Goal: Task Accomplishment & Management: Manage account settings

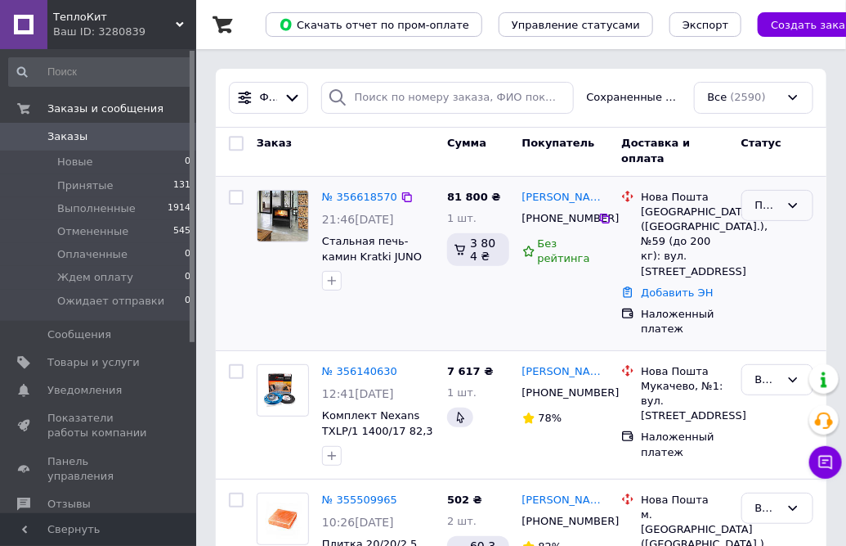
click at [788, 204] on icon at bounding box center [793, 205] width 13 height 13
click at [776, 299] on li "Ожидает отправки" at bounding box center [778, 321] width 70 height 80
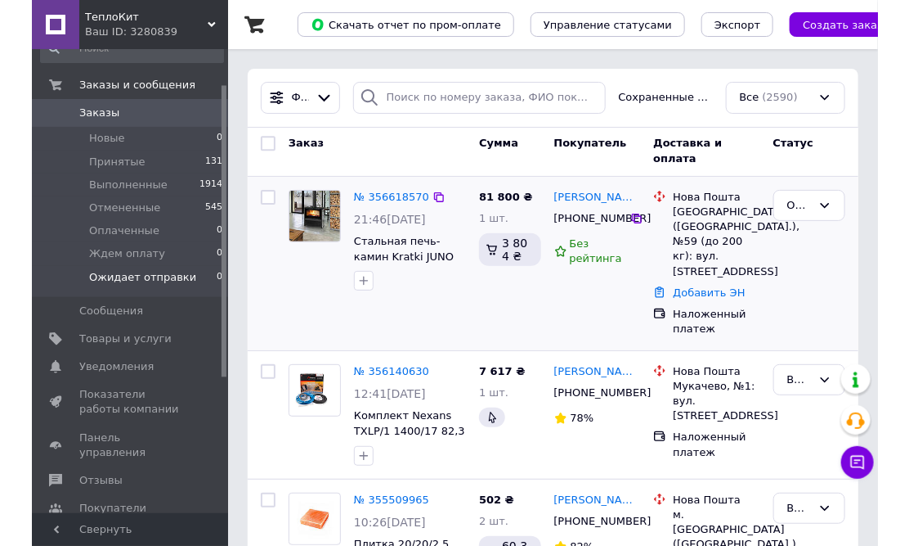
scroll to position [0, 0]
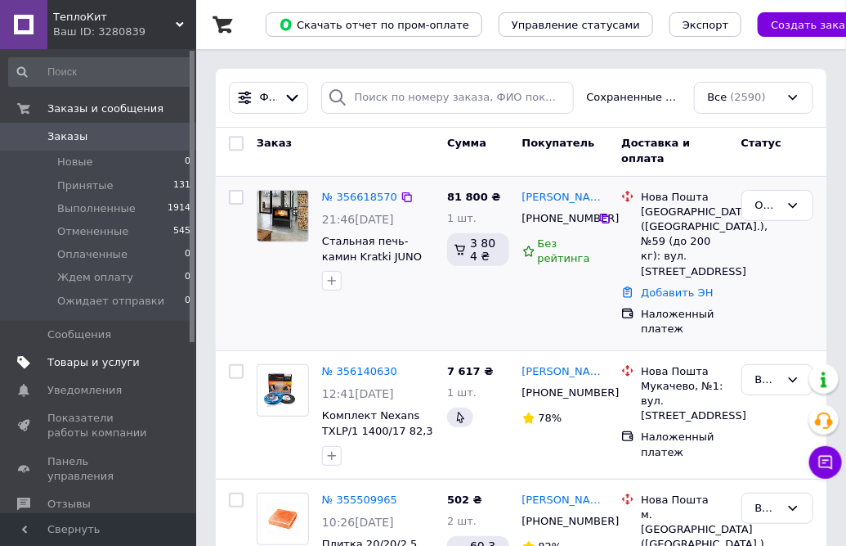
click at [74, 366] on span "Товары и услуги" at bounding box center [93, 362] width 92 height 15
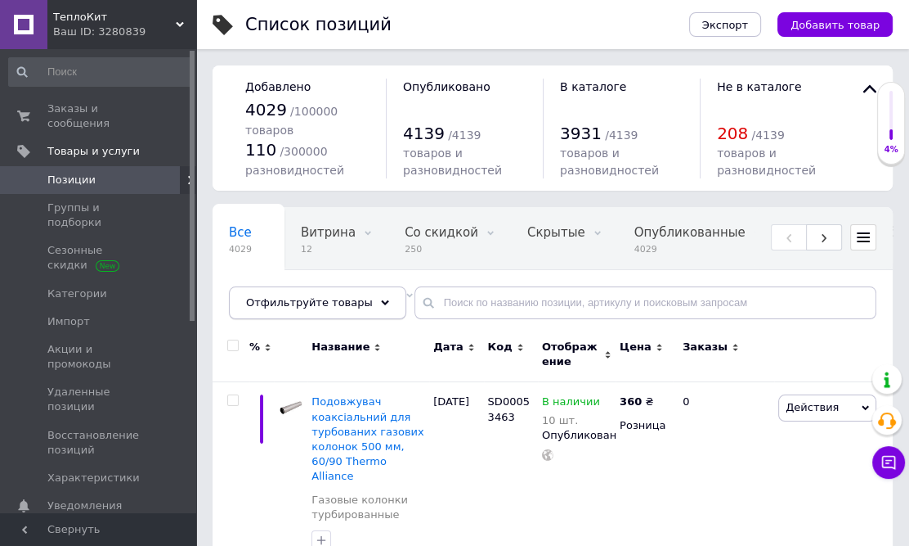
click at [381, 303] on use at bounding box center [385, 302] width 8 height 5
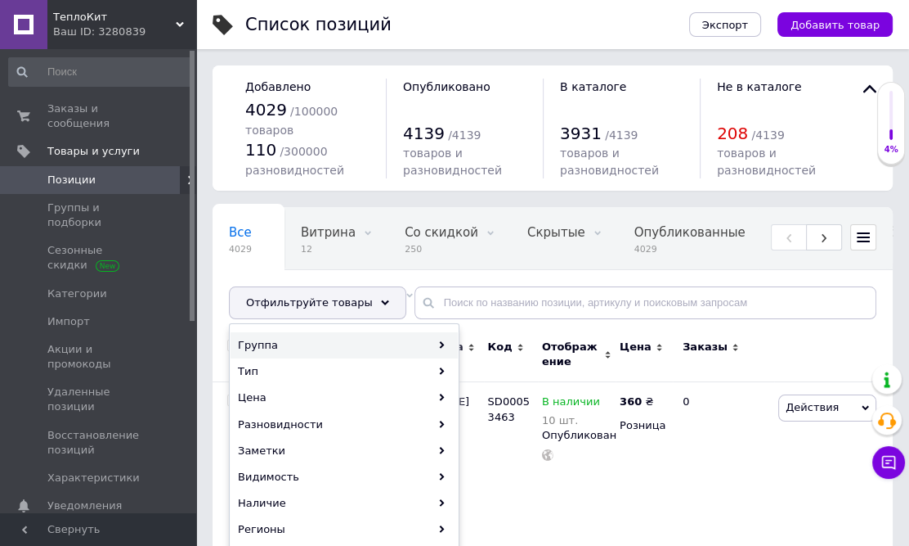
click at [442, 346] on use at bounding box center [442, 344] width 5 height 7
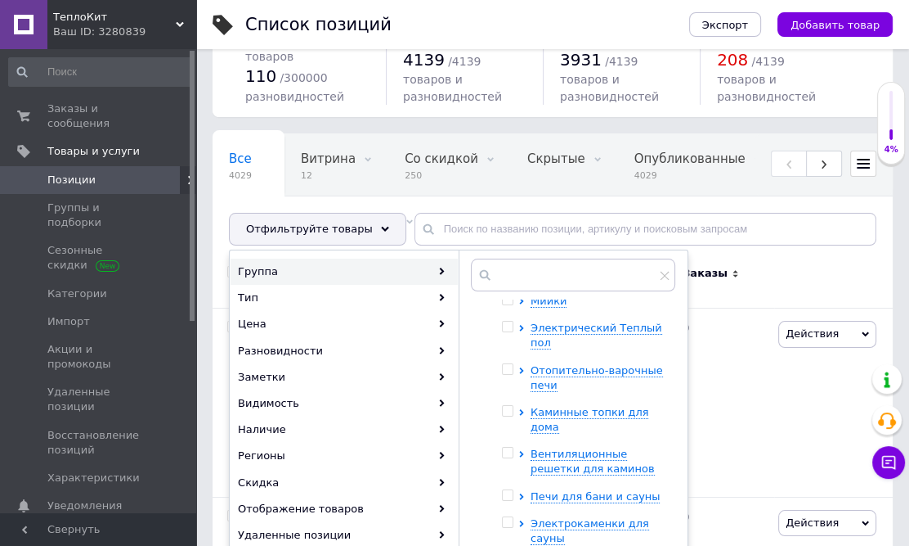
scroll to position [148, 0]
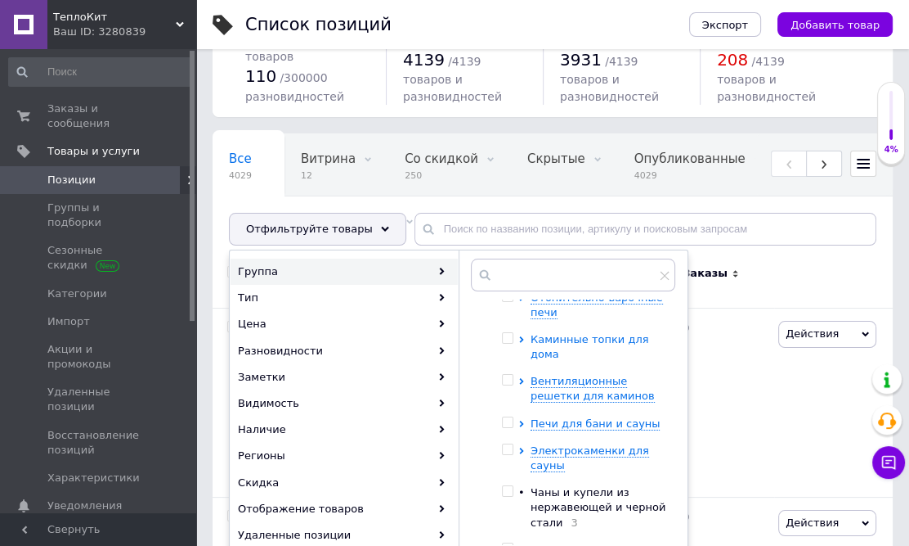
click at [523, 336] on icon at bounding box center [522, 339] width 7 height 7
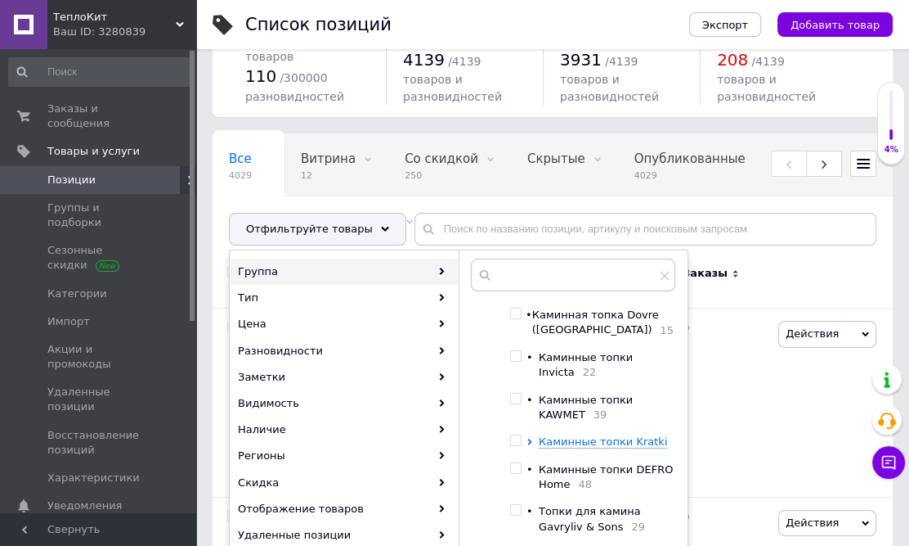
scroll to position [297, 0]
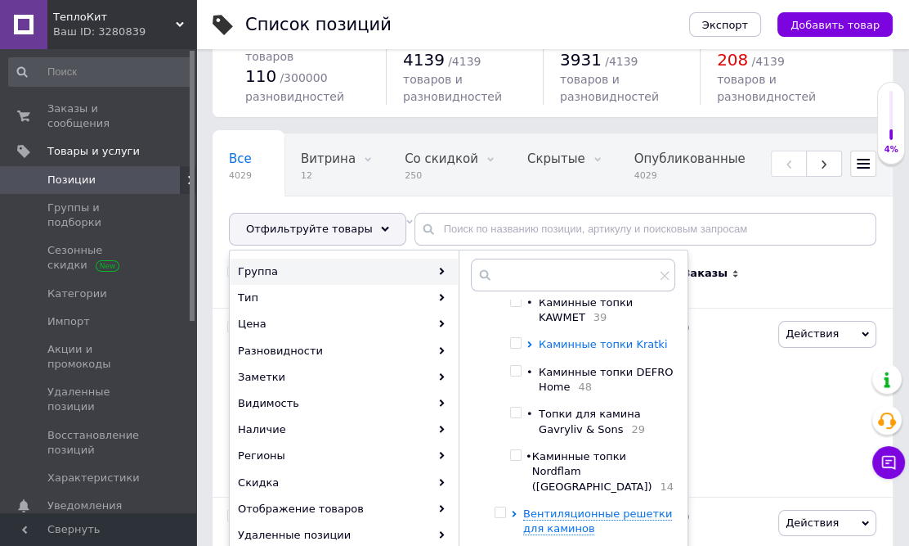
click at [532, 348] on icon at bounding box center [530, 344] width 4 height 7
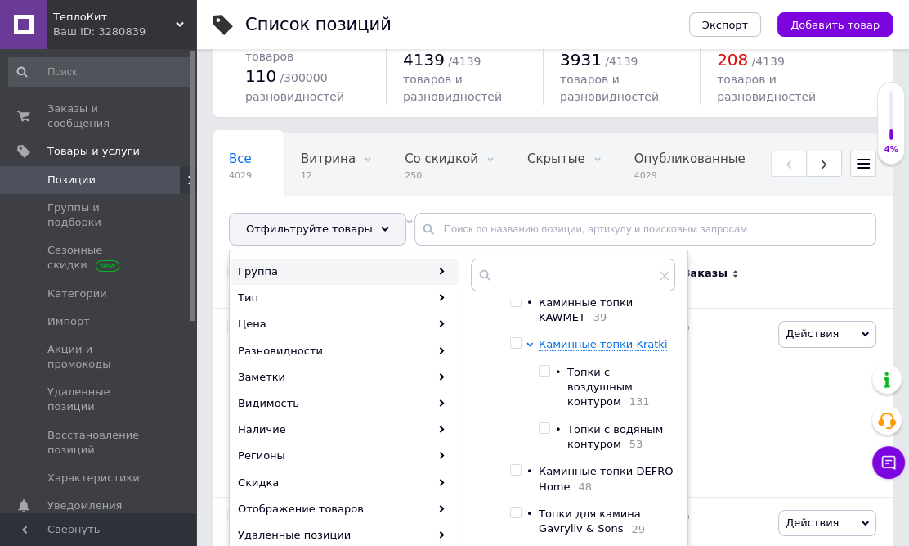
click at [550, 376] on input "checkbox" at bounding box center [544, 371] width 11 height 11
checkbox input "true"
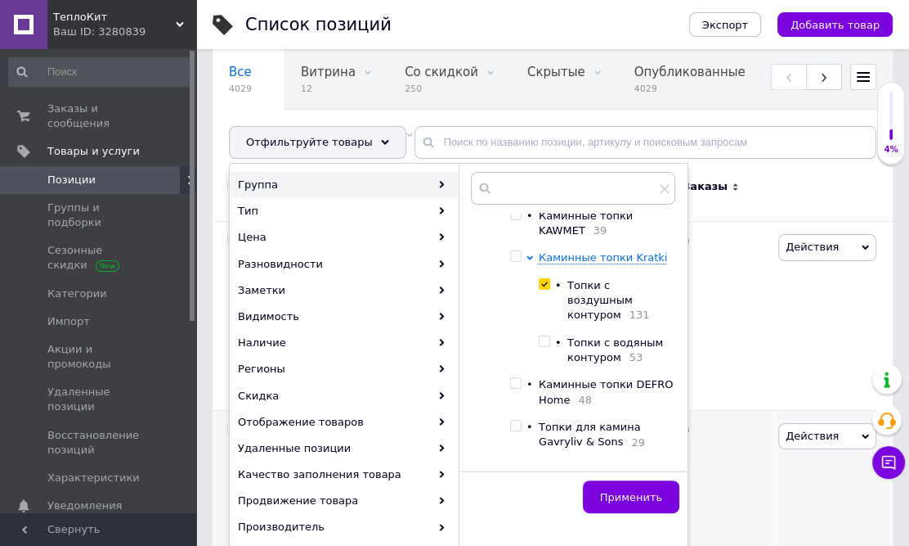
scroll to position [222, 0]
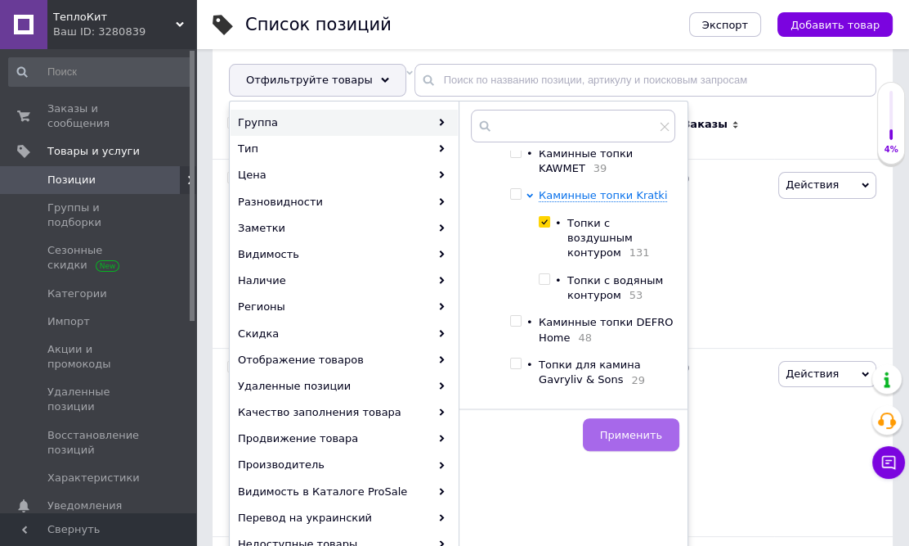
click at [643, 427] on button "Применить" at bounding box center [631, 434] width 97 height 33
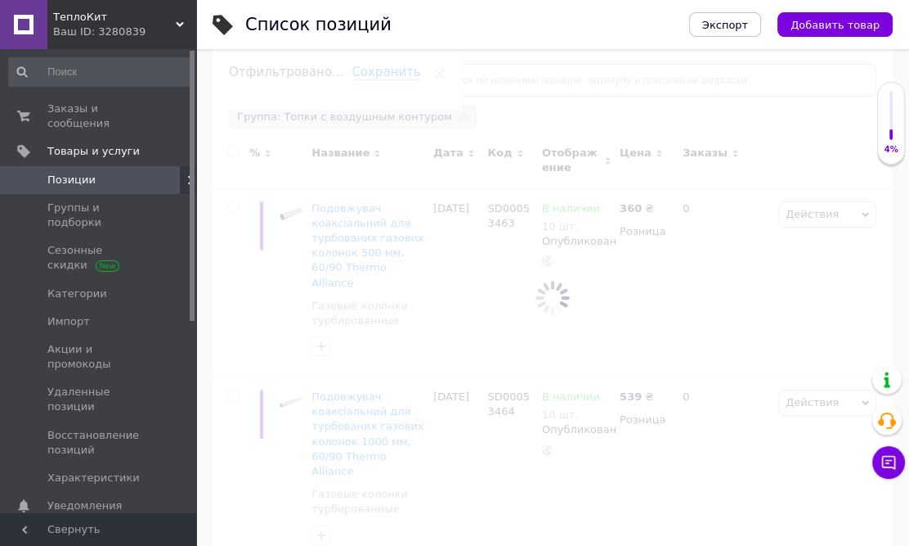
scroll to position [0, 976]
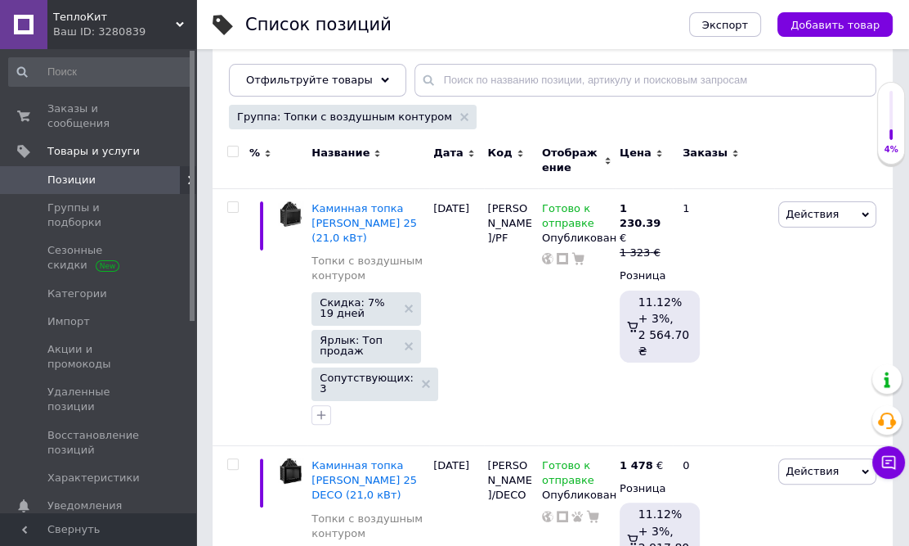
click at [657, 150] on use at bounding box center [659, 153] width 5 height 7
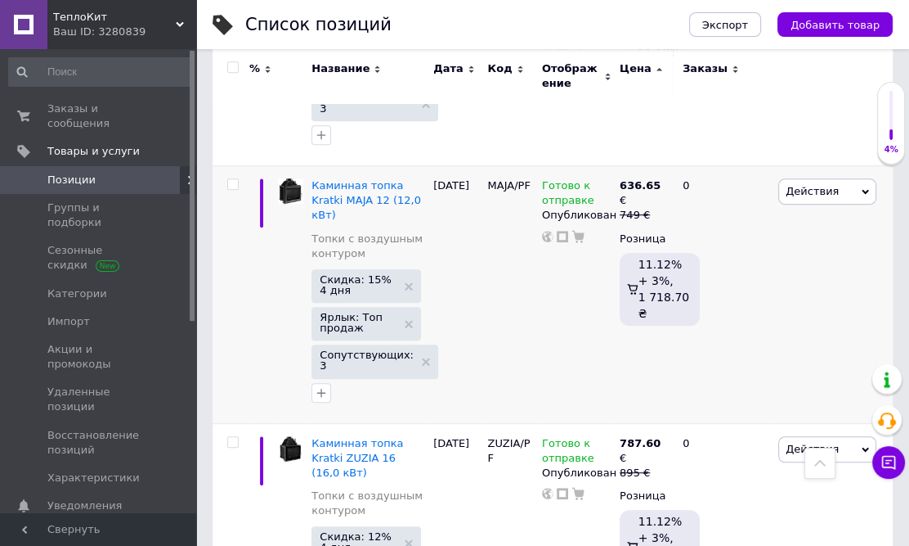
scroll to position [222, 0]
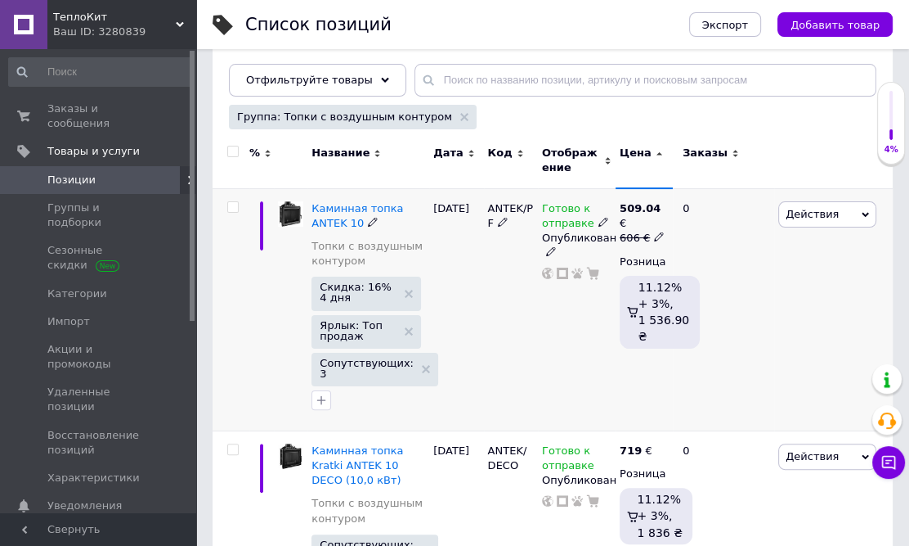
drag, startPoint x: 233, startPoint y: 204, endPoint x: 488, endPoint y: 325, distance: 282.4
click at [233, 204] on input "checkbox" at bounding box center [232, 207] width 11 height 11
checkbox input "true"
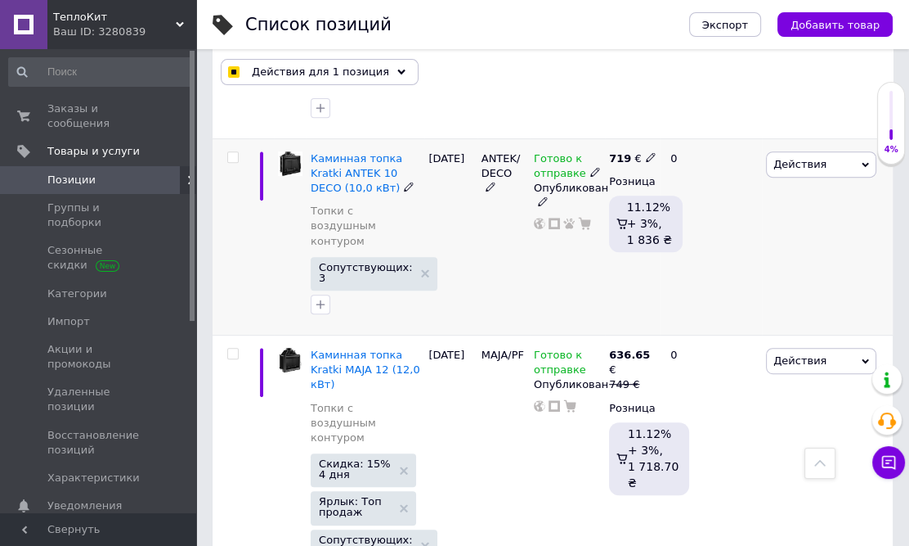
scroll to position [595, 0]
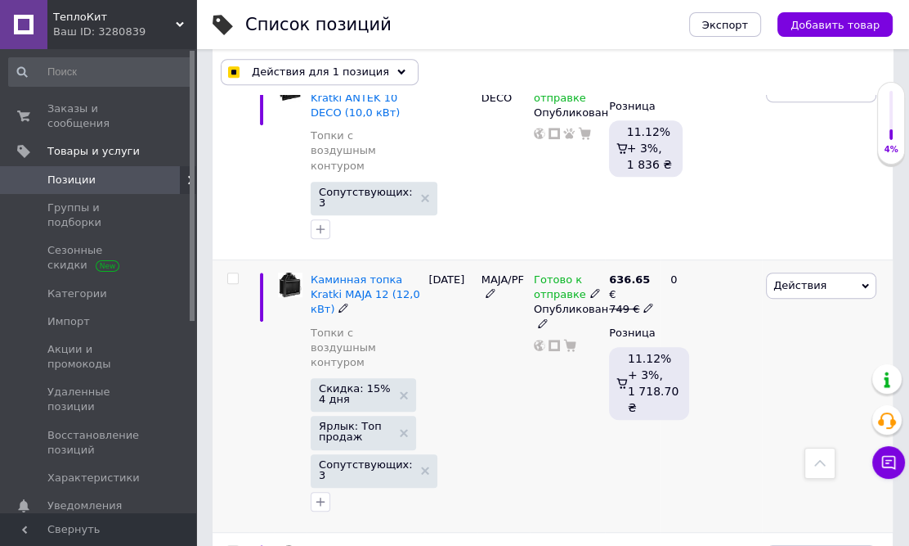
click at [229, 273] on input "checkbox" at bounding box center [232, 278] width 11 height 11
checkbox input "true"
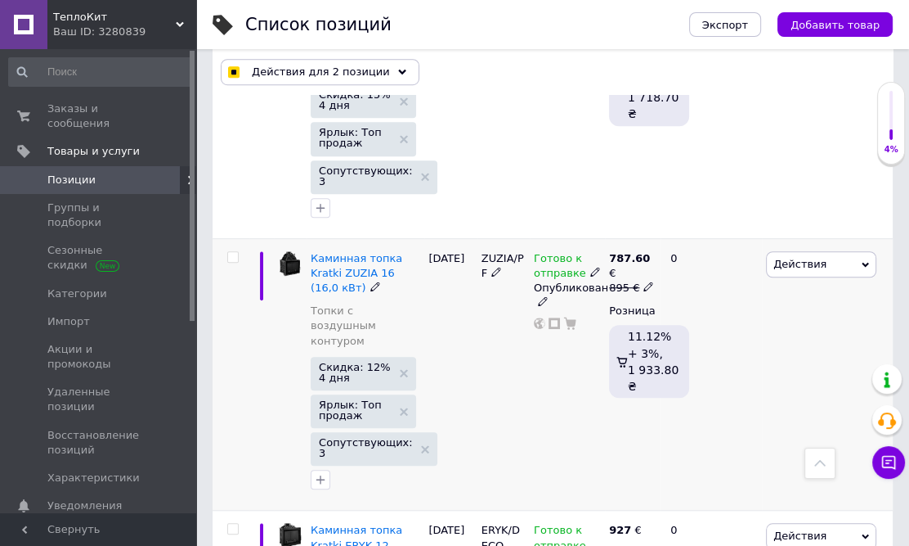
scroll to position [891, 0]
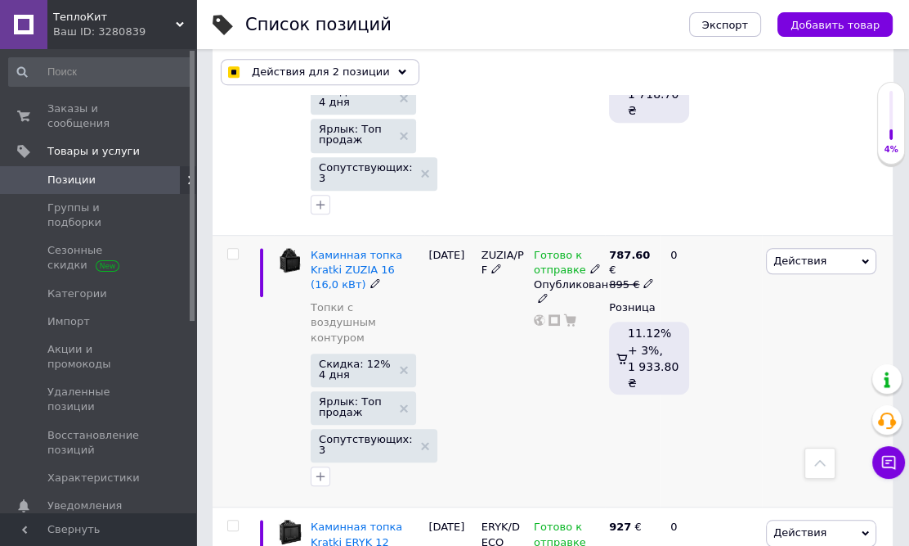
click at [231, 249] on input "checkbox" at bounding box center [232, 254] width 11 height 11
checkbox input "true"
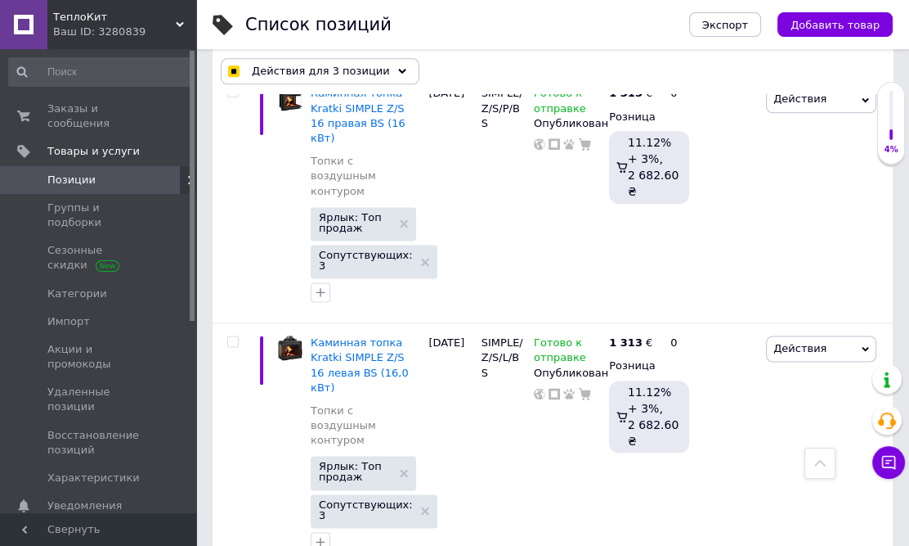
scroll to position [6661, 0]
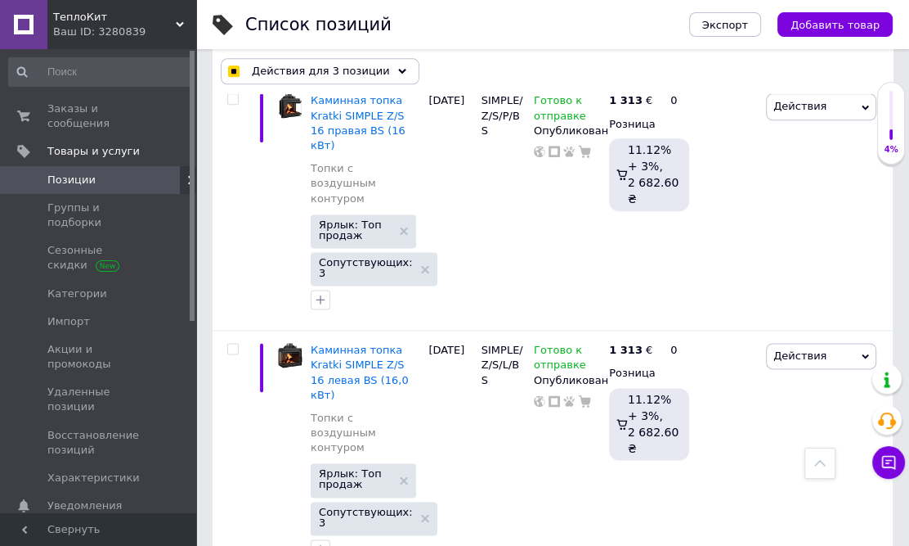
checkbox input "true"
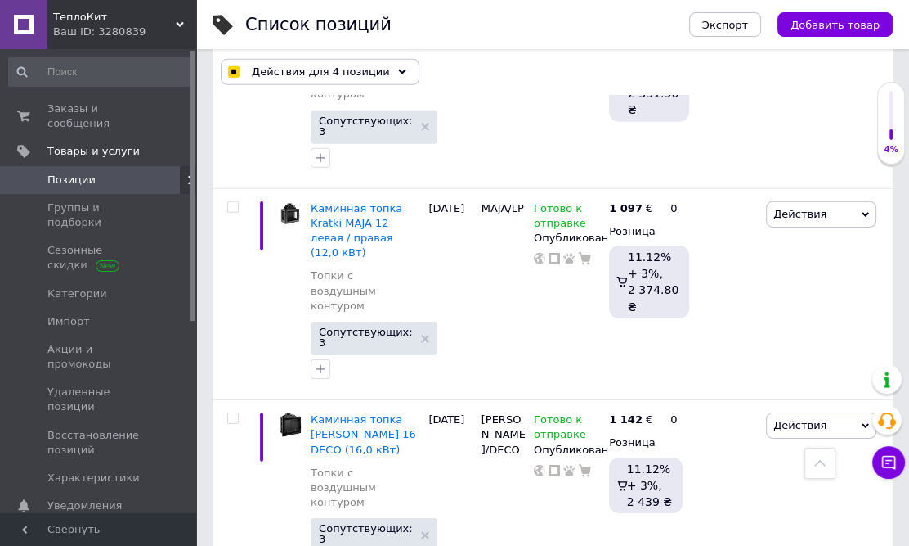
scroll to position [4133, 0]
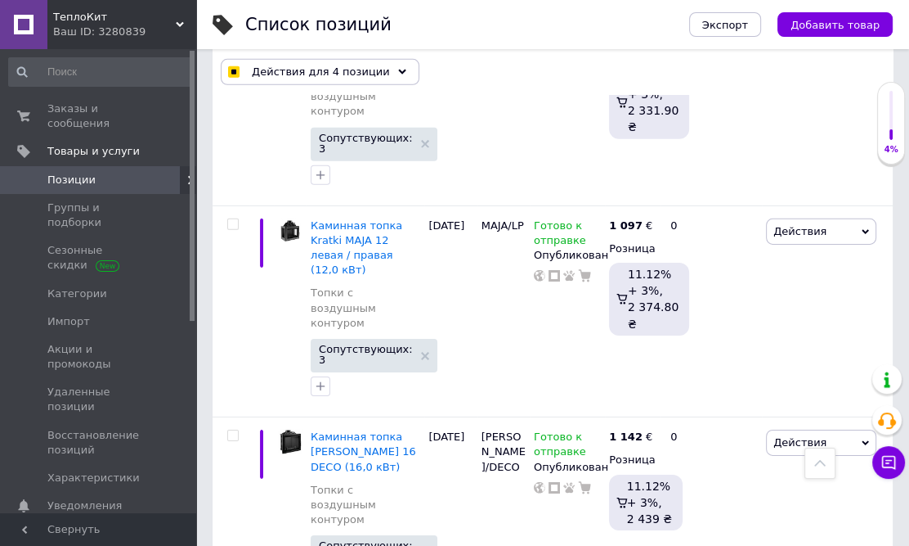
checkbox input "true"
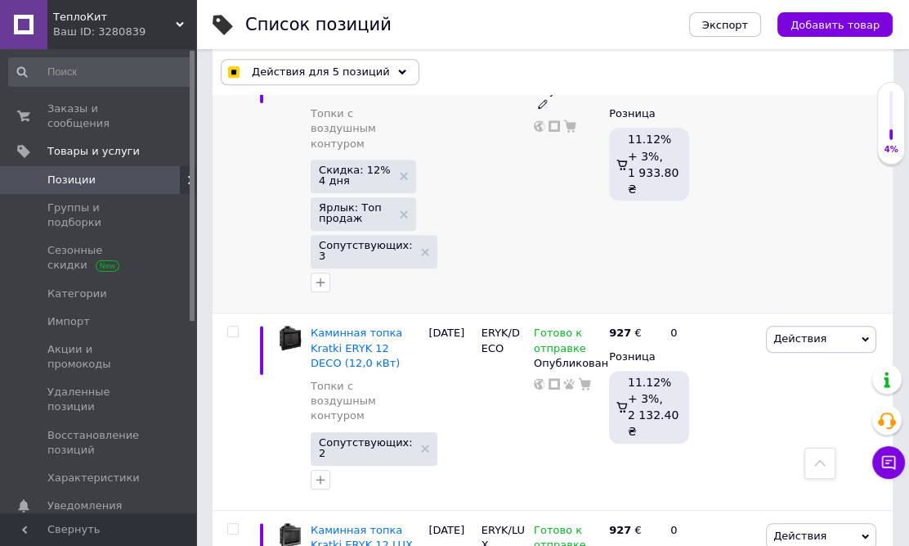
scroll to position [788, 0]
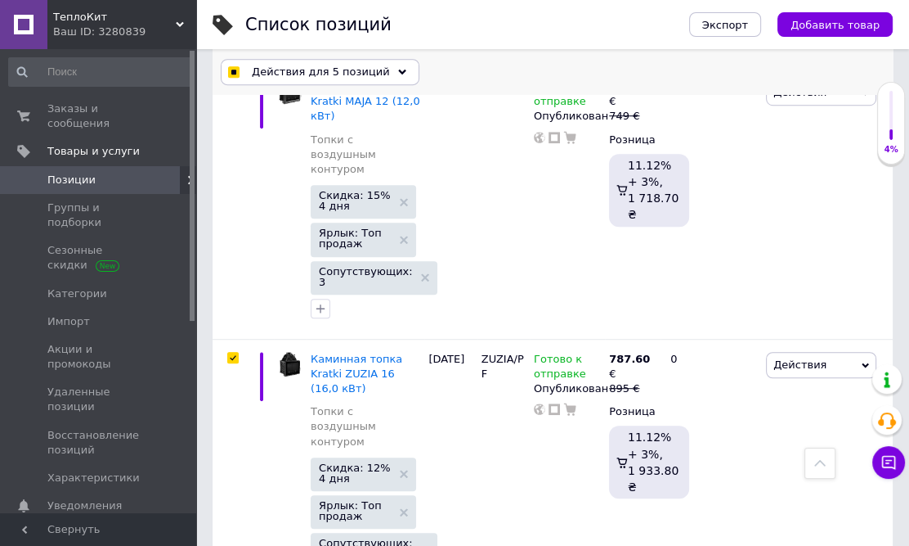
click at [341, 79] on span "Действия для 5 позиций" at bounding box center [321, 72] width 138 height 15
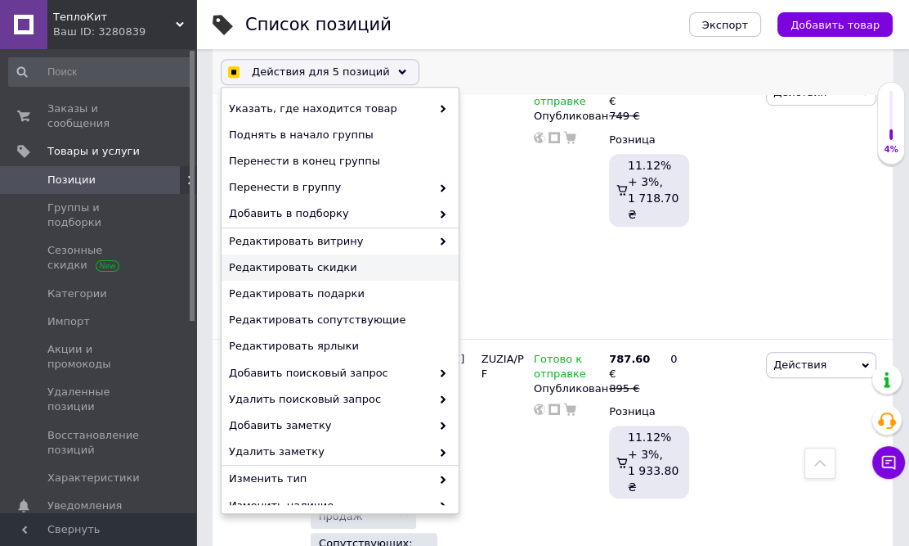
scroll to position [0, 0]
click at [312, 265] on span "Редактировать скидки" at bounding box center [338, 267] width 218 height 15
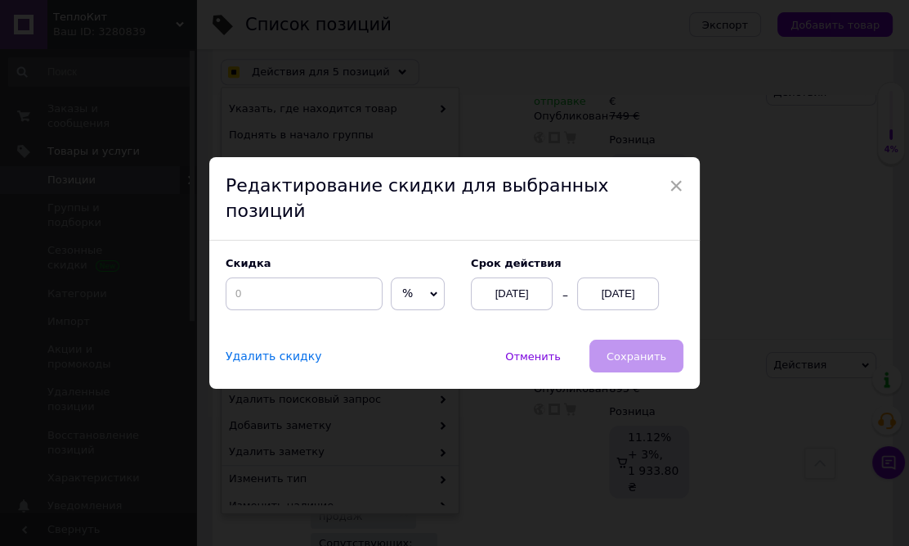
scroll to position [689, 0]
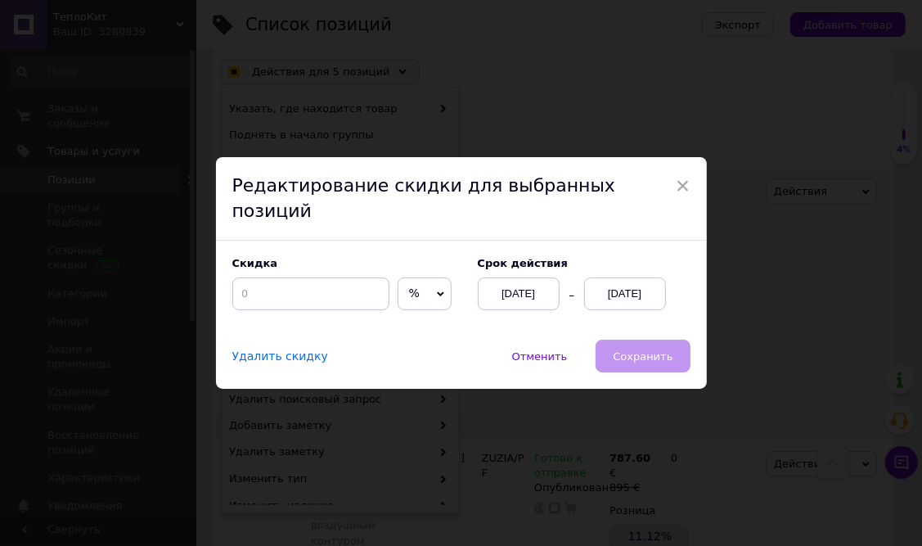
click at [683, 200] on span "×" at bounding box center [683, 186] width 15 height 28
checkbox input "true"
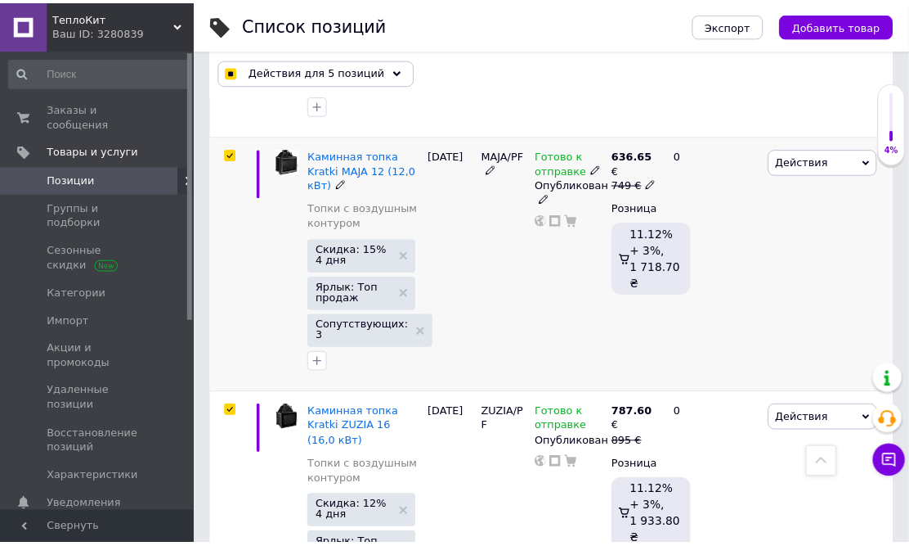
scroll to position [0, 976]
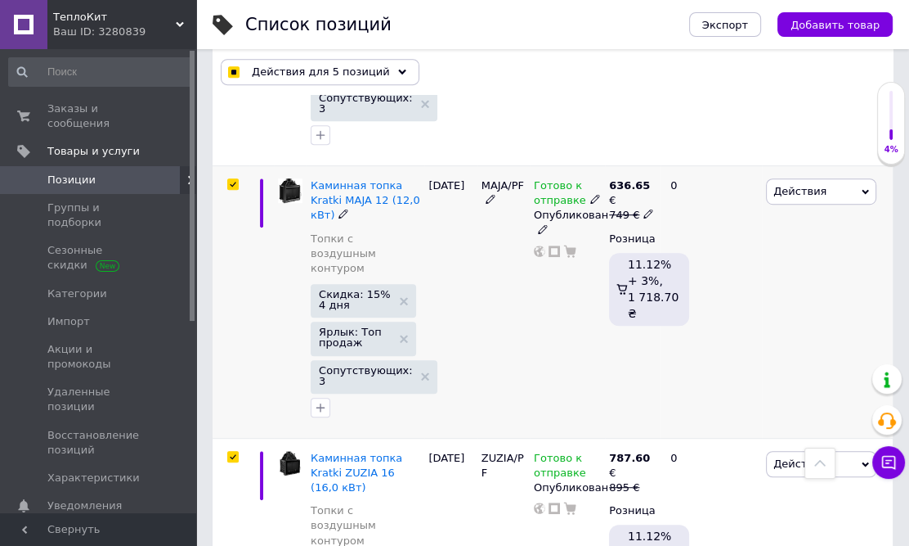
click at [234, 179] on input "checkbox" at bounding box center [232, 184] width 11 height 11
checkbox input "false"
checkbox input "true"
click at [235, 451] on input "checkbox" at bounding box center [232, 456] width 11 height 11
checkbox input "false"
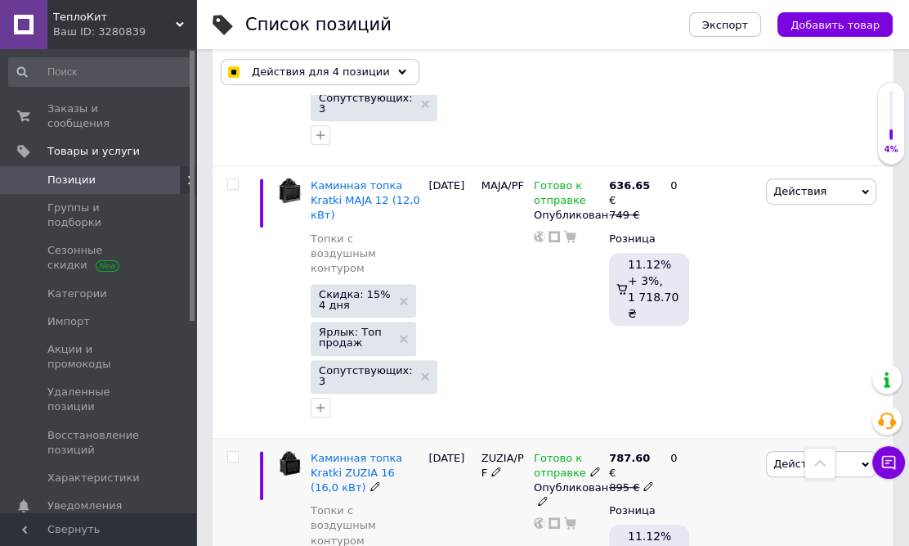
checkbox input "true"
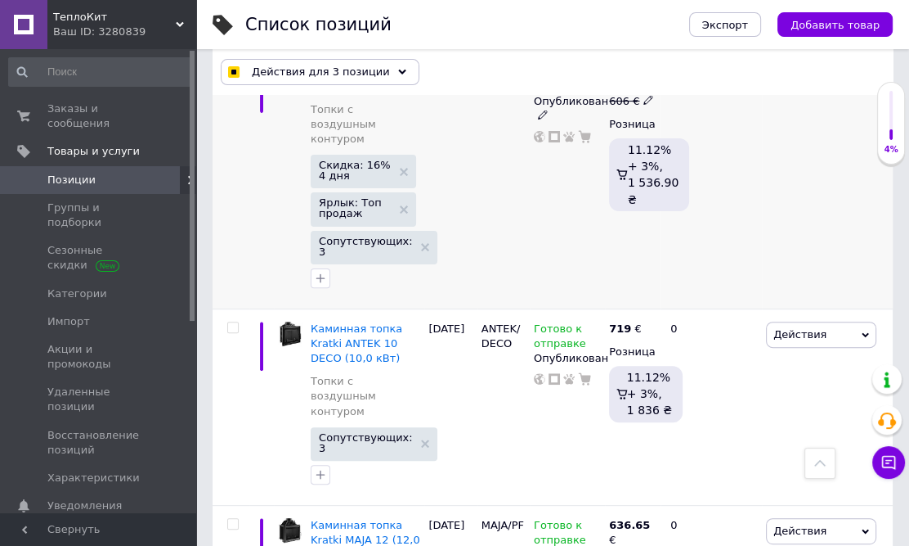
scroll to position [297, 0]
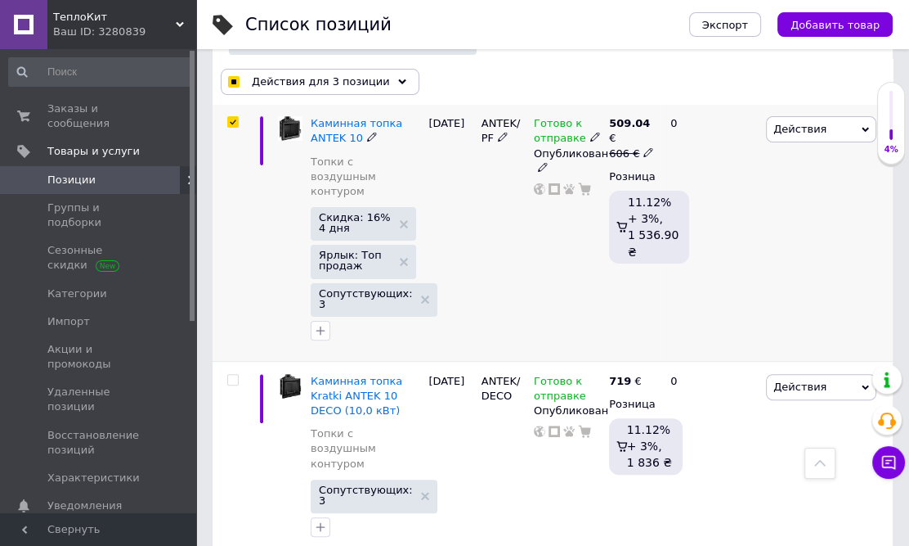
click at [231, 123] on input "checkbox" at bounding box center [232, 122] width 11 height 11
checkbox input "false"
click at [838, 131] on span "Действия" at bounding box center [821, 129] width 110 height 26
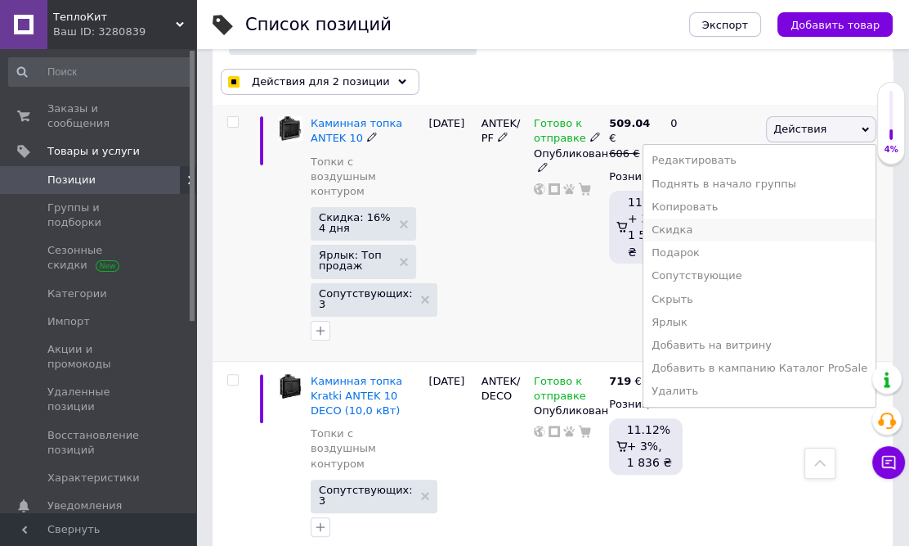
click at [743, 229] on li "Скидка" at bounding box center [760, 229] width 232 height 23
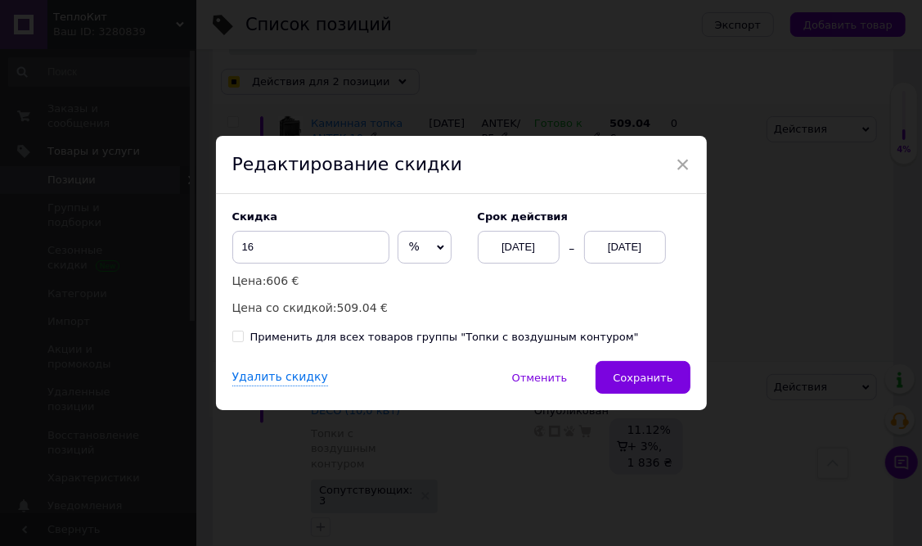
click at [615, 245] on div "[DATE]" at bounding box center [625, 247] width 82 height 33
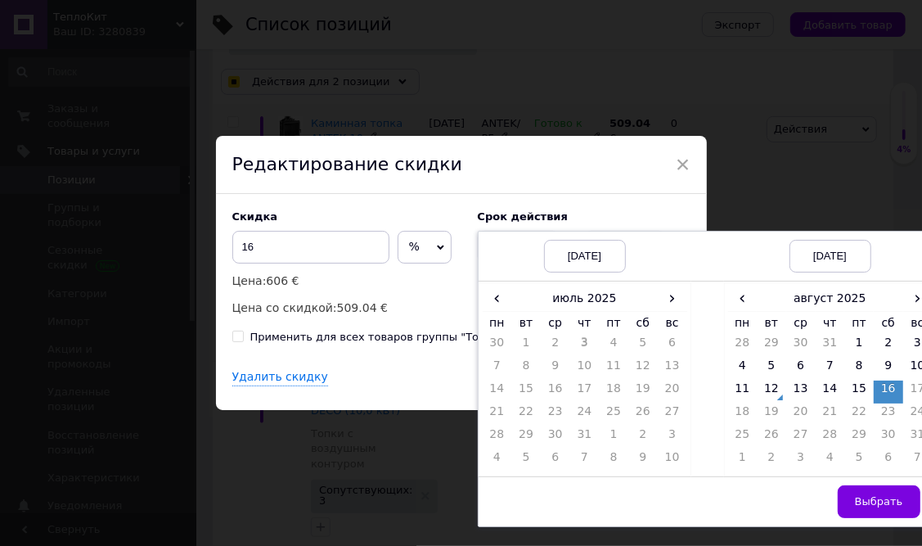
click at [724, 245] on td "[DATE]" at bounding box center [830, 256] width 213 height 50
click at [577, 162] on div "Редактирование скидки" at bounding box center [461, 165] width 491 height 59
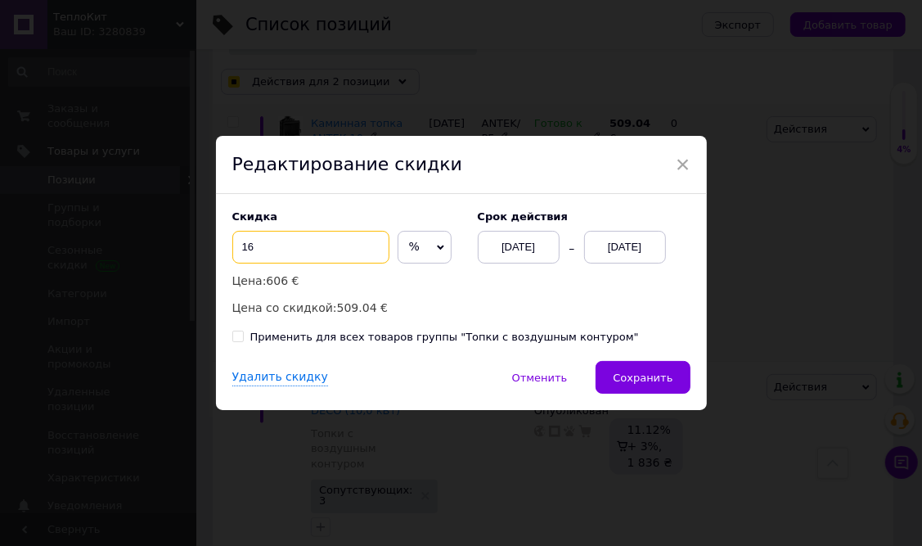
click at [273, 245] on input "16" at bounding box center [310, 247] width 157 height 33
checkbox input "true"
type input "1"
checkbox input "true"
type input "15"
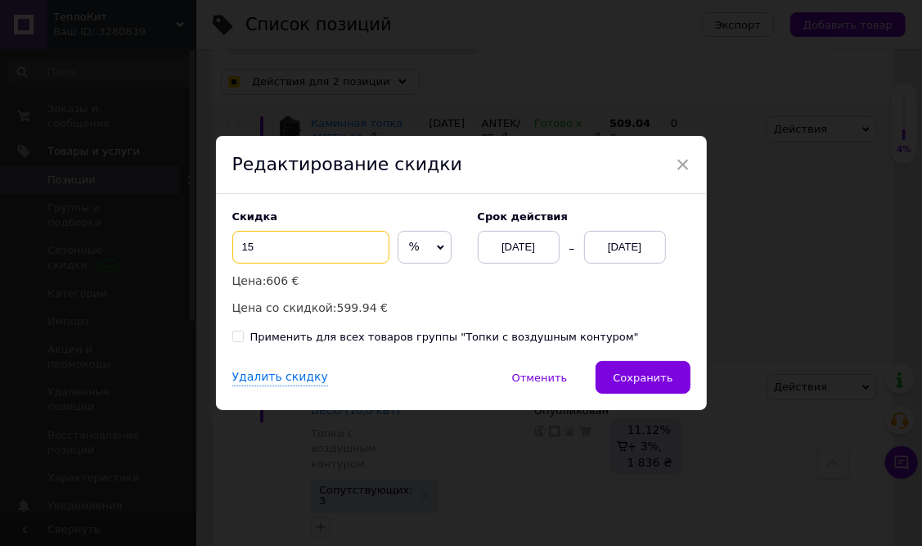
checkbox input "true"
type input "1"
checkbox input "true"
type input "16"
click at [629, 241] on div "[DATE]" at bounding box center [625, 247] width 82 height 33
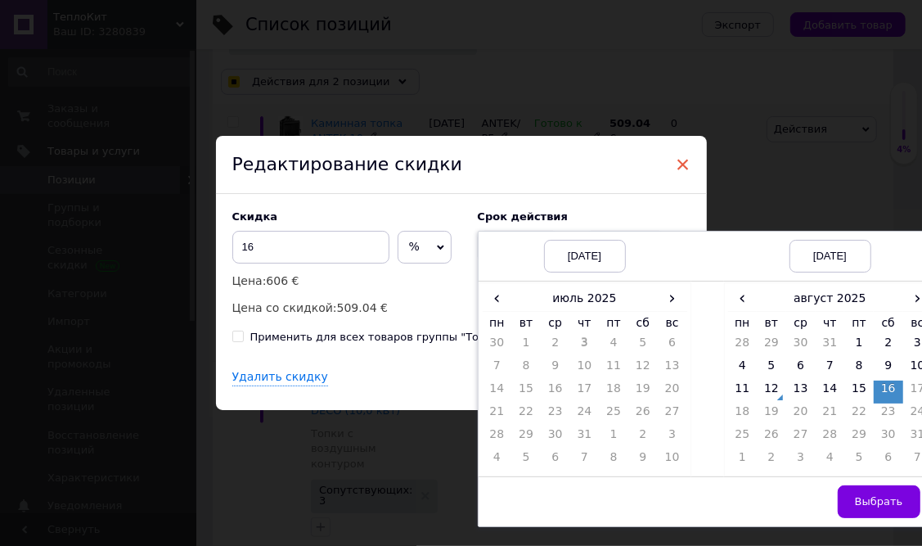
click at [676, 159] on span "×" at bounding box center [683, 164] width 15 height 28
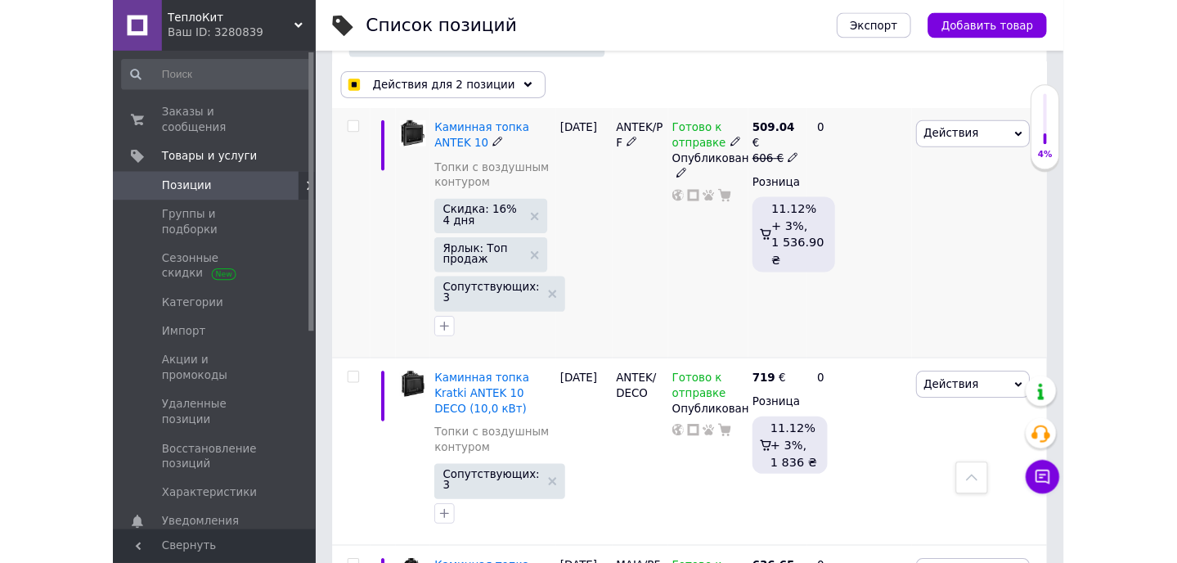
scroll to position [0, 976]
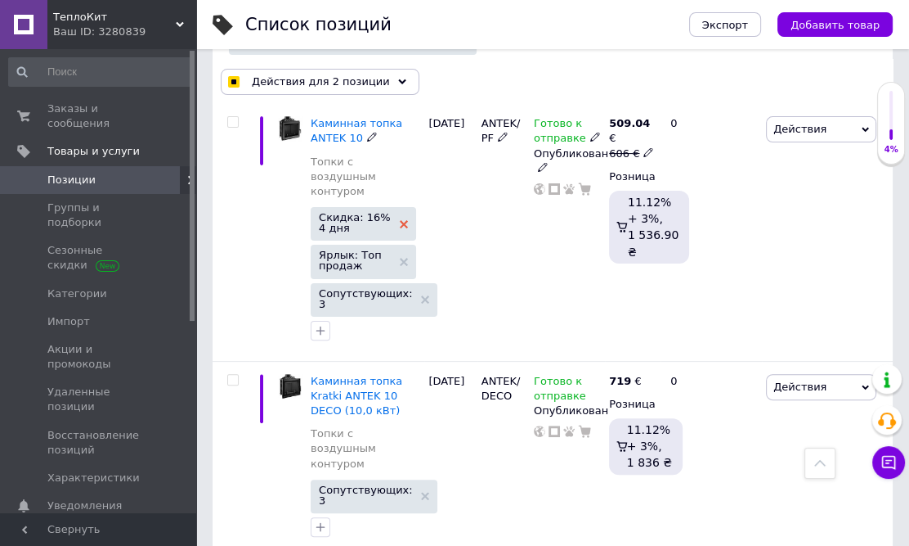
click at [402, 220] on icon at bounding box center [404, 224] width 8 height 8
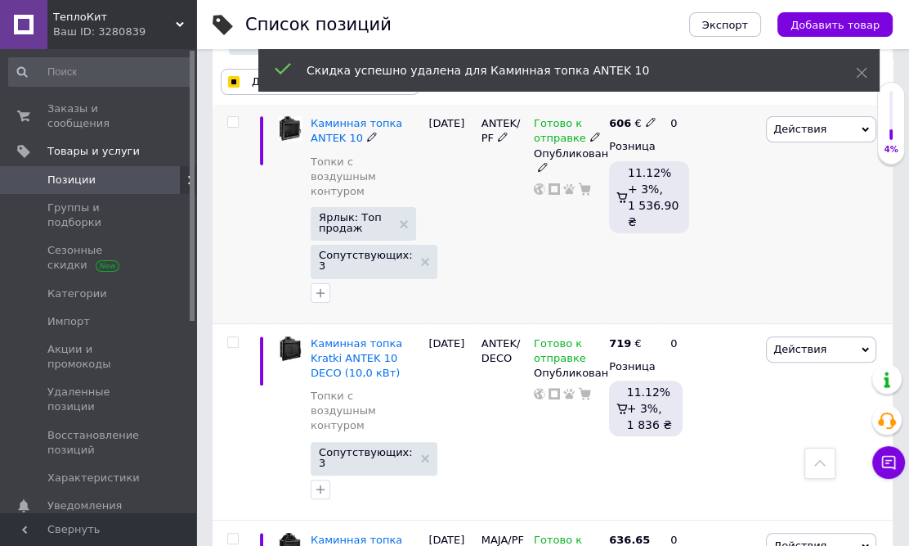
click at [846, 128] on span "Действия" at bounding box center [821, 129] width 110 height 26
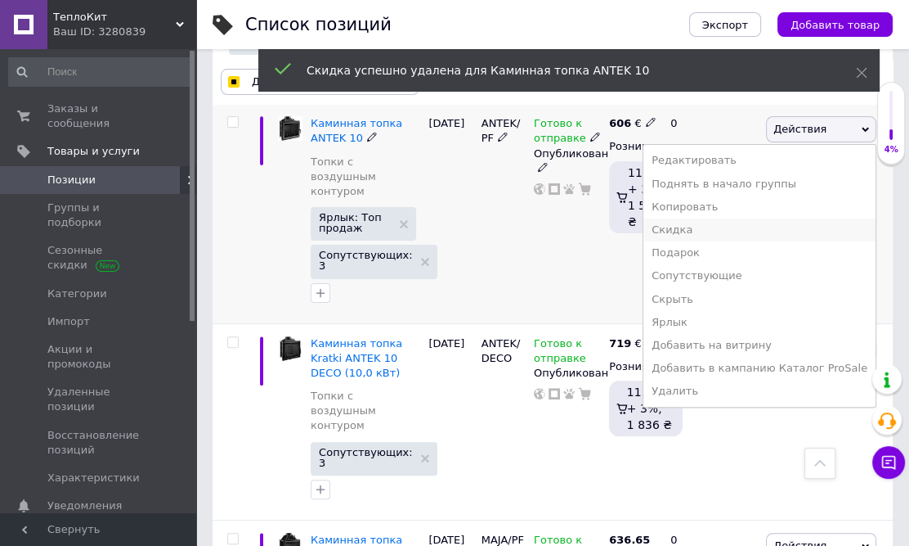
click at [716, 233] on li "Скидка" at bounding box center [760, 229] width 232 height 23
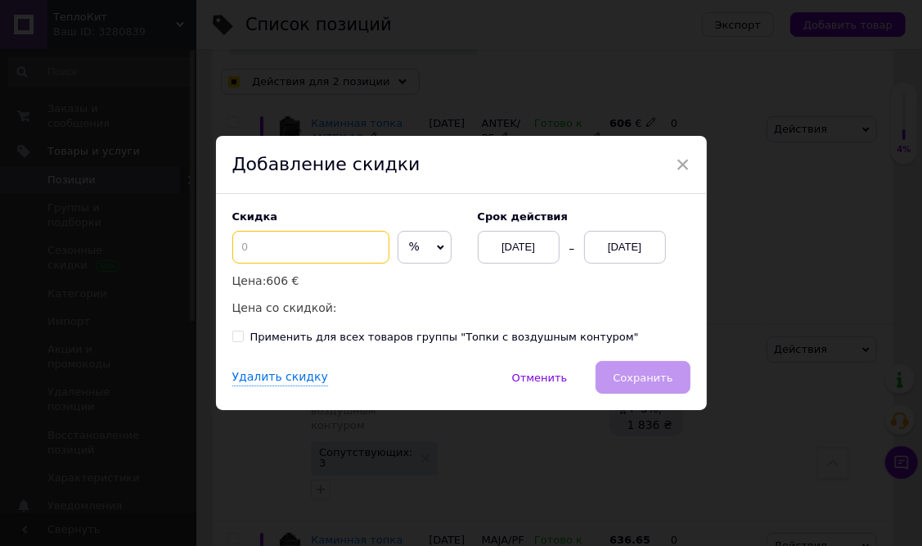
click at [321, 241] on input at bounding box center [310, 247] width 157 height 33
checkbox input "true"
type input "16"
checkbox input "true"
type input "16"
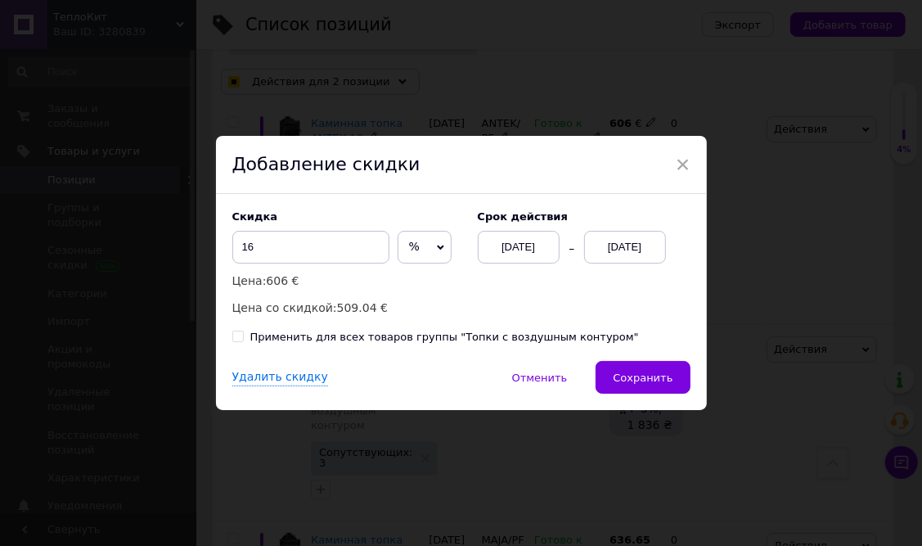
click at [609, 249] on div "[DATE]" at bounding box center [625, 247] width 82 height 33
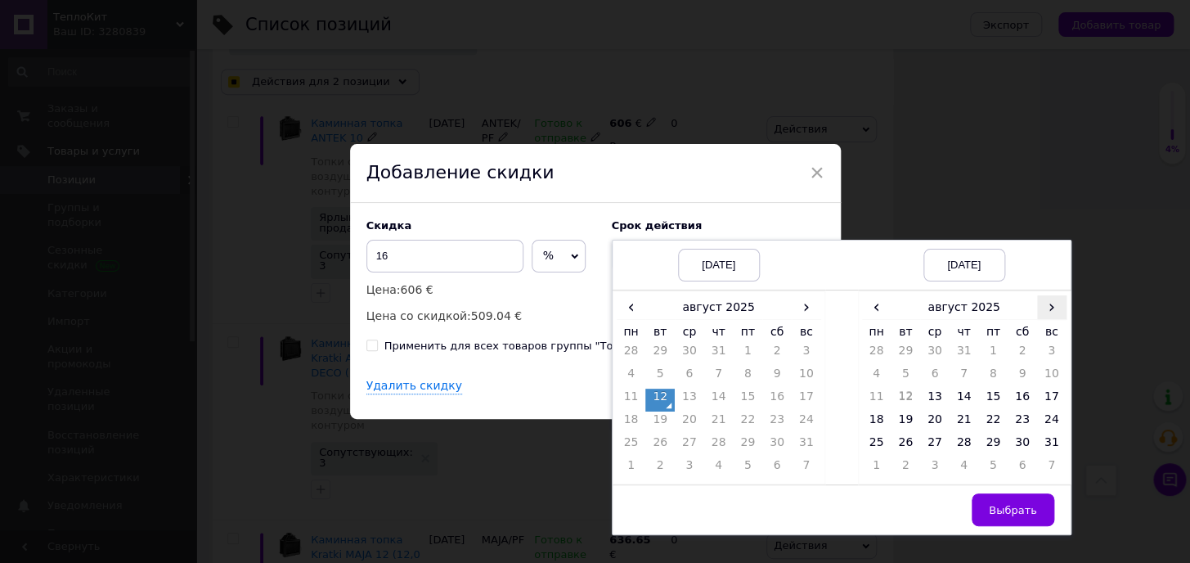
click at [859, 312] on span "›" at bounding box center [1051, 307] width 29 height 24
click at [859, 440] on td "26" at bounding box center [992, 445] width 29 height 23
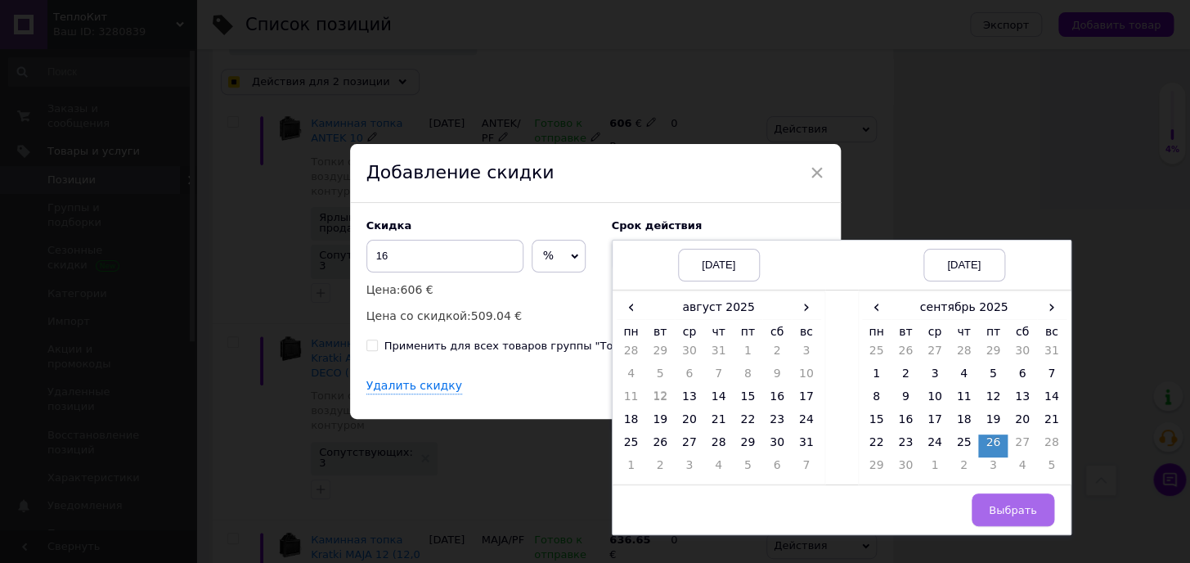
click at [859, 515] on span "Выбрать" at bounding box center [1013, 510] width 48 height 12
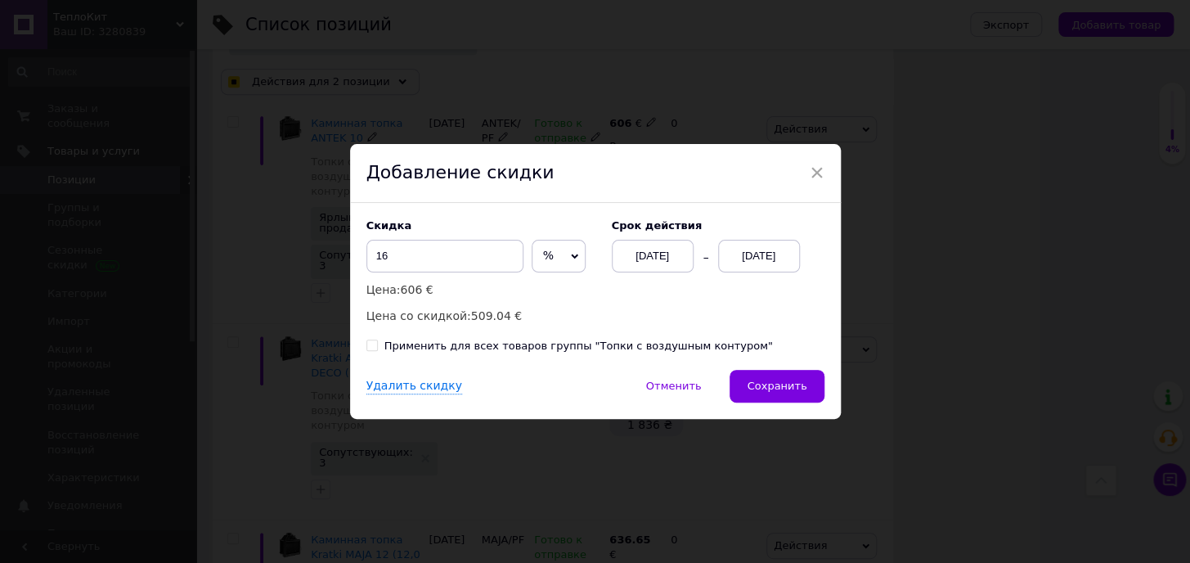
click at [743, 260] on div "[DATE]" at bounding box center [759, 256] width 82 height 33
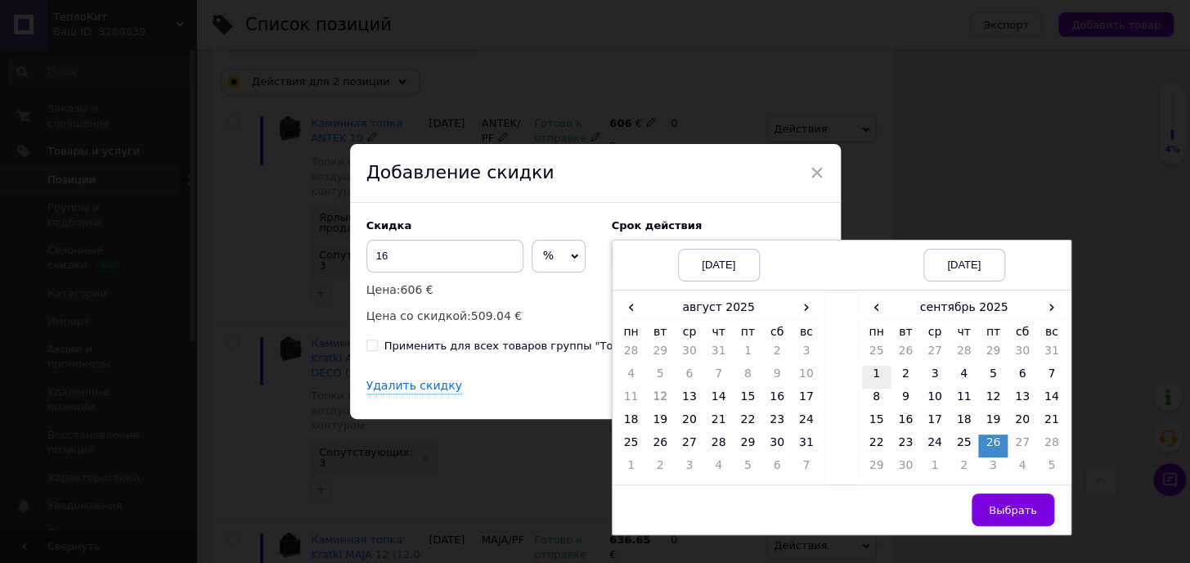
click at [859, 368] on td "1" at bounding box center [876, 377] width 29 height 23
click at [859, 516] on span "Выбрать" at bounding box center [1013, 510] width 48 height 12
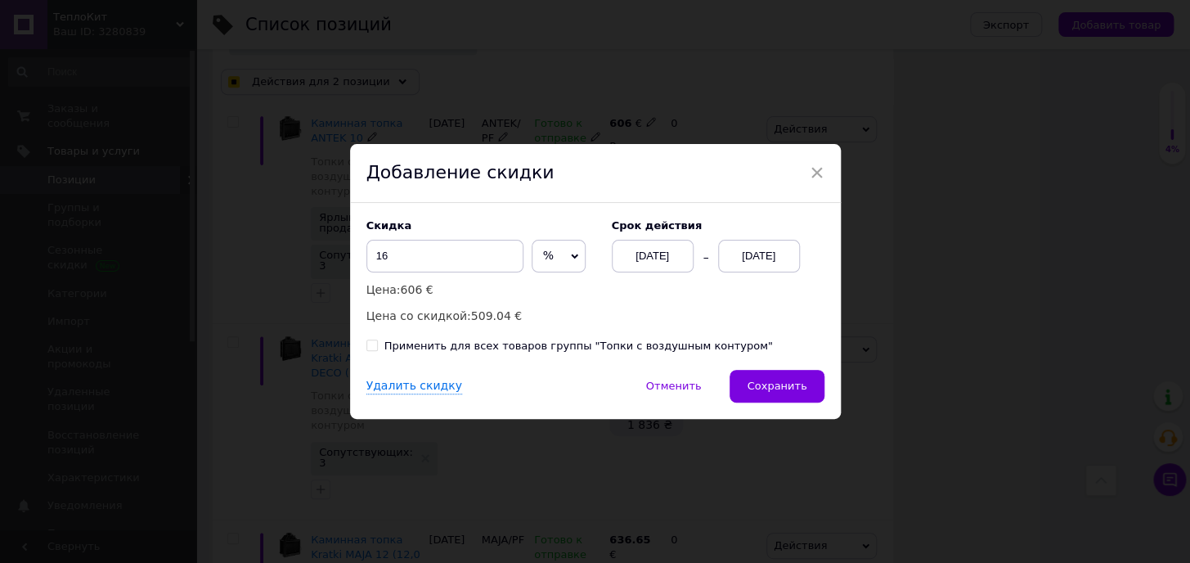
drag, startPoint x: 793, startPoint y: 381, endPoint x: 781, endPoint y: 380, distance: 11.5
click at [788, 380] on span "Сохранить" at bounding box center [777, 385] width 60 height 12
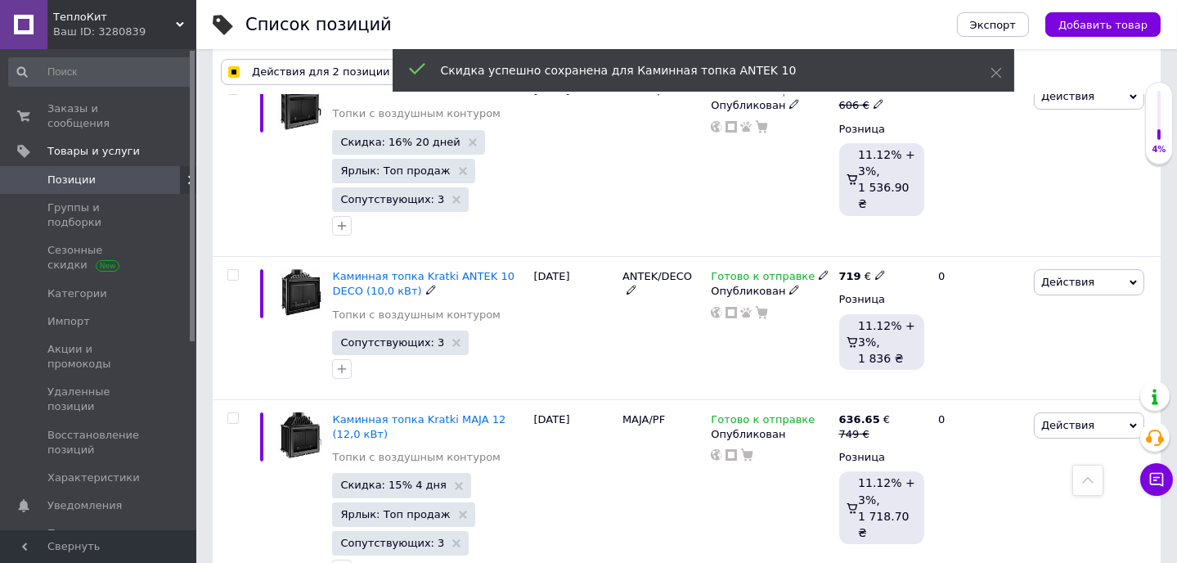
scroll to position [0, 708]
click at [859, 76] on icon at bounding box center [995, 72] width 11 height 11
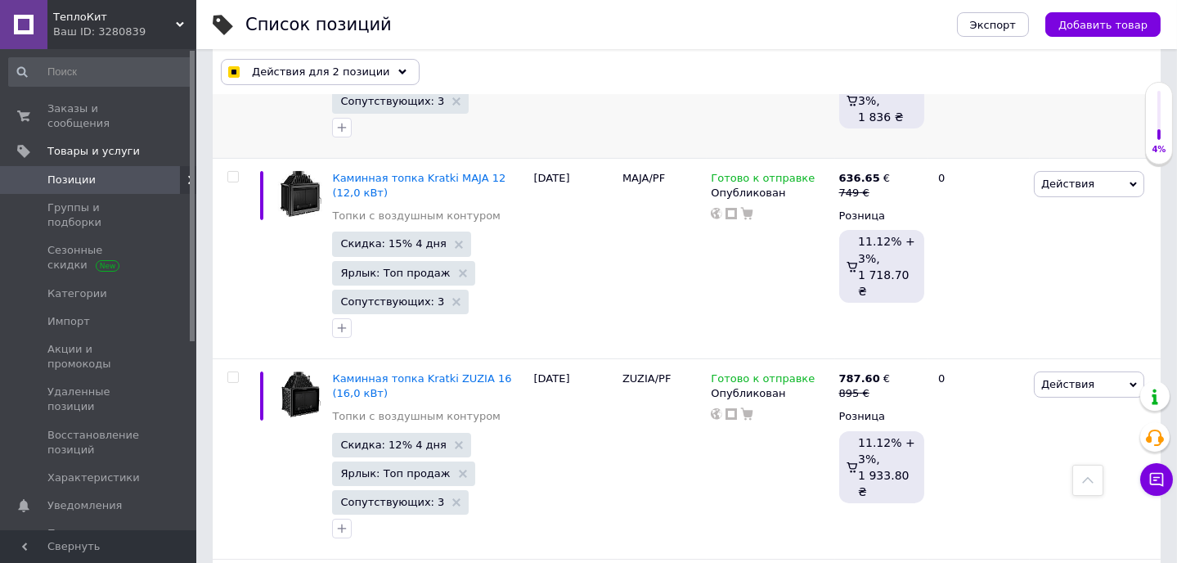
scroll to position [595, 0]
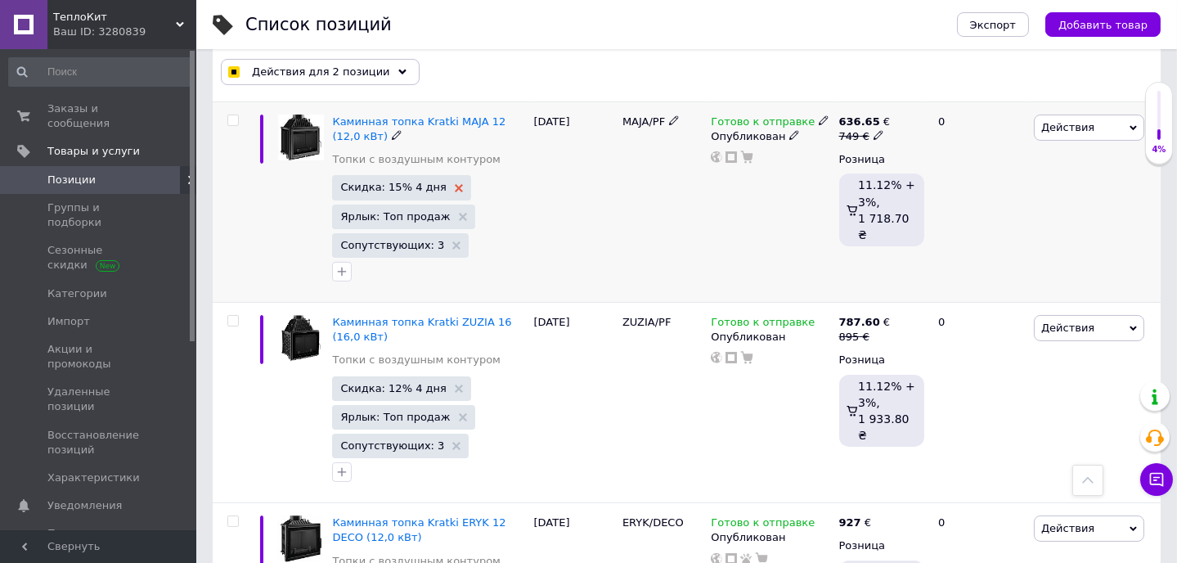
click at [455, 184] on icon at bounding box center [459, 188] width 8 height 8
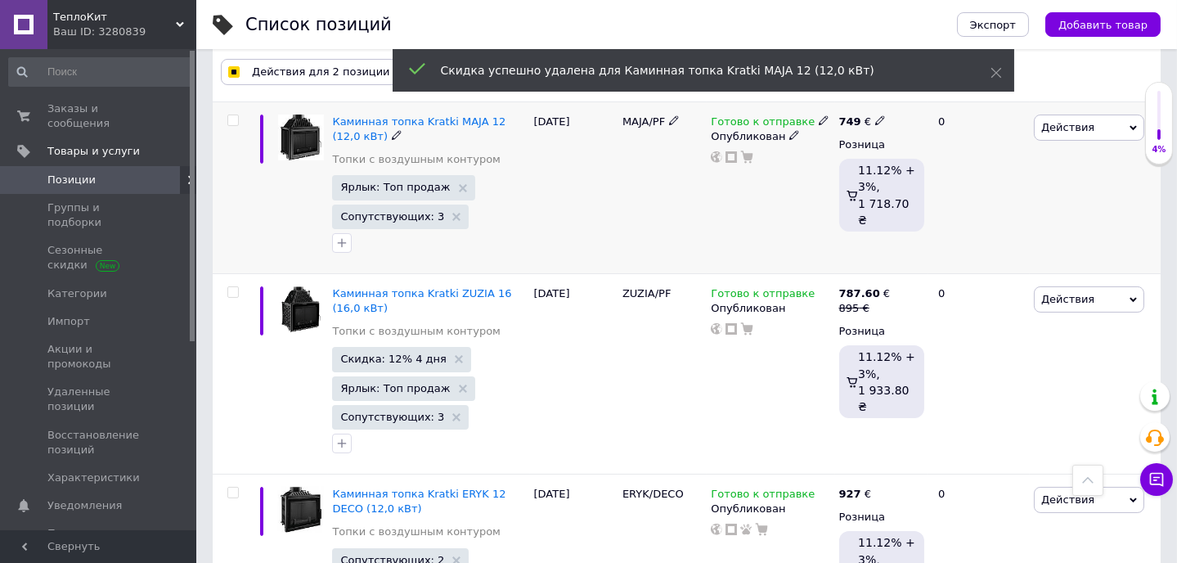
click at [859, 128] on span "Действия" at bounding box center [1089, 127] width 110 height 26
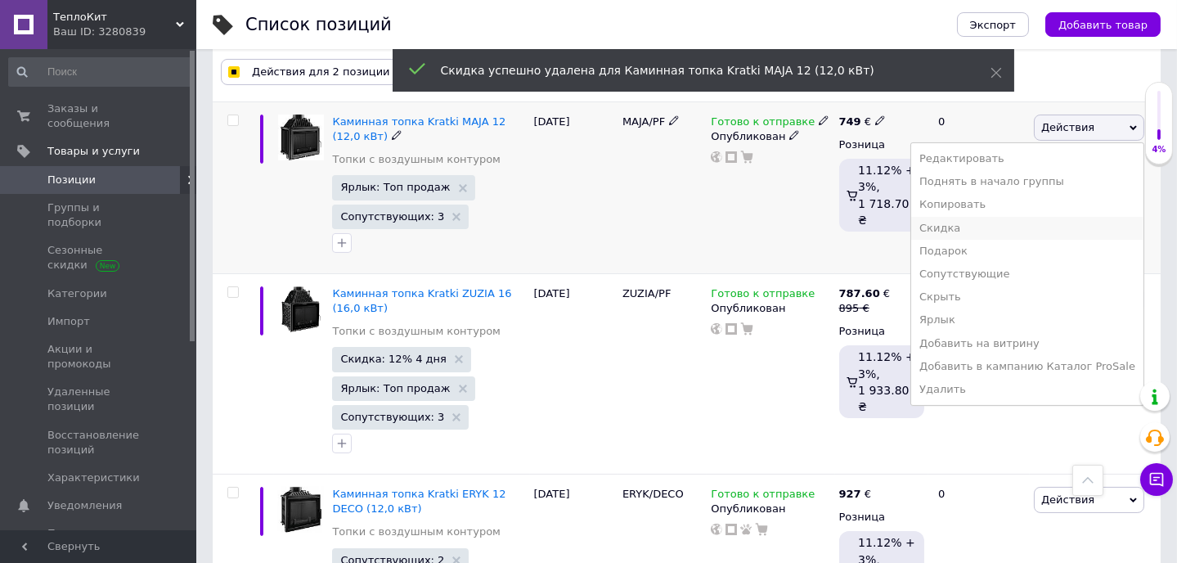
click at [859, 224] on li "Скидка" at bounding box center [1027, 228] width 232 height 23
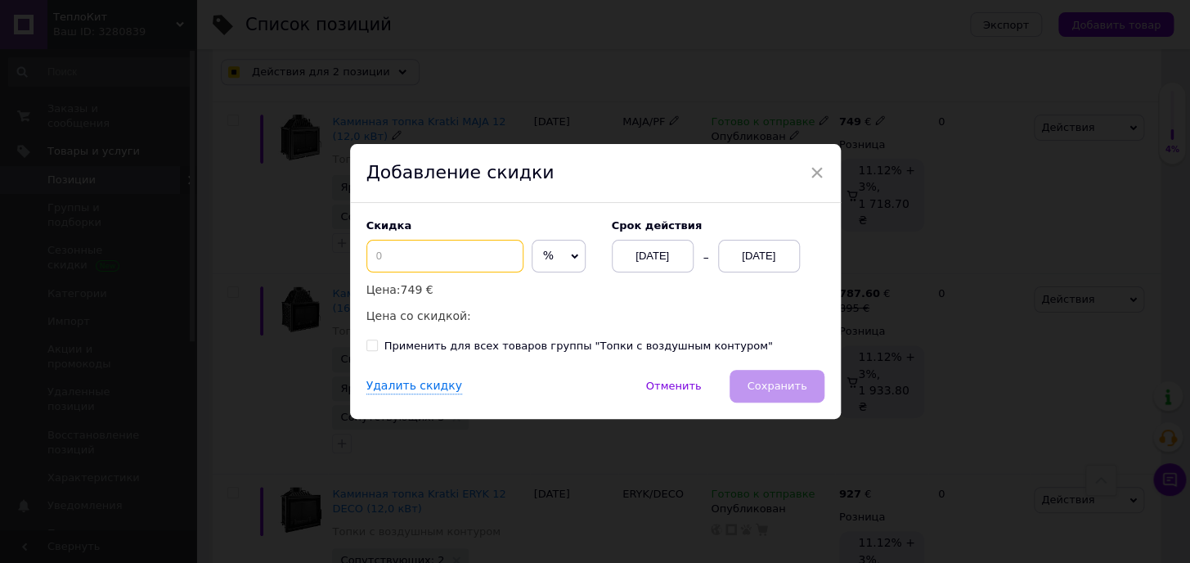
click at [463, 258] on input at bounding box center [444, 256] width 157 height 33
checkbox input "true"
type input "15"
checkbox input "true"
type input "15"
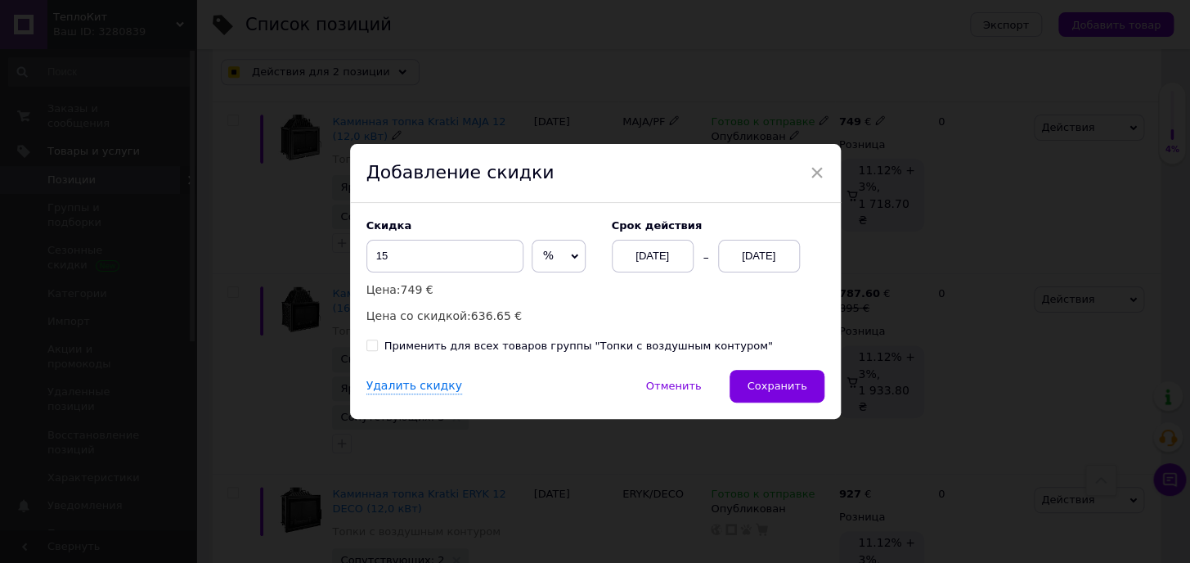
click at [739, 254] on div "[DATE]" at bounding box center [759, 256] width 82 height 33
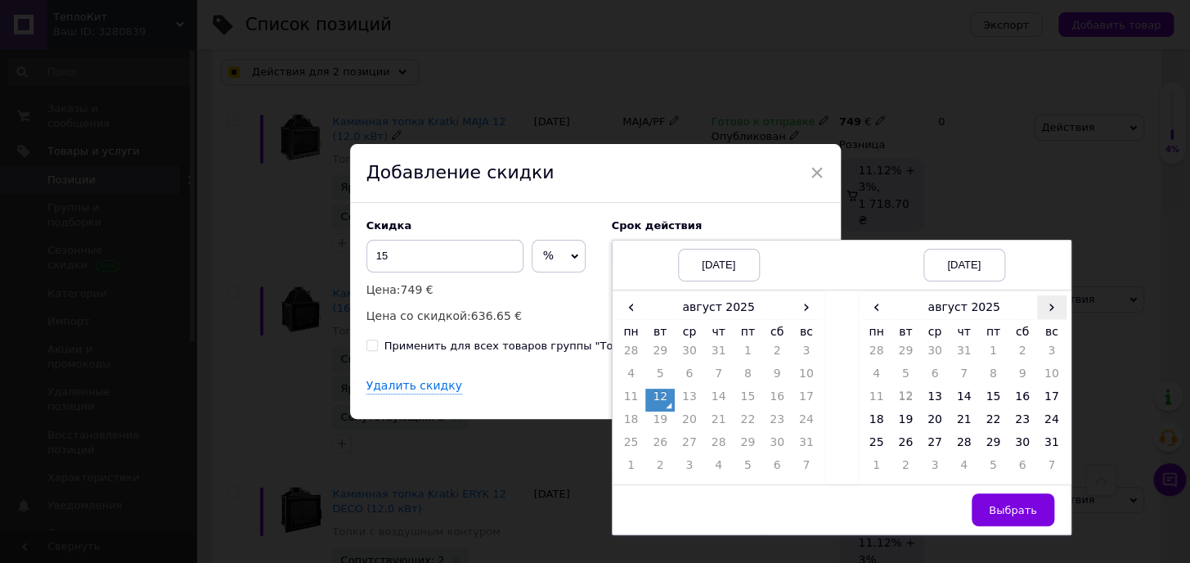
click at [859, 311] on span "›" at bounding box center [1051, 307] width 29 height 24
click at [859, 375] on td "1" at bounding box center [876, 377] width 29 height 23
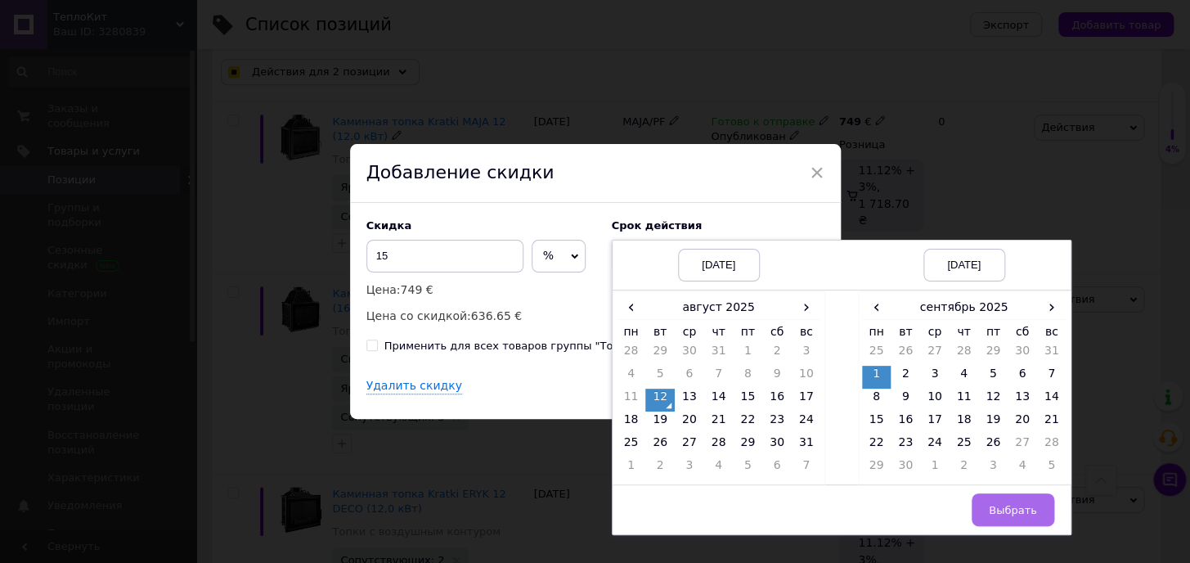
click at [859, 519] on button "Выбрать" at bounding box center [1013, 509] width 83 height 33
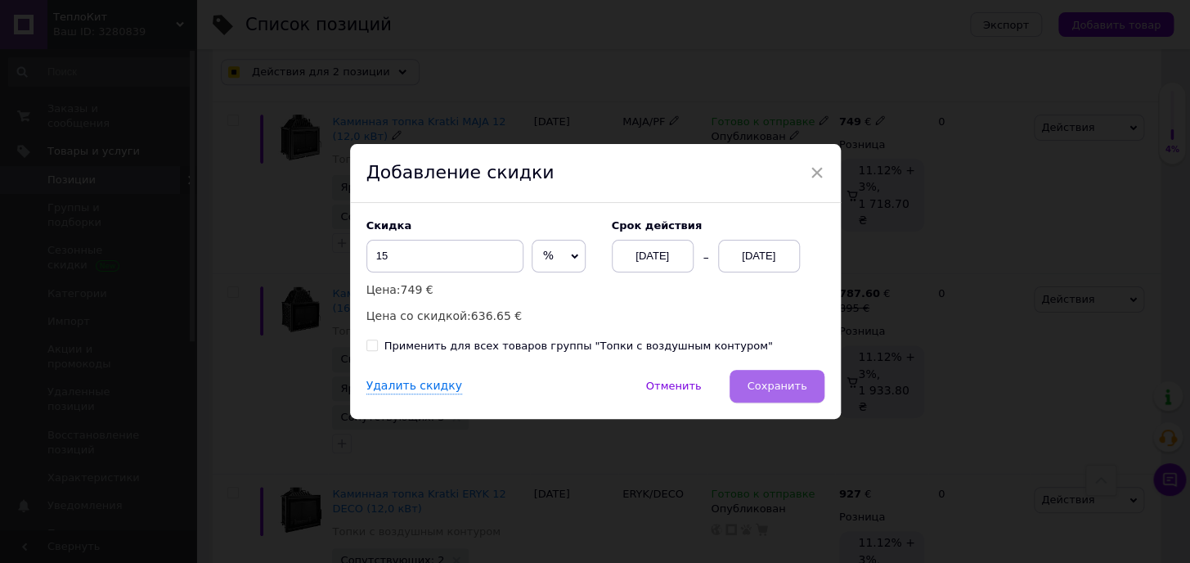
click at [787, 388] on span "Сохранить" at bounding box center [777, 385] width 60 height 12
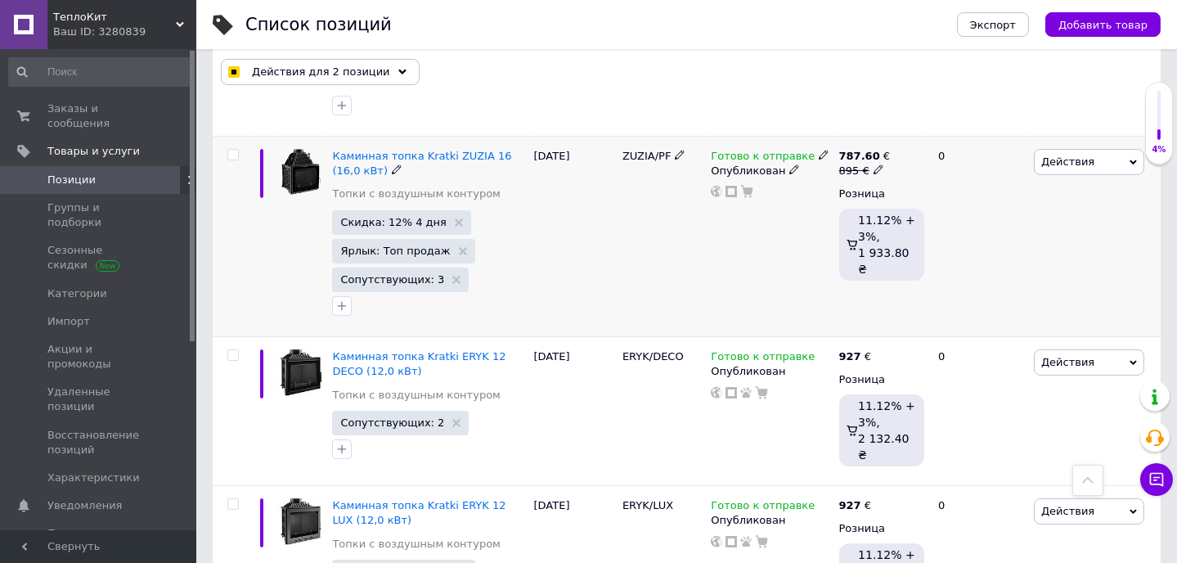
scroll to position [743, 0]
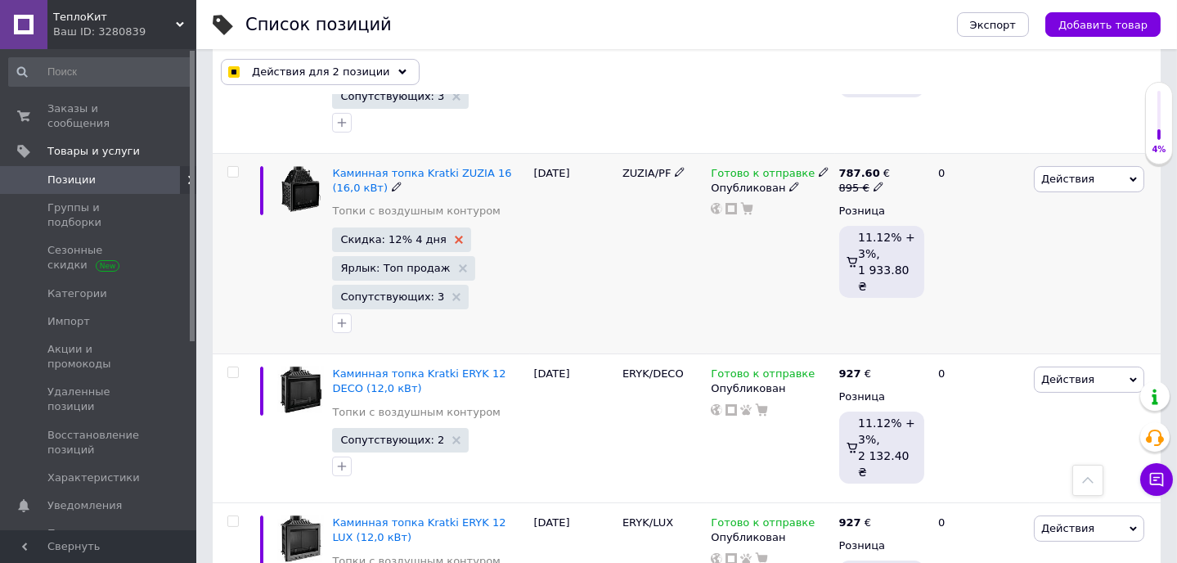
click at [455, 236] on use at bounding box center [459, 240] width 8 height 8
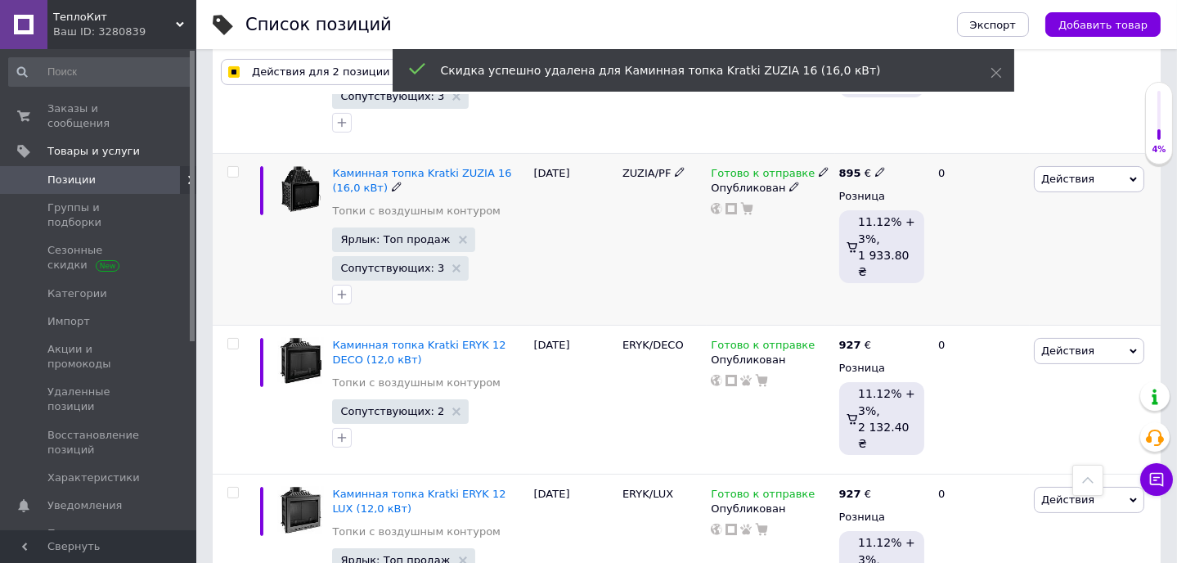
click at [859, 174] on span "Действия" at bounding box center [1089, 179] width 110 height 26
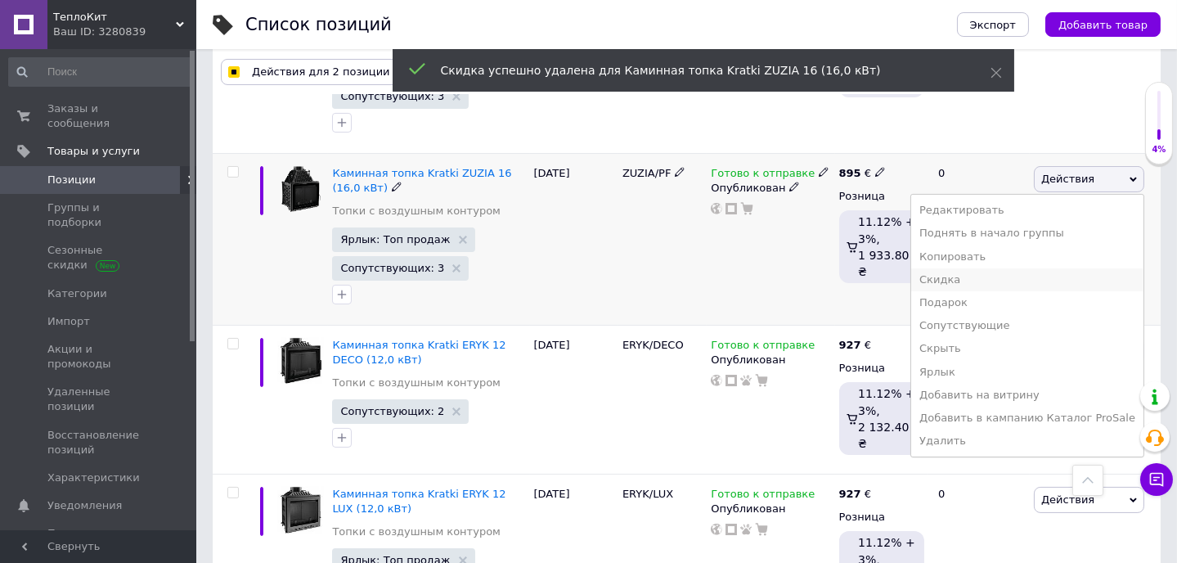
click at [859, 276] on li "Скидка" at bounding box center [1027, 279] width 232 height 23
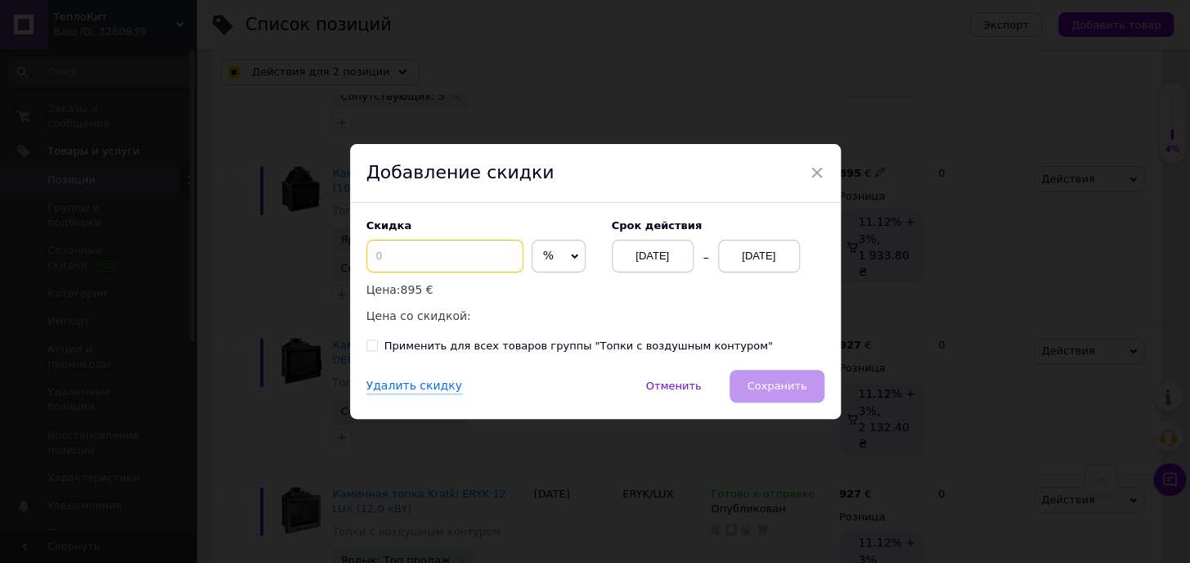
click at [433, 257] on input at bounding box center [444, 256] width 157 height 33
checkbox input "true"
type input "12"
checkbox input "true"
type input "12"
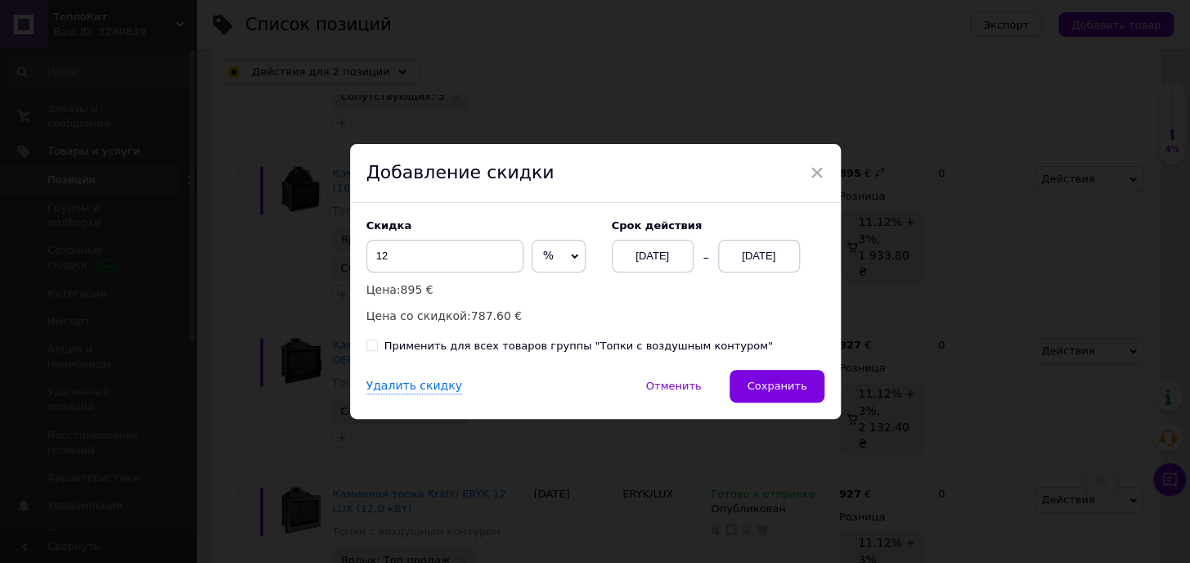
click at [765, 254] on div "[DATE]" at bounding box center [759, 256] width 82 height 33
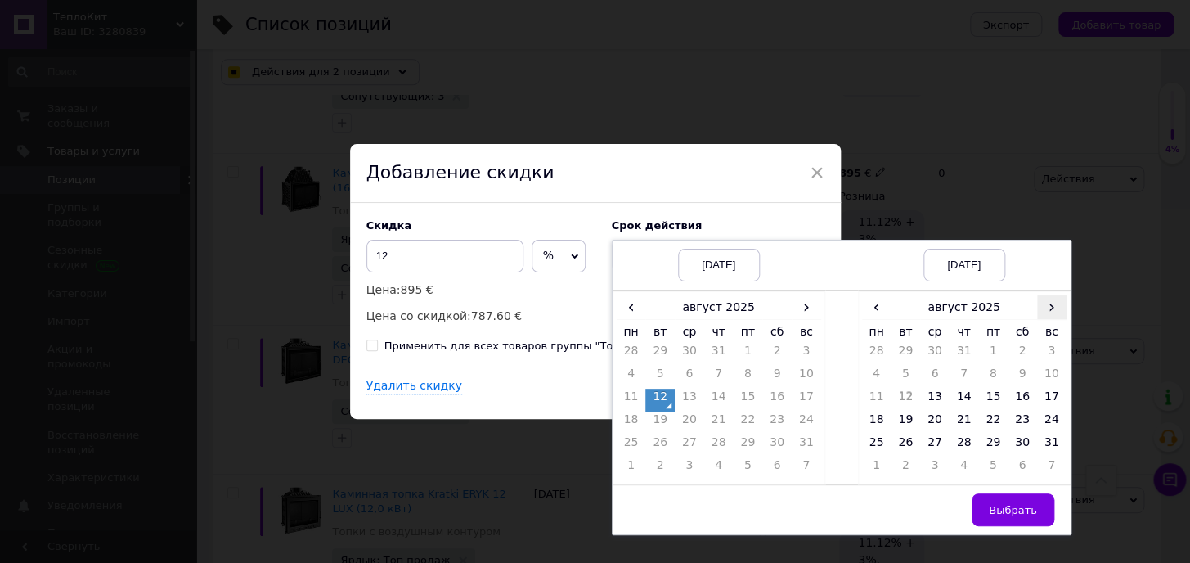
click at [859, 308] on span "›" at bounding box center [1051, 307] width 29 height 24
click at [859, 374] on td "1" at bounding box center [876, 377] width 29 height 23
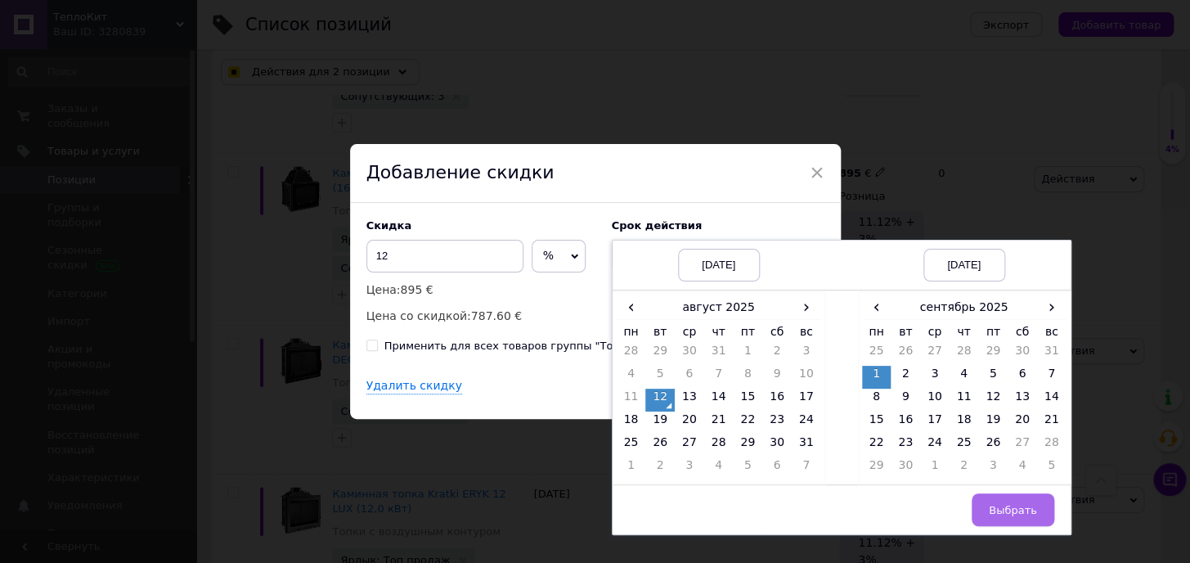
click at [859, 513] on span "Выбрать" at bounding box center [1013, 510] width 48 height 12
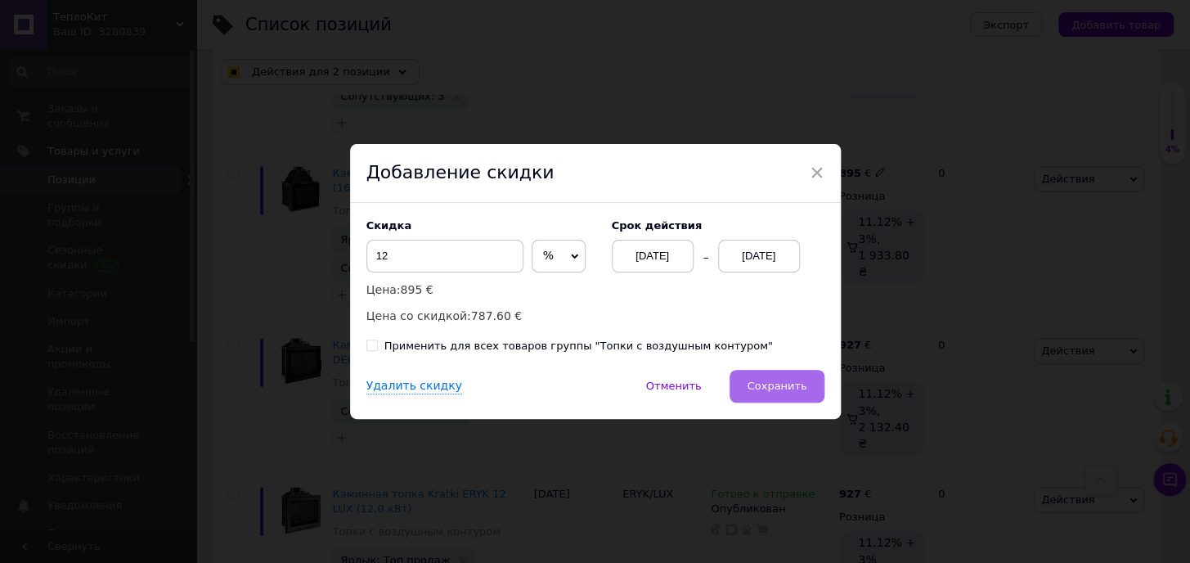
click at [776, 384] on span "Сохранить" at bounding box center [777, 385] width 60 height 12
checkbox input "true"
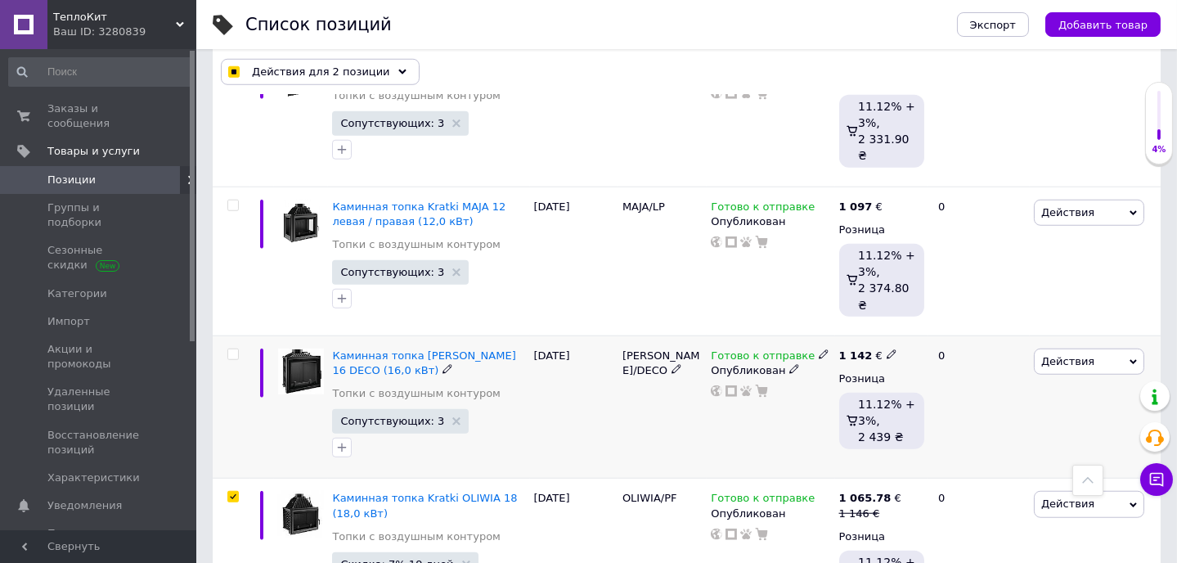
scroll to position [3271, 0]
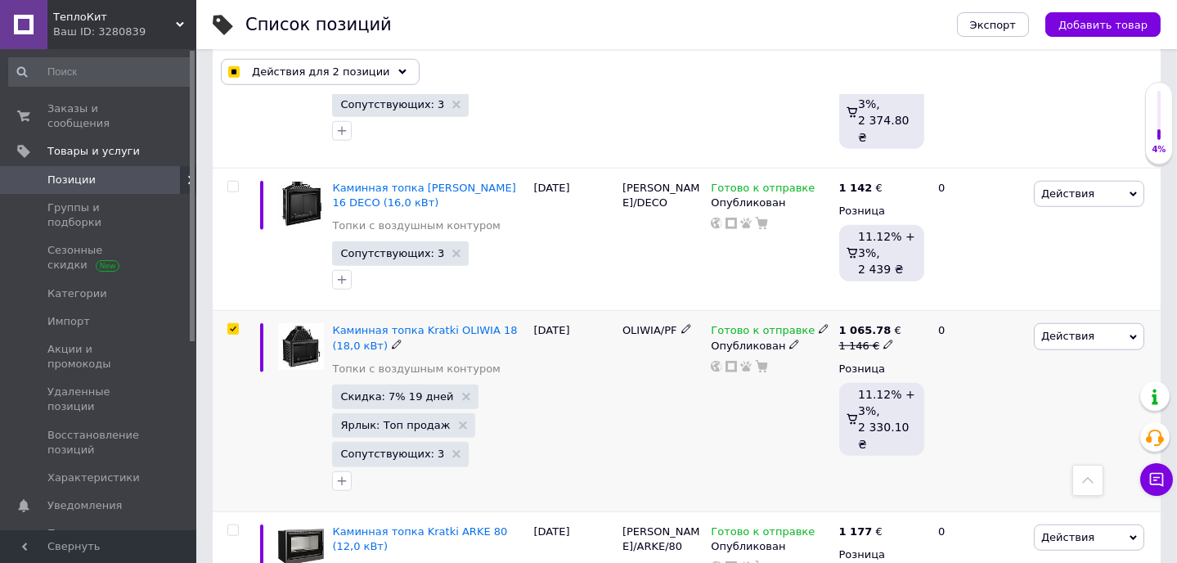
click at [232, 324] on input "checkbox" at bounding box center [232, 329] width 11 height 11
checkbox input "false"
checkbox input "true"
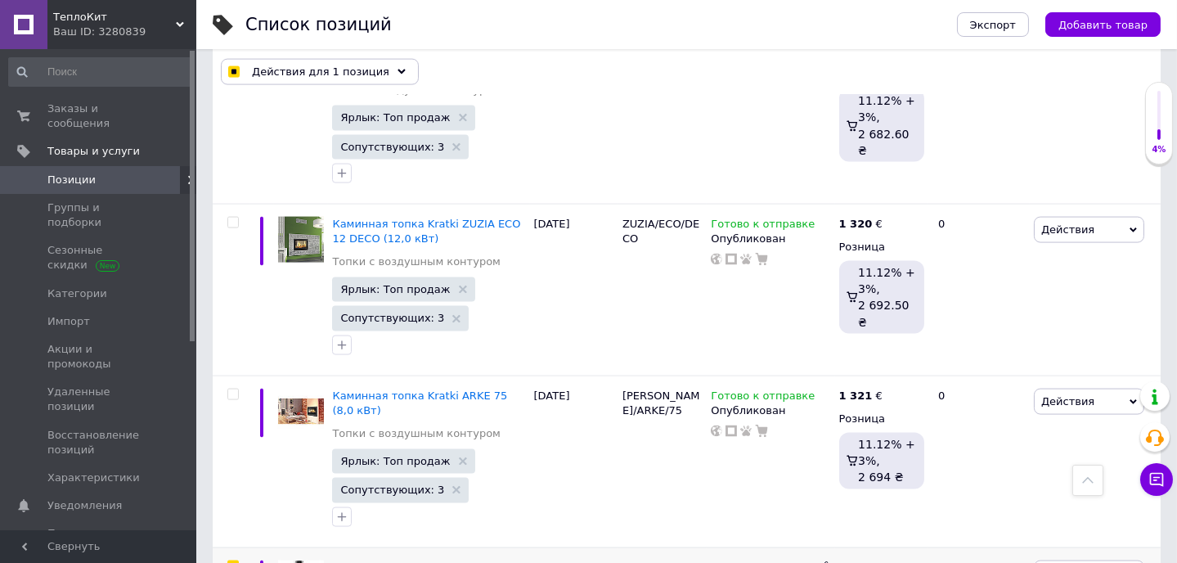
scroll to position [5502, 0]
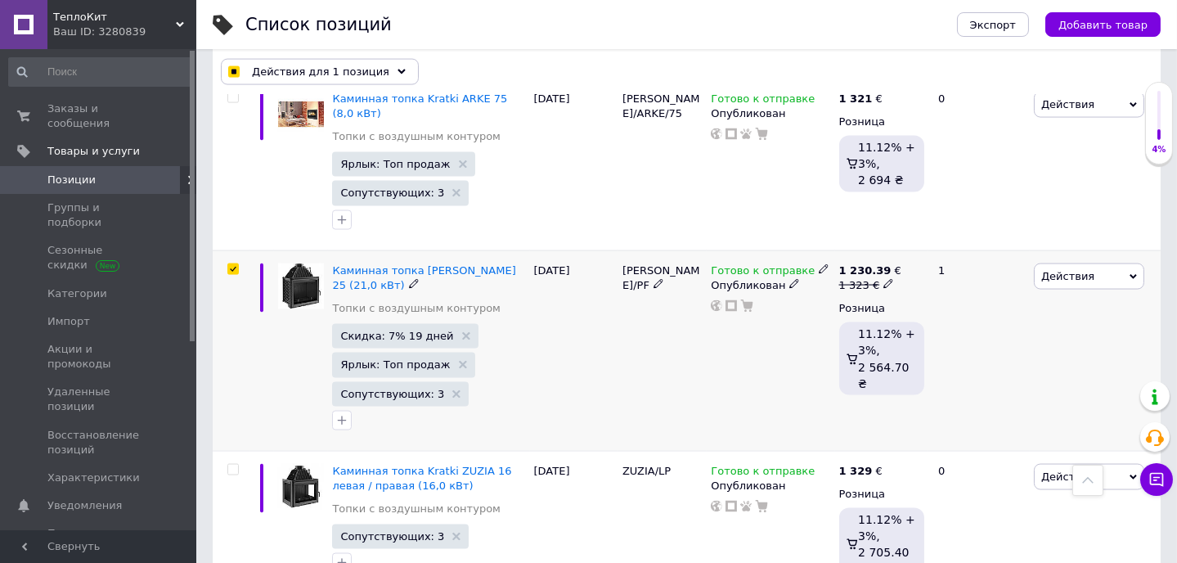
click at [232, 264] on input "checkbox" at bounding box center [232, 269] width 11 height 11
checkbox input "false"
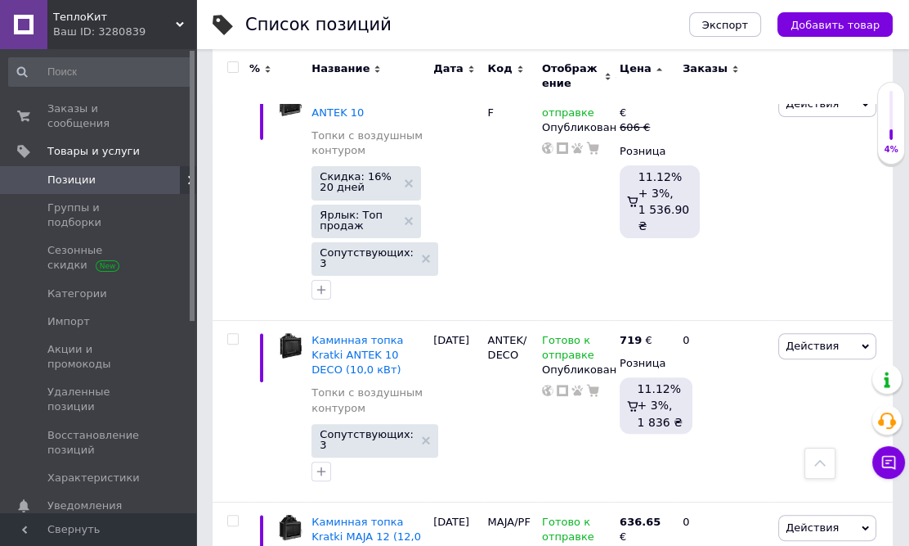
scroll to position [0, 0]
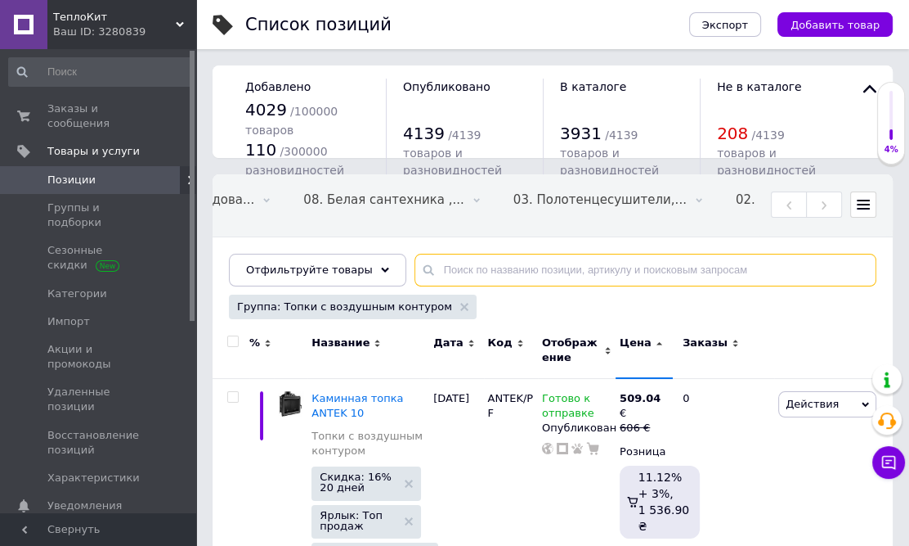
click at [437, 276] on input "text" at bounding box center [646, 270] width 462 height 33
paste input "MAJA/L/BS/DECO"
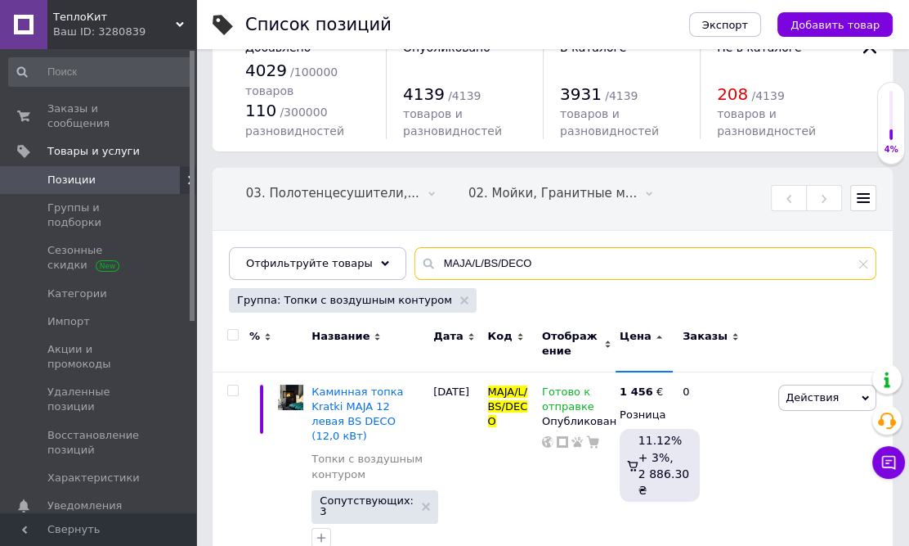
scroll to position [61, 0]
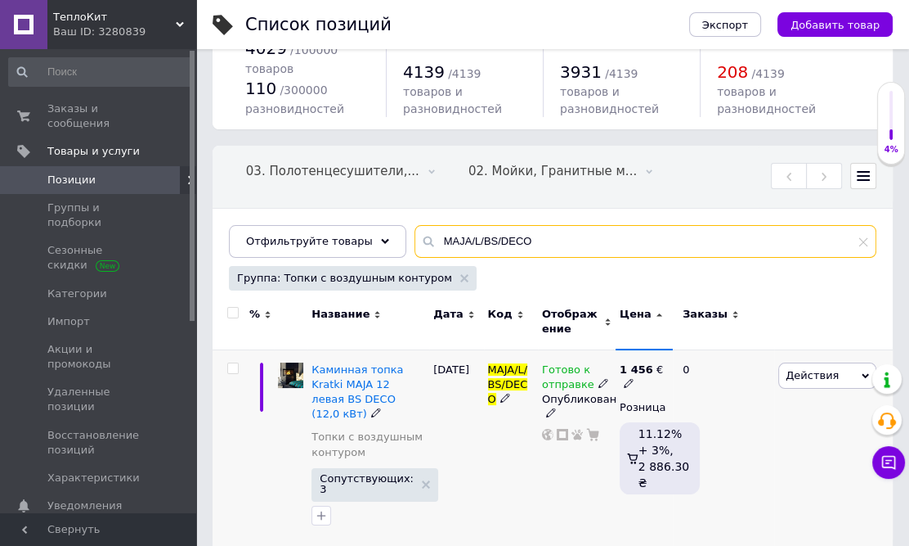
type input "MAJA/L/BS/DECO"
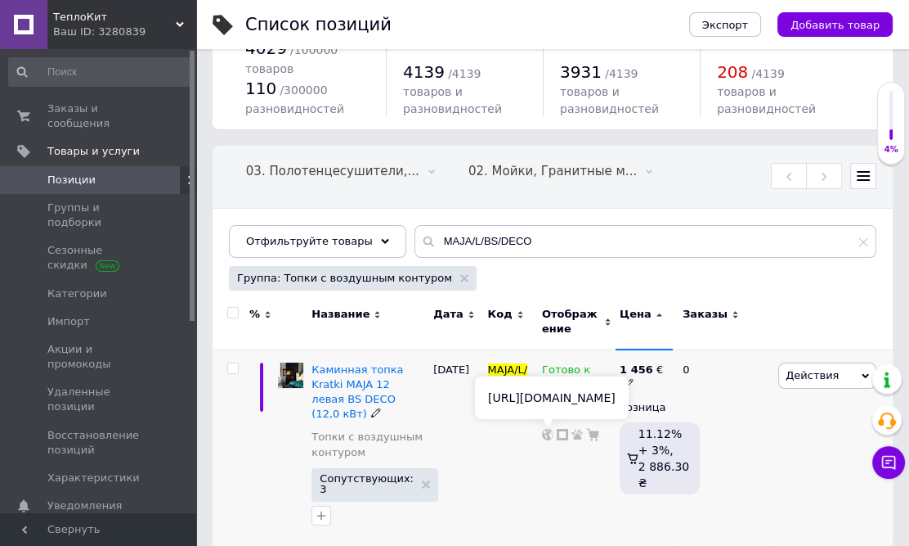
click at [546, 437] on icon at bounding box center [547, 434] width 11 height 11
click at [630, 382] on icon at bounding box center [629, 383] width 10 height 10
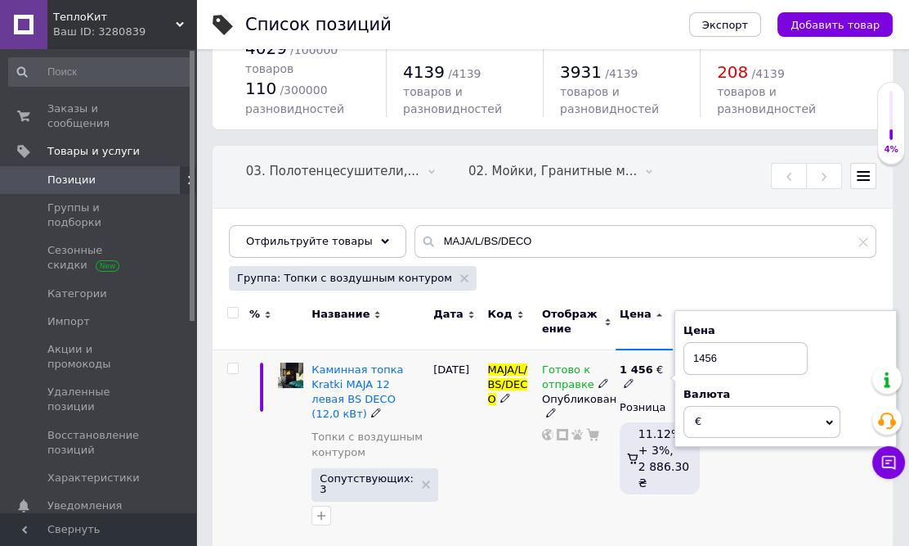
drag, startPoint x: 732, startPoint y: 353, endPoint x: 667, endPoint y: 350, distance: 64.7
click at [667, 350] on div "1 456 € Цена 1456 Валюта € $ CHF ₴ £ ¥ PLN ₸ MDL HUF KGS CN¥ TRY ₩ lei Розница …" at bounding box center [644, 447] width 57 height 196
type input "1550"
click at [743, 478] on div "0" at bounding box center [723, 447] width 101 height 196
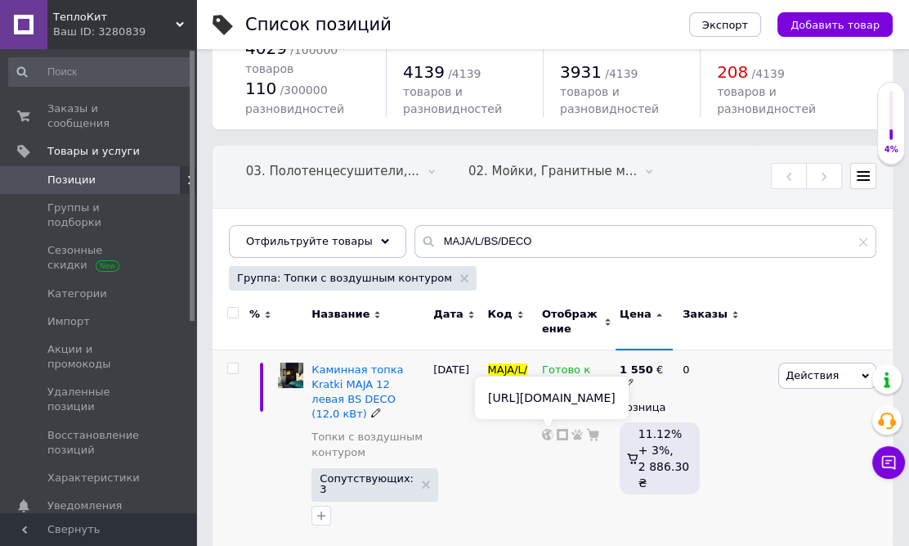
click at [543, 433] on use at bounding box center [547, 434] width 11 height 11
click at [379, 367] on span "Каминная топка Kratki MAJA 12 левая BS DECO (12,0 кВт)" at bounding box center [358, 391] width 92 height 57
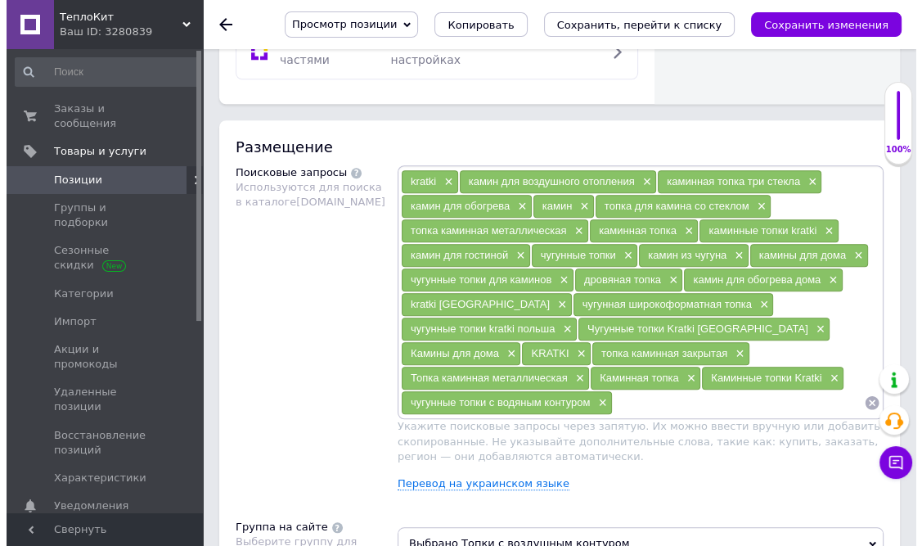
scroll to position [1040, 0]
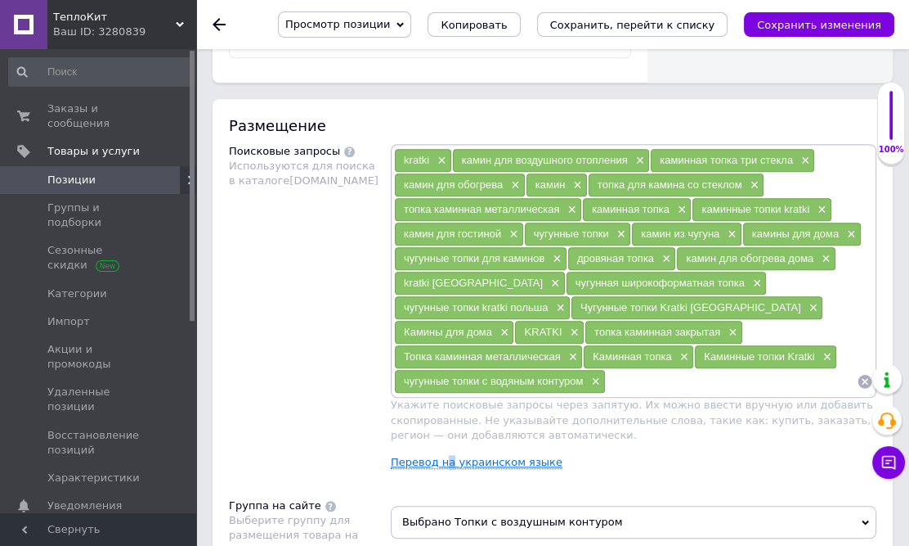
click at [449, 456] on link "Перевод на украинском языке" at bounding box center [477, 462] width 172 height 13
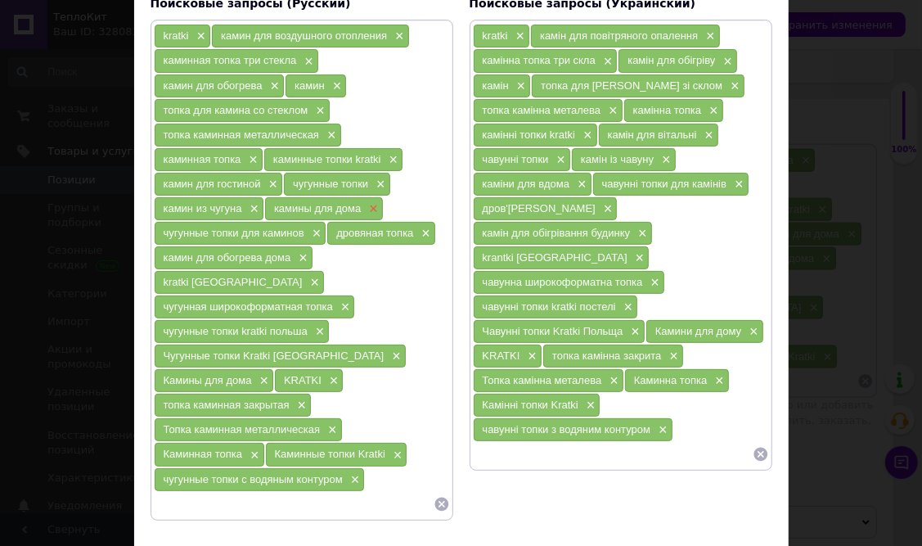
scroll to position [148, 0]
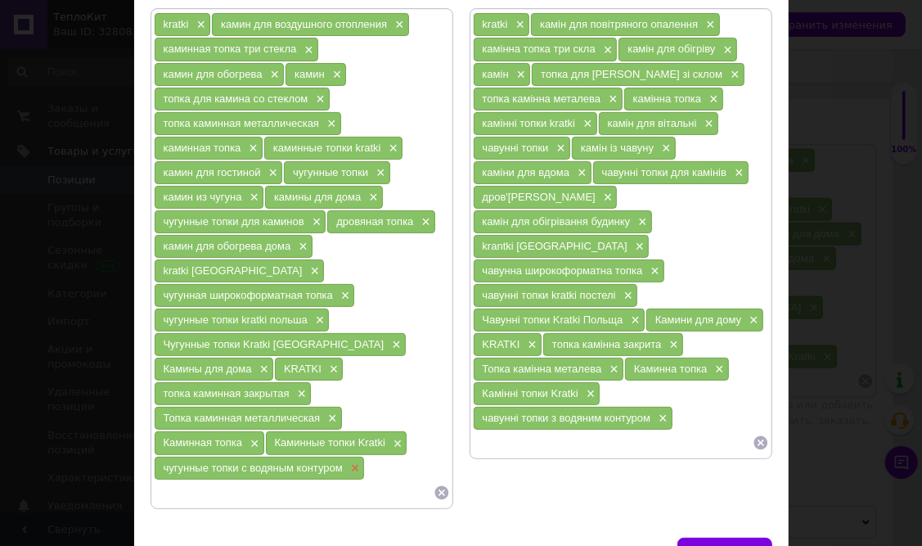
click at [353, 461] on span "×" at bounding box center [353, 468] width 13 height 14
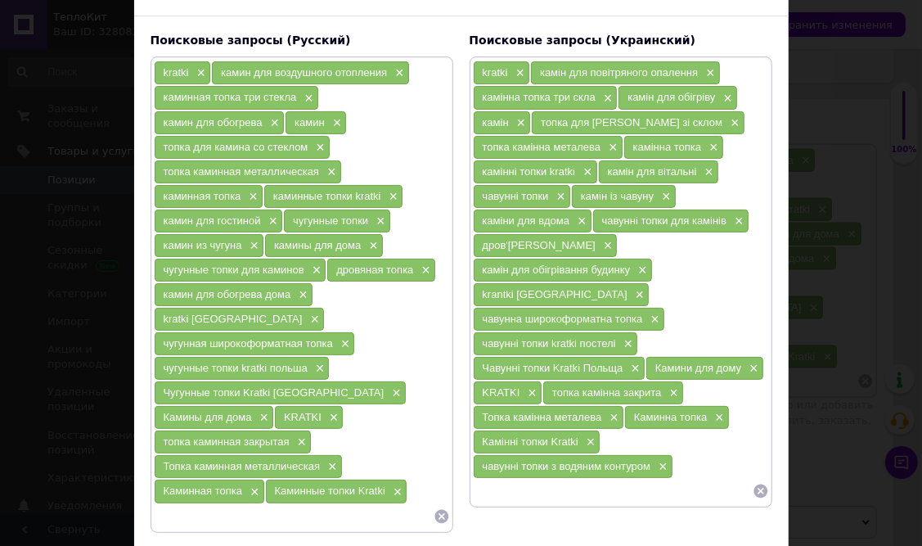
scroll to position [74, 0]
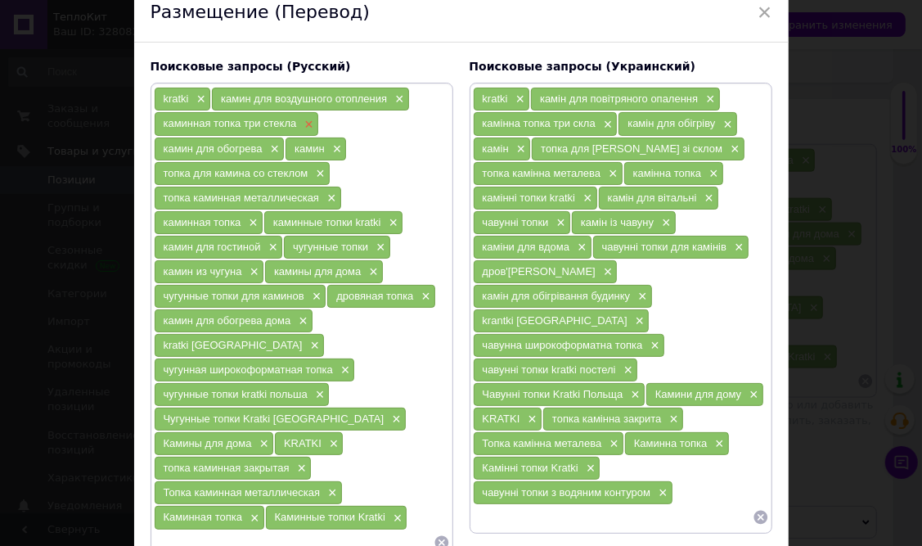
click at [306, 123] on span "×" at bounding box center [306, 125] width 13 height 14
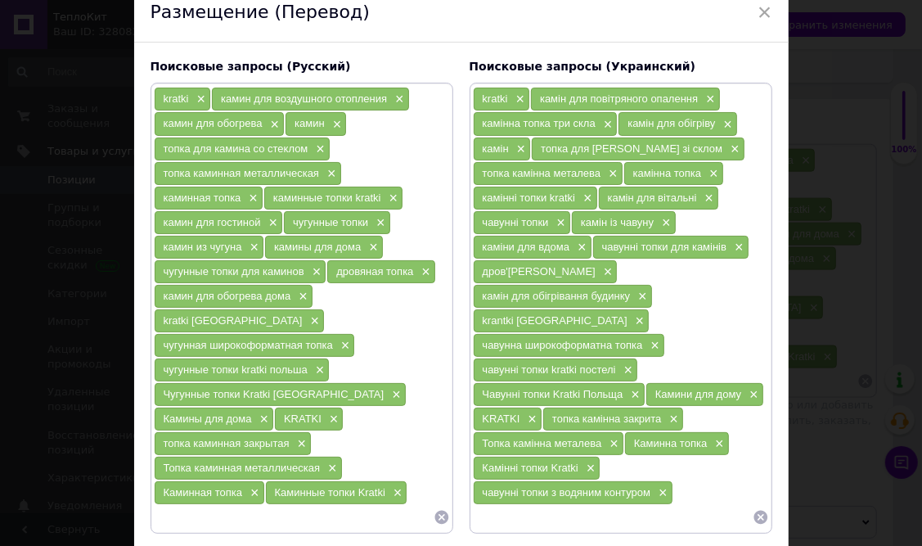
click at [662, 486] on span "×" at bounding box center [660, 493] width 13 height 14
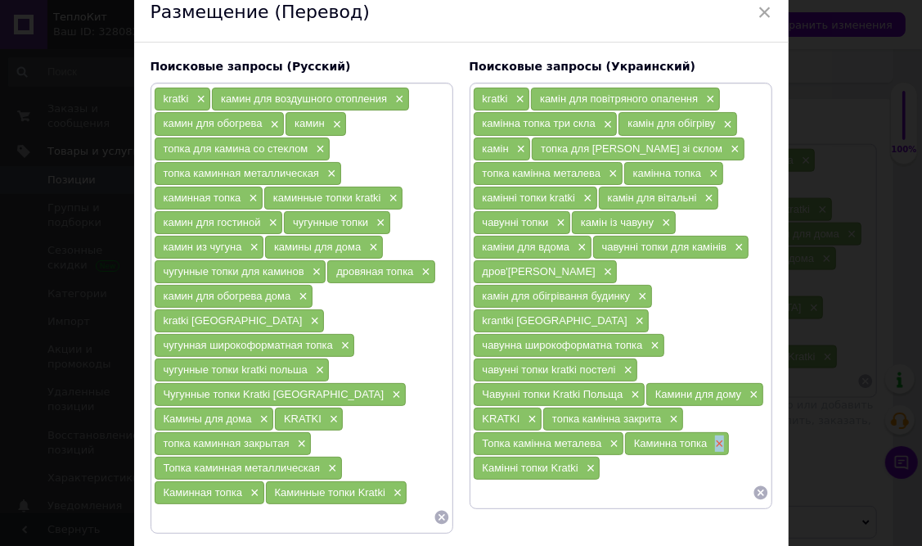
click at [718, 437] on span "×" at bounding box center [717, 444] width 13 height 14
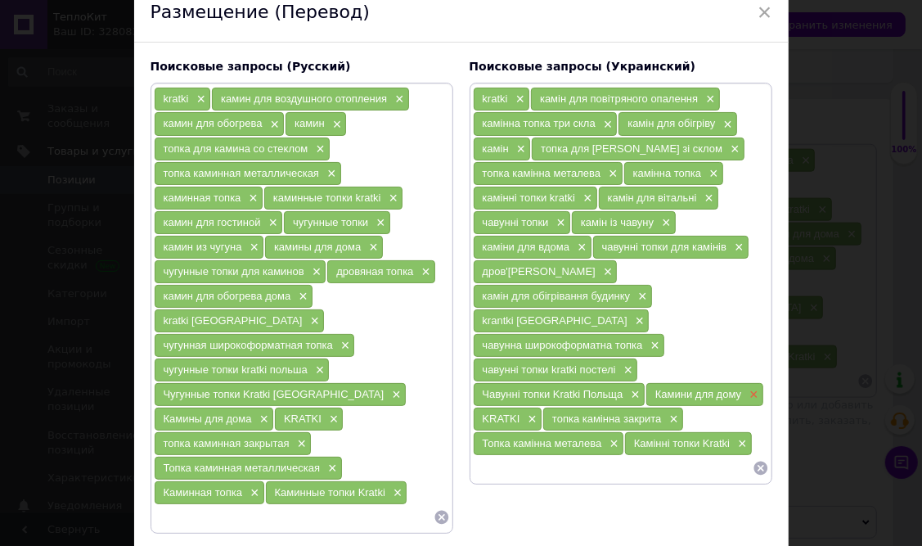
click at [752, 388] on span "×" at bounding box center [751, 395] width 13 height 14
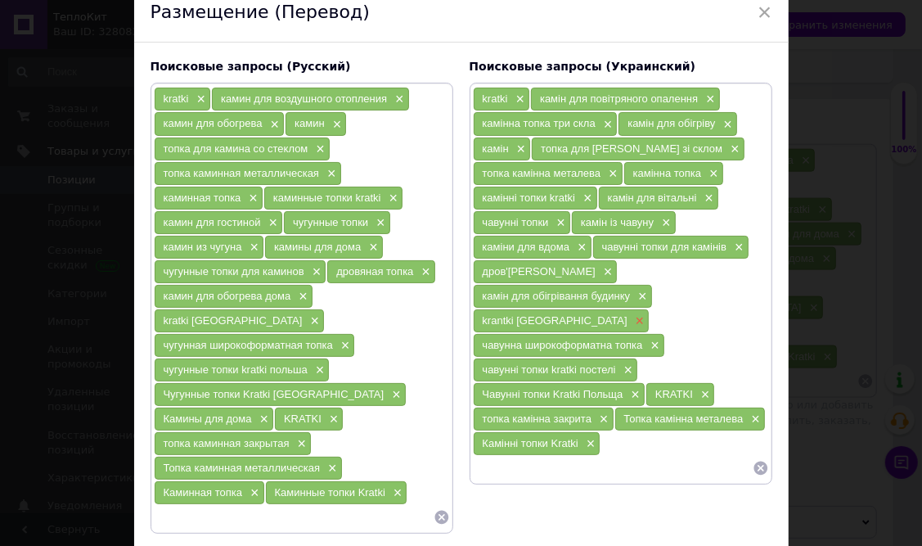
click at [631, 314] on span "×" at bounding box center [637, 321] width 13 height 14
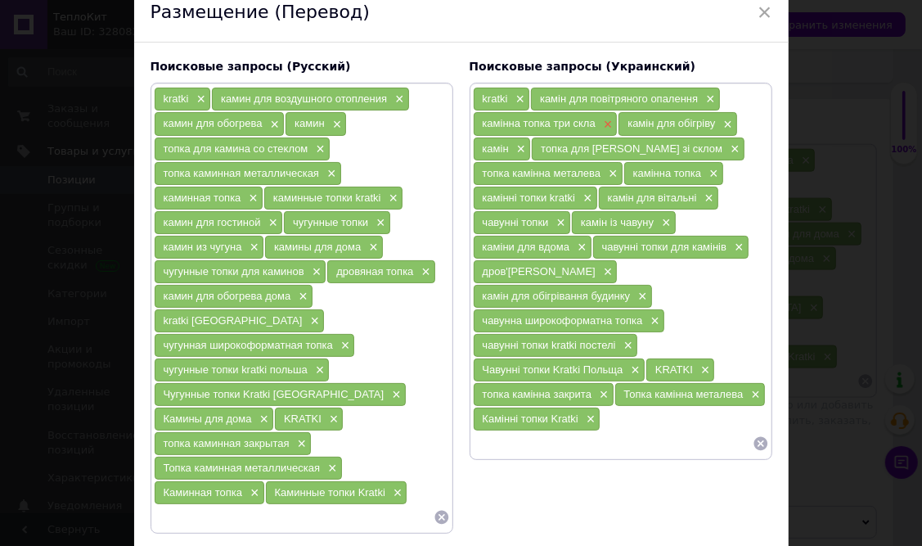
click at [603, 121] on span "×" at bounding box center [605, 125] width 13 height 14
click at [203, 505] on input at bounding box center [294, 517] width 280 height 25
paste input "Каминная топка с воздушным отоплением"
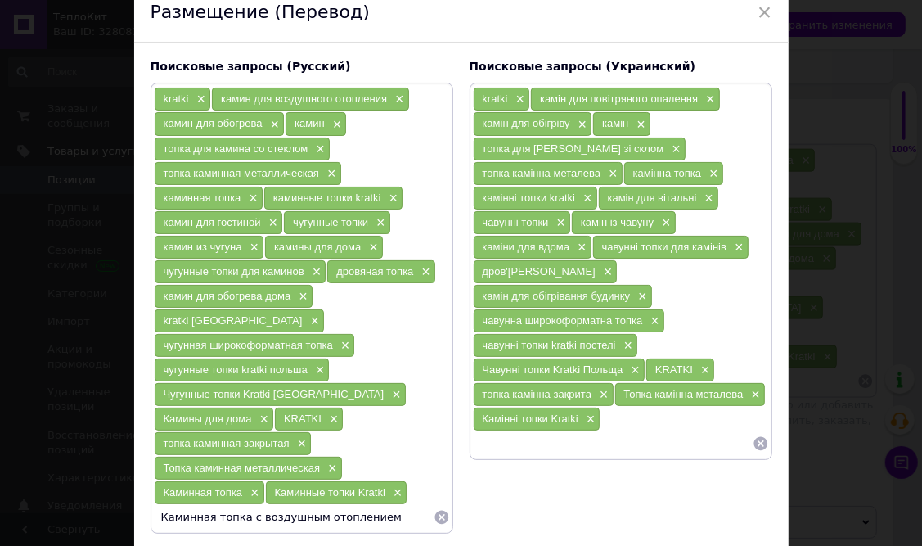
type input "Каминная топка с воздушным отоплением"
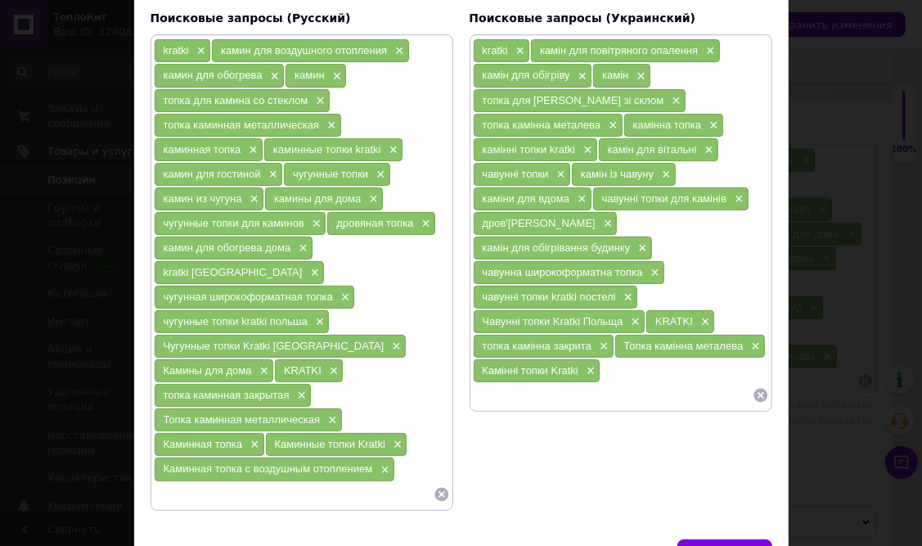
scroll to position [148, 0]
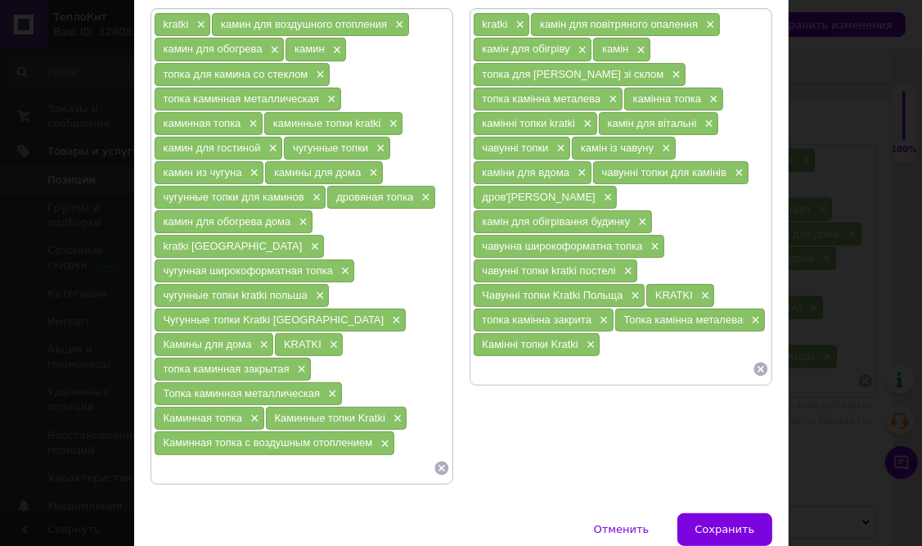
paste input "Топка чугунная"
type input "Топка чугунная"
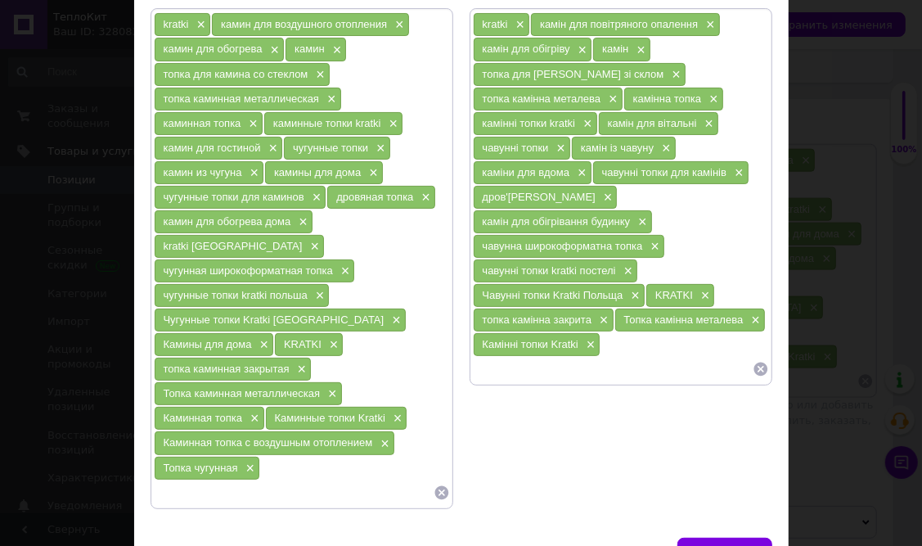
paste input "чугунная каминная топка"
type input "чугунная каминная топка"
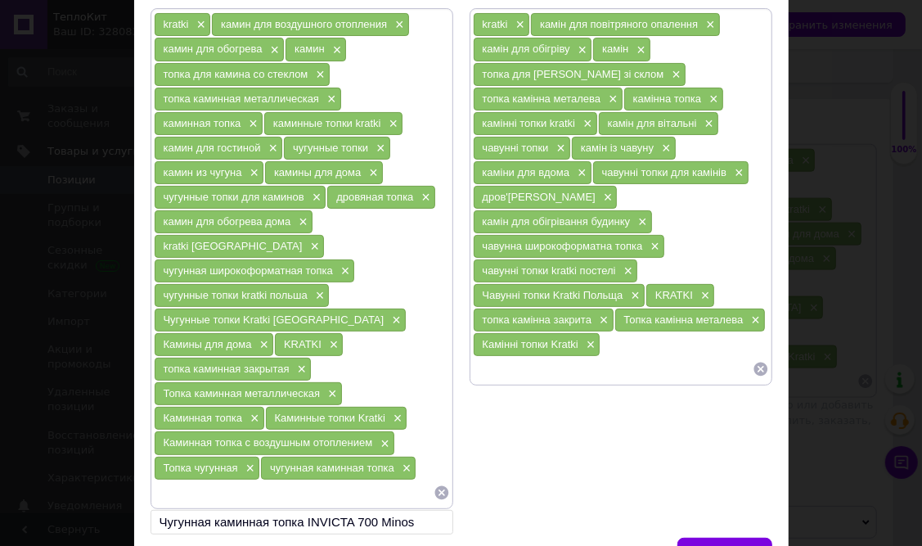
paste input "каминная топка кратки"
type input "каминная топка кратки"
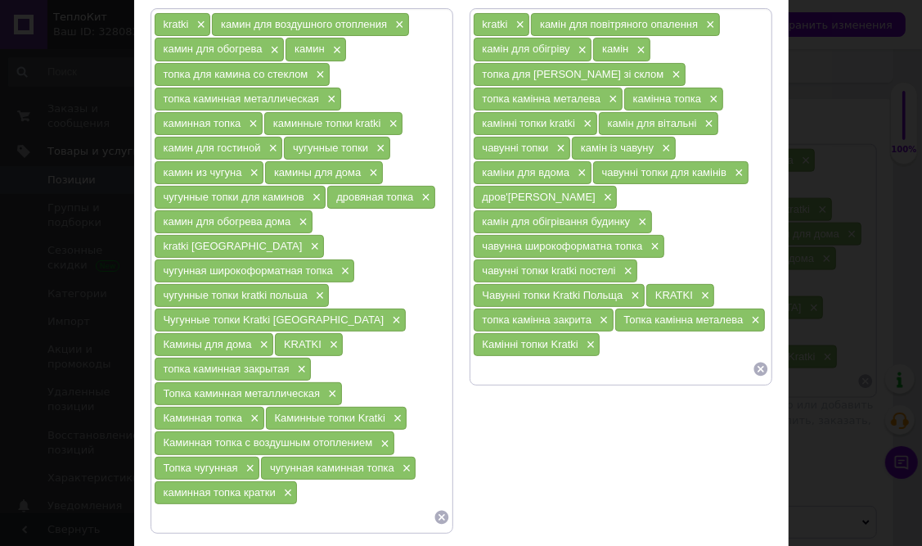
paste input "каминная топка угловая"
type input "каминная топка угловая"
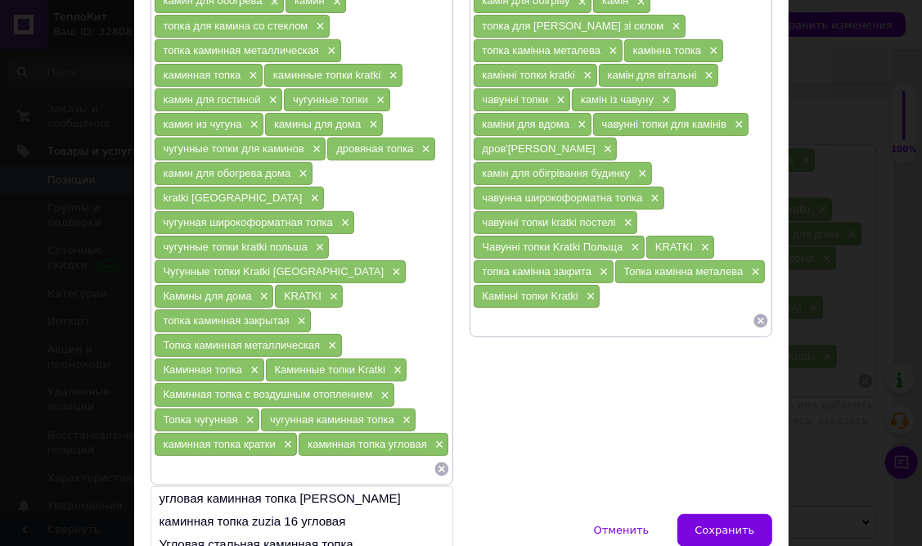
scroll to position [222, 0]
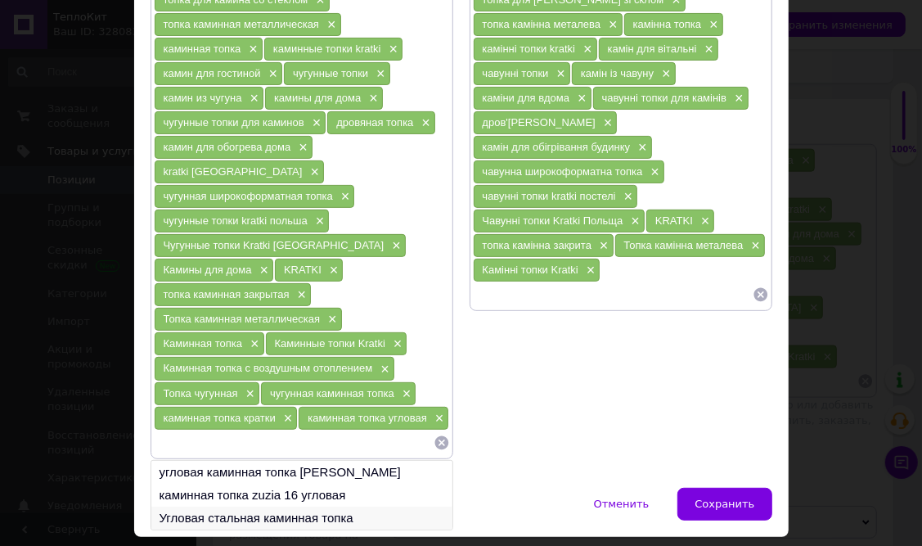
click at [289, 506] on li "Угловая стальная каминная топка" at bounding box center [301, 517] width 301 height 23
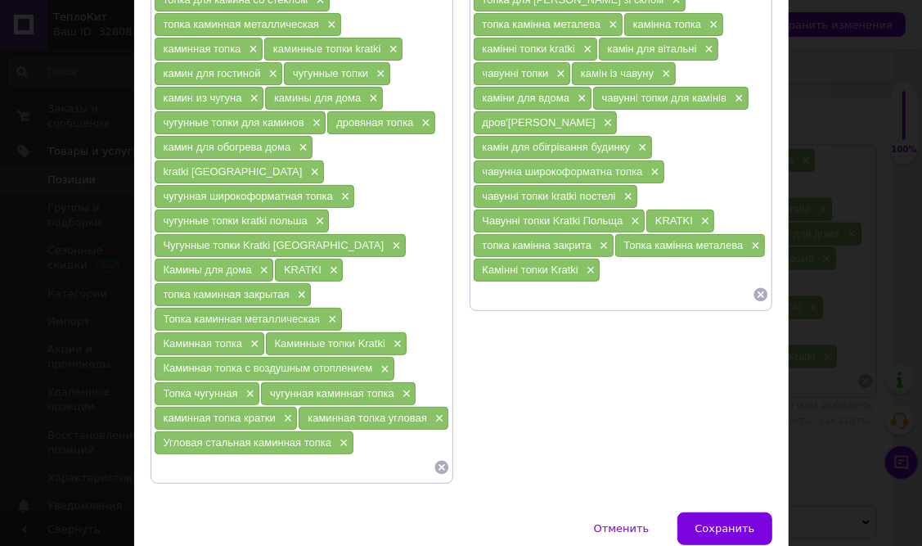
click at [192, 455] on input at bounding box center [294, 467] width 280 height 25
paste input "камин на дровах для обогрева дома"
type input "камин на дровах для обогрева дома"
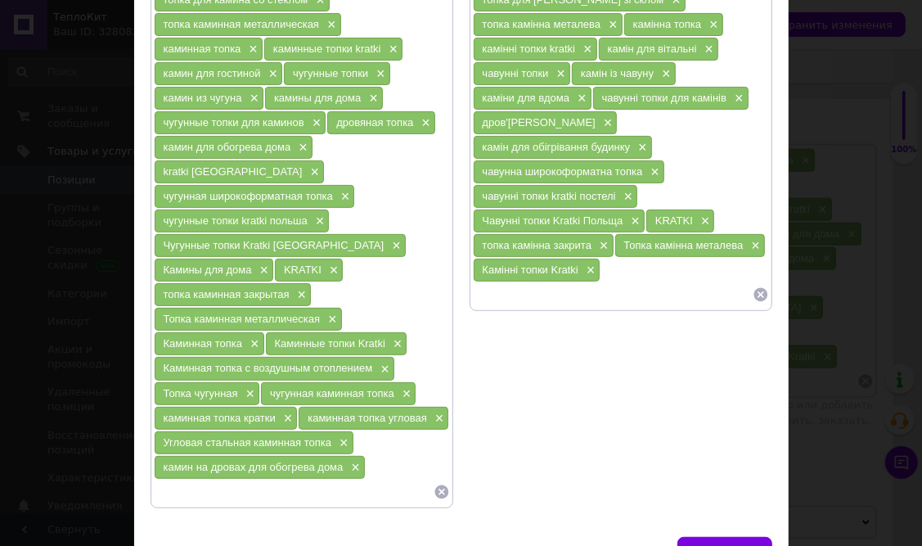
paste input "чугунные камины на дровах"
type input "чугунные камины на дровах"
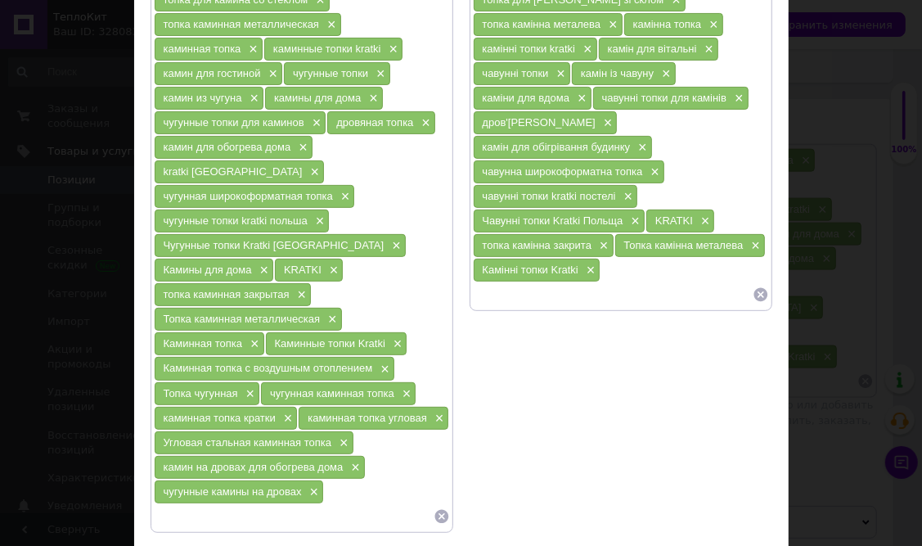
click at [532, 282] on input at bounding box center [613, 294] width 280 height 25
paste input "Топка чавунна"
type input "Топка чавунна"
paste input "чавунна камінна топка"
type input "чавунна камінна топка"
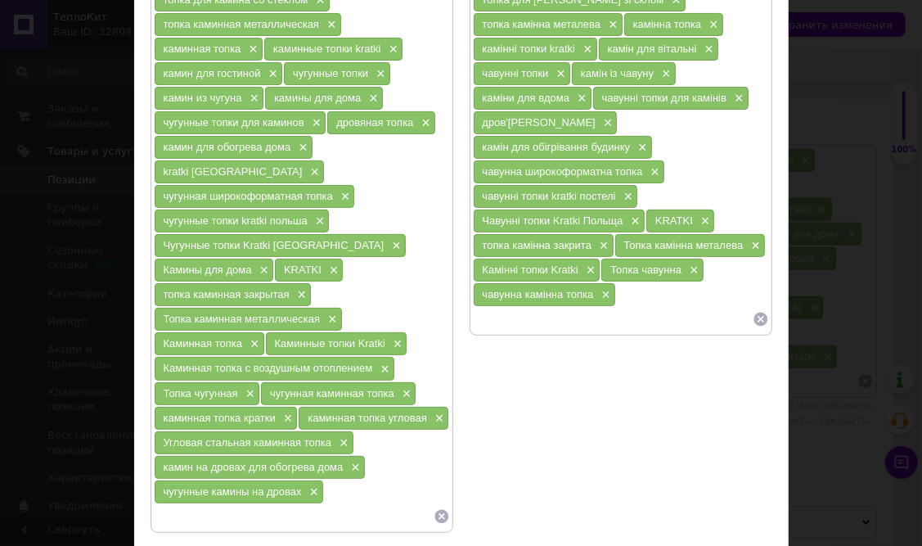
paste input "камінна топка краткі"
type input "камінна топка краткі"
paste input "камінна топка кутова"
type input "камінна топка кутова"
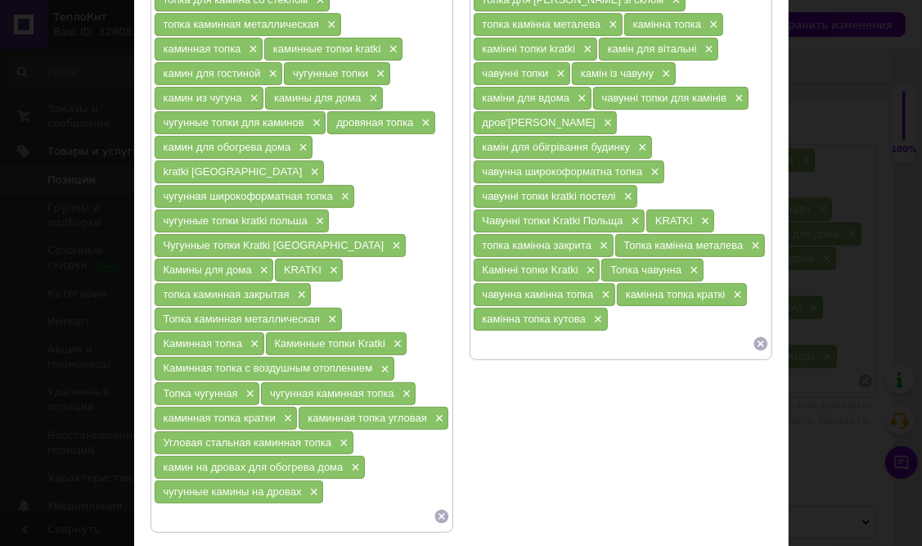
paste input "камін на дровах для обігріву будинку"
type input "камін на дровах для обігріву будинку"
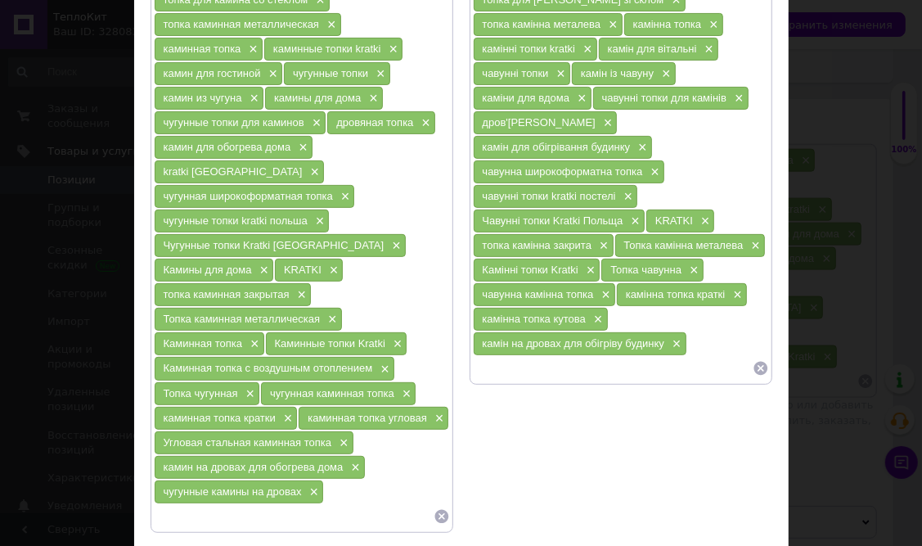
paste input "чавунні каміни на дровах"
type input "чавунні каміни на дровах"
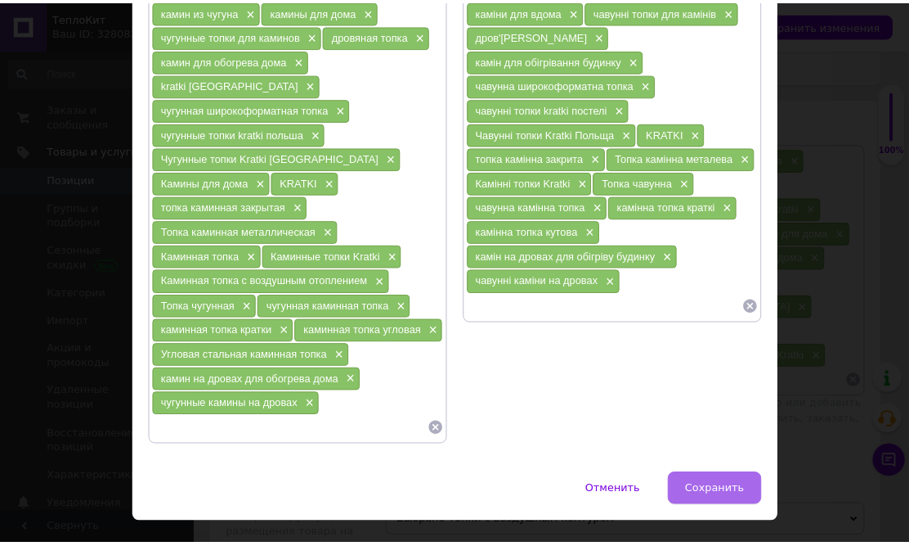
scroll to position [311, 0]
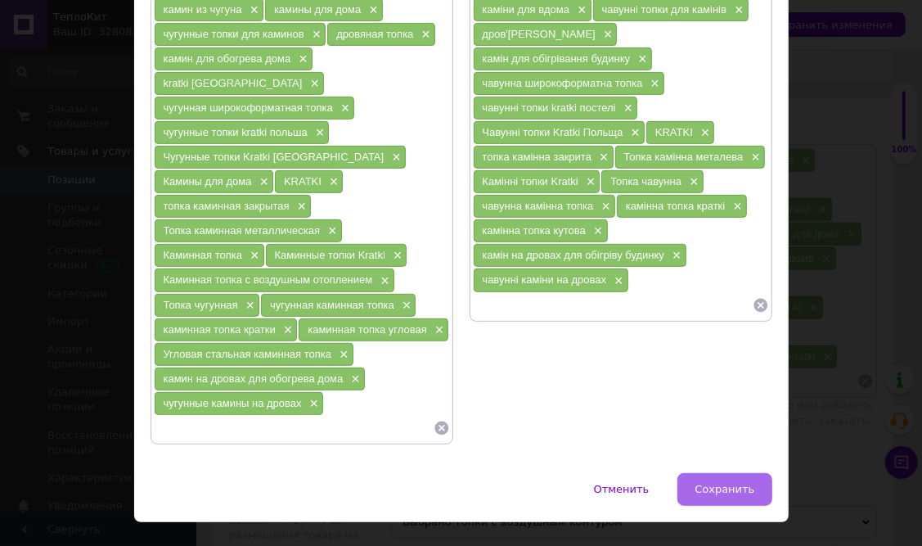
click at [735, 483] on span "Сохранить" at bounding box center [724, 489] width 60 height 12
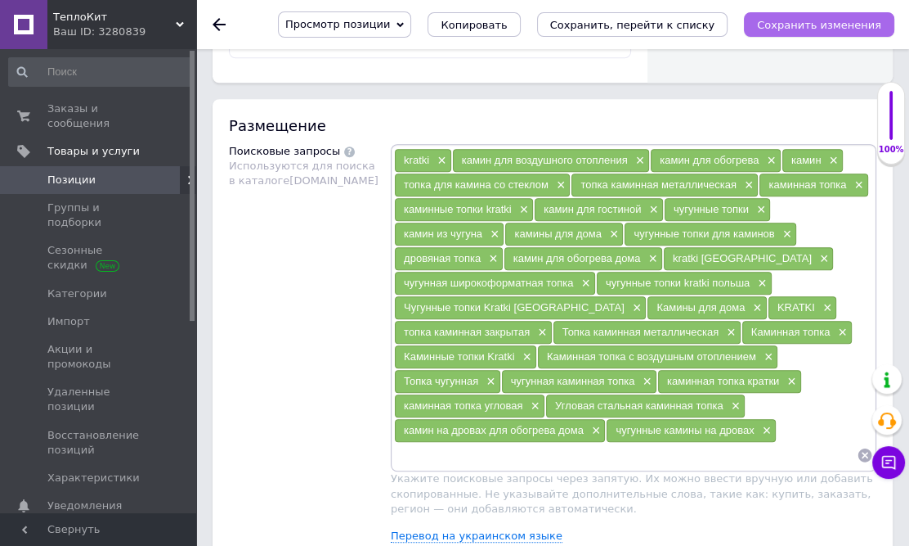
click at [804, 26] on icon "Сохранить изменения" at bounding box center [819, 25] width 124 height 12
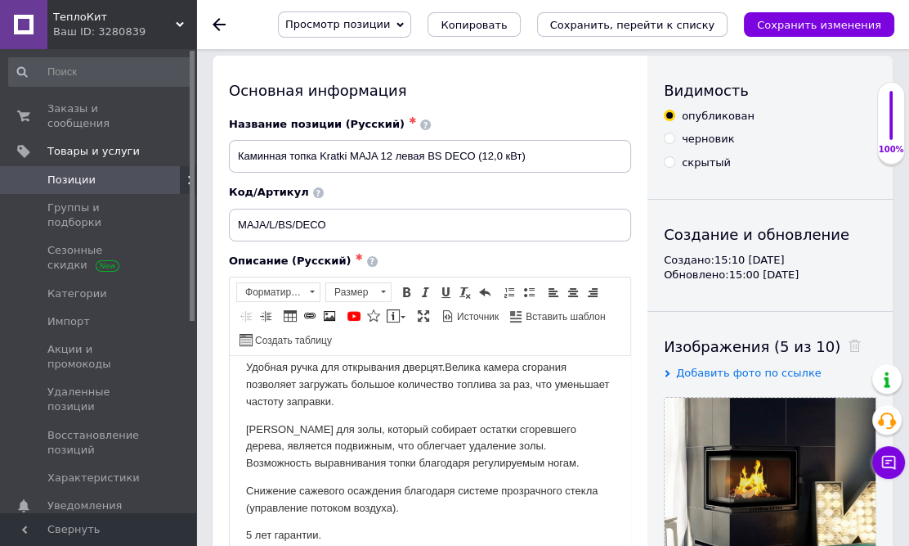
scroll to position [0, 0]
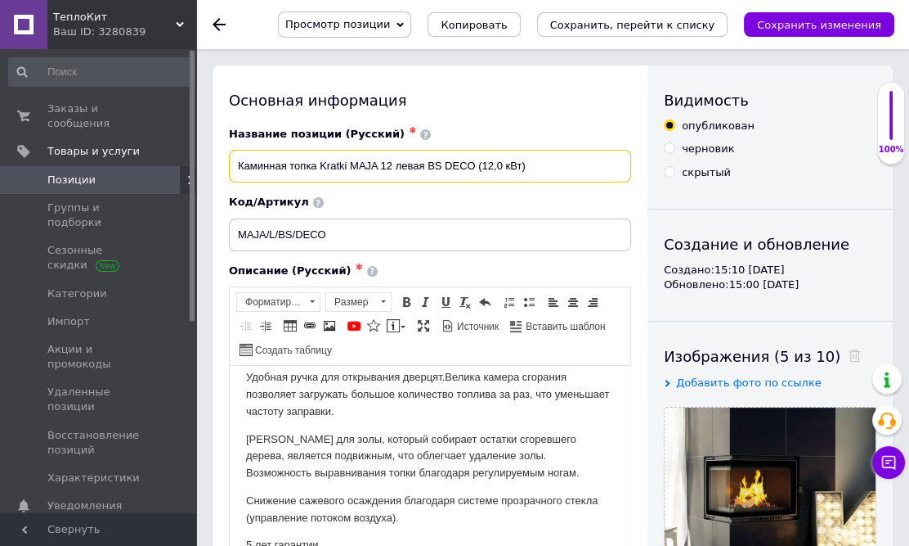
drag, startPoint x: 376, startPoint y: 163, endPoint x: 320, endPoint y: 155, distance: 56.9
click at [320, 155] on input "Каминная топка Kratki MAJA 12 левая BS DECO (12,0 кВт)" at bounding box center [430, 166] width 402 height 33
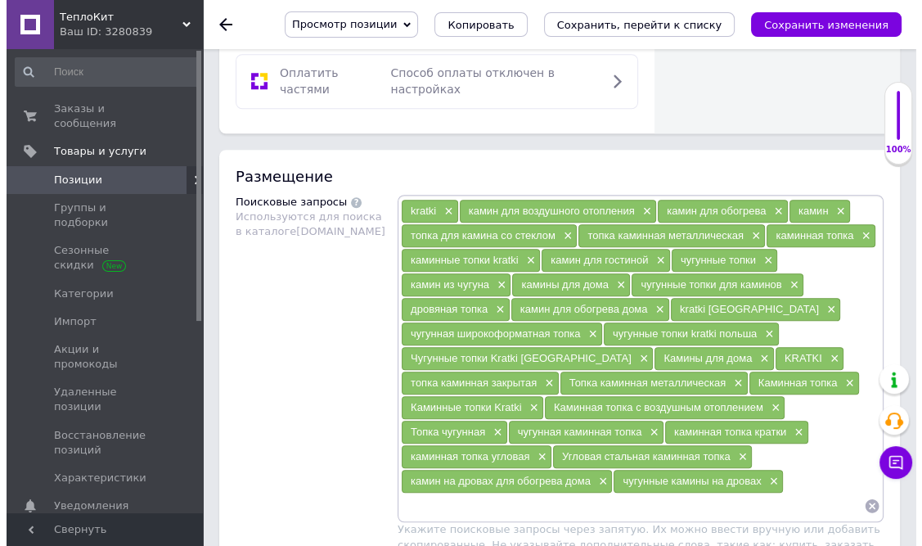
scroll to position [1189, 0]
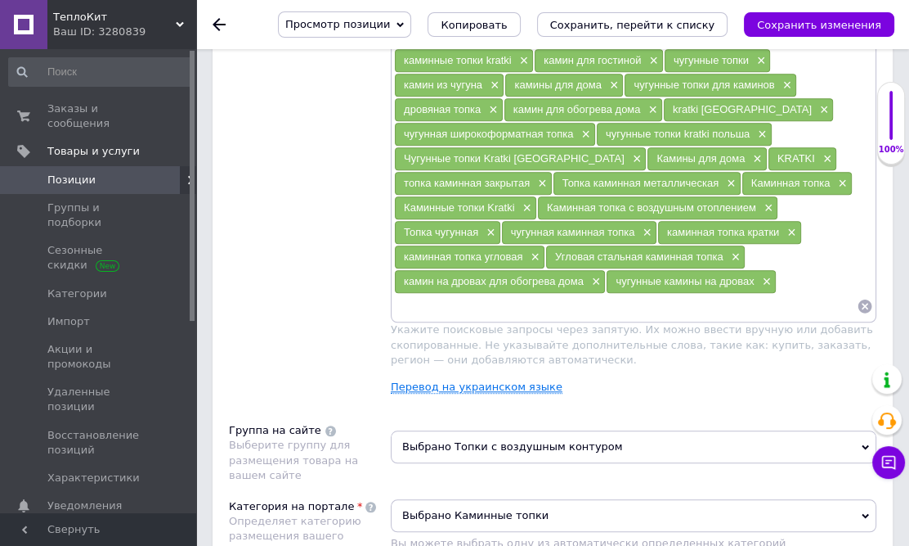
click at [406, 380] on link "Перевод на украинском языке" at bounding box center [477, 386] width 172 height 13
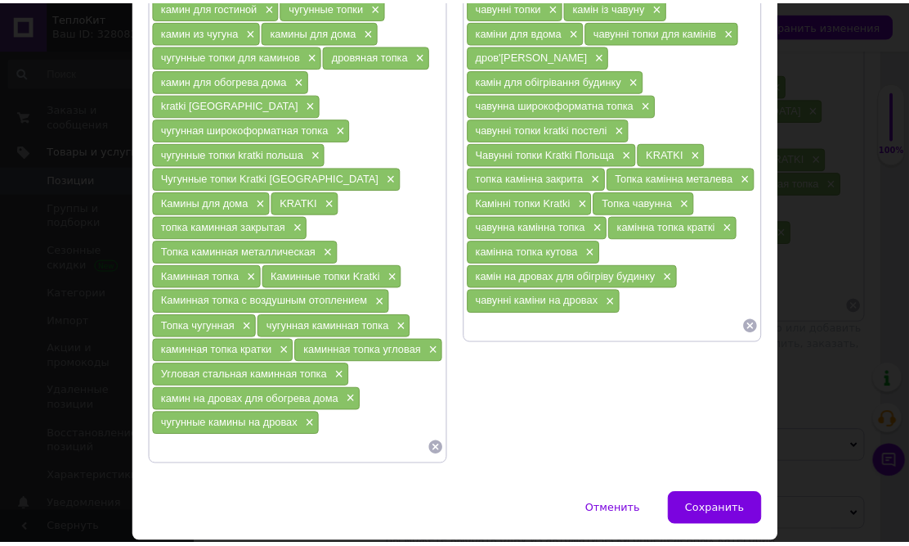
scroll to position [311, 0]
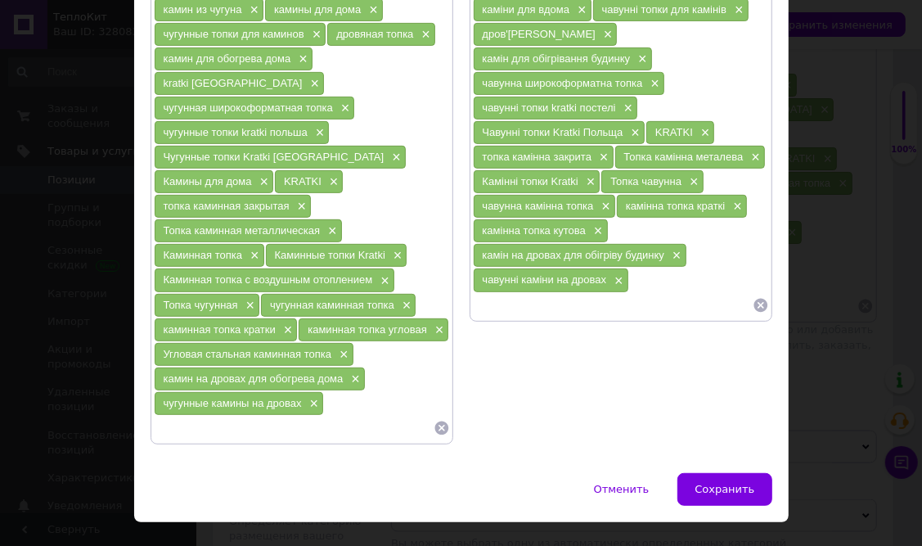
click at [198, 415] on input at bounding box center [294, 427] width 280 height 25
paste input "Kratki MAJA"
type input "Kratki MAJA"
click at [272, 415] on input at bounding box center [294, 427] width 280 height 25
paste input "Kratki MAJA"
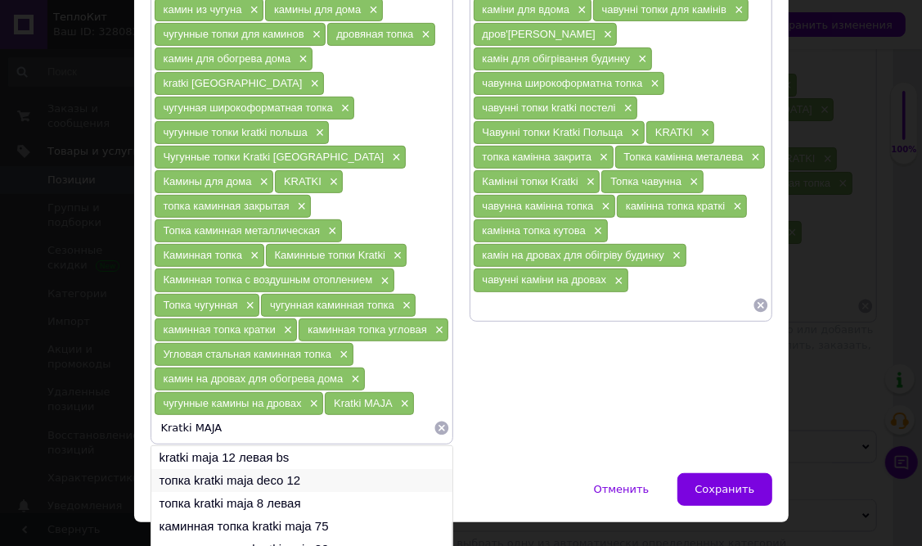
type input "Kratki MAJA"
click at [291, 469] on li "топка kratki maja deco 12" at bounding box center [301, 480] width 301 height 23
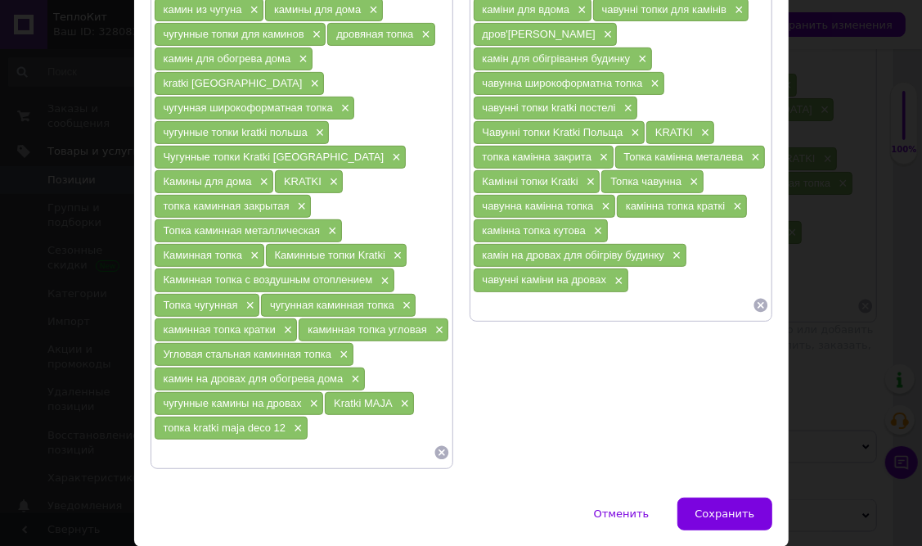
click at [494, 293] on input at bounding box center [613, 305] width 280 height 25
paste input "Kratki MAJA"
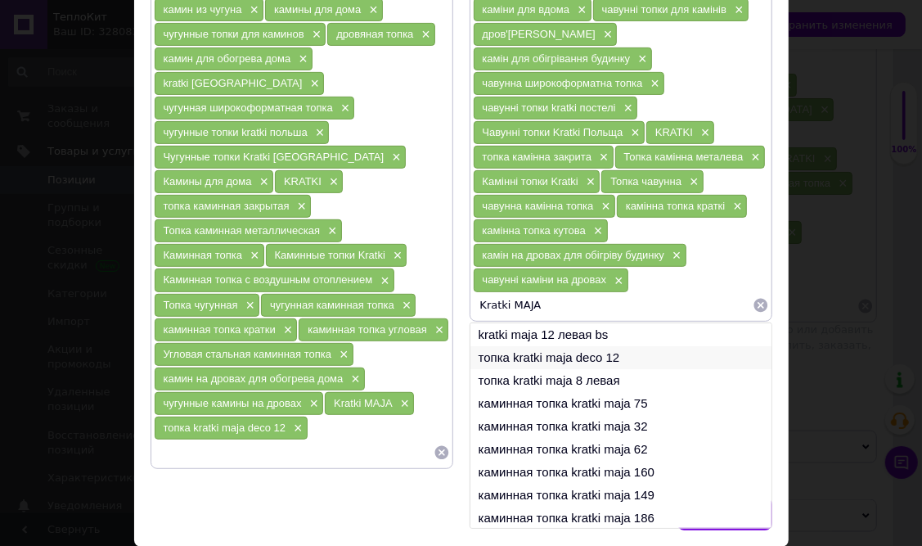
type input "Kratki MAJA"
click at [568, 346] on li "топка kratki maja deco 12" at bounding box center [620, 357] width 301 height 23
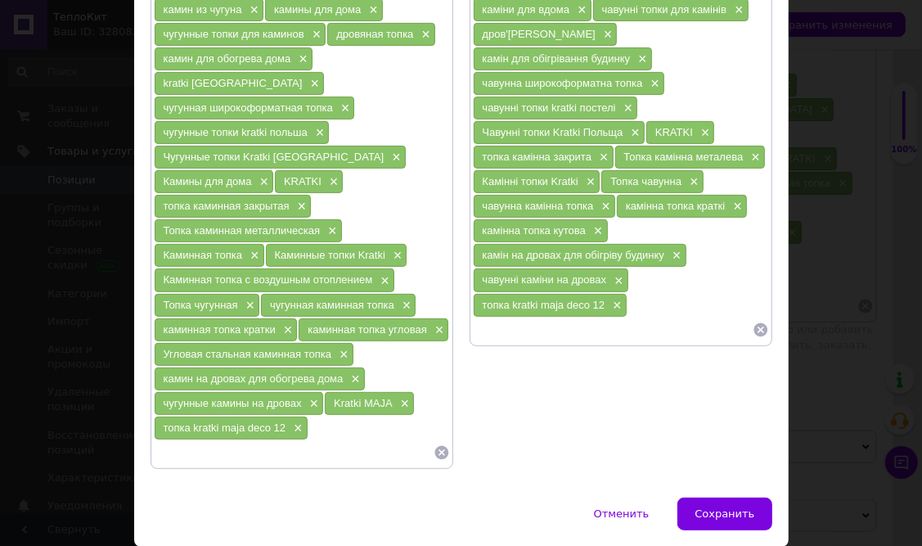
click at [501, 317] on input at bounding box center [613, 329] width 280 height 25
paste input "Kratki MAJA"
type input "Kratki MAJA"
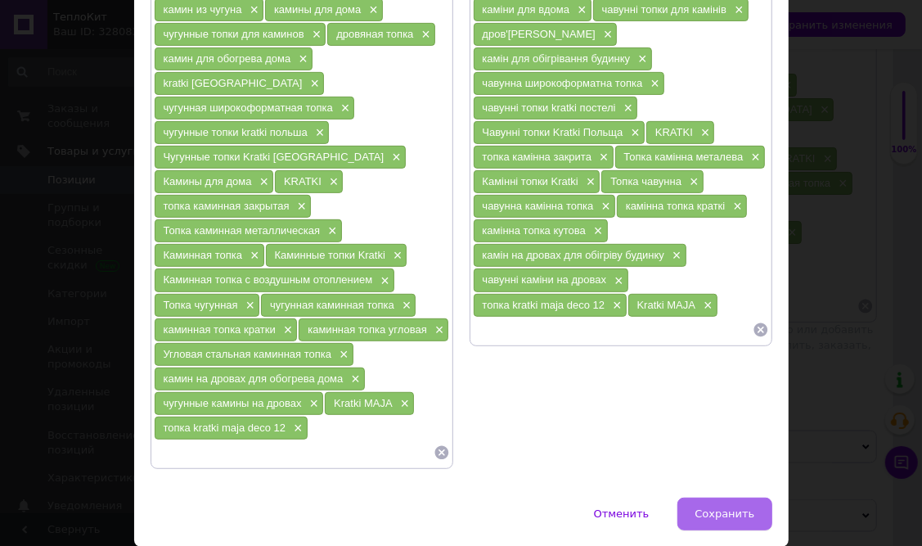
click at [734, 507] on span "Сохранить" at bounding box center [724, 513] width 60 height 12
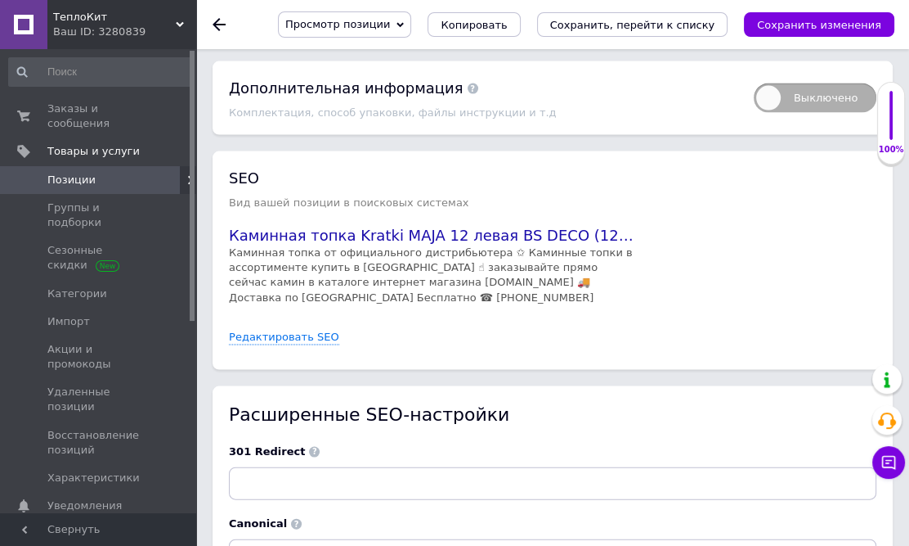
scroll to position [2676, 0]
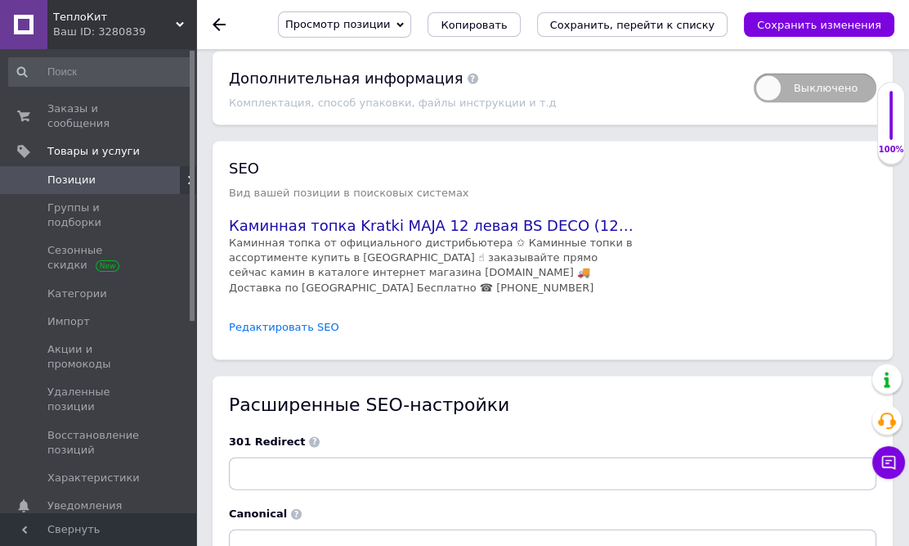
click at [294, 320] on link "Редактировать SEO" at bounding box center [284, 328] width 110 height 16
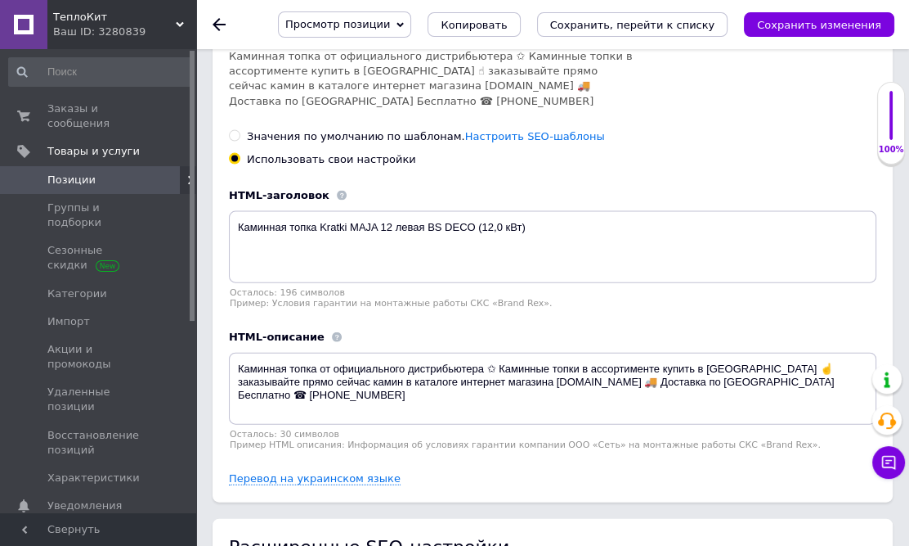
scroll to position [2899, 0]
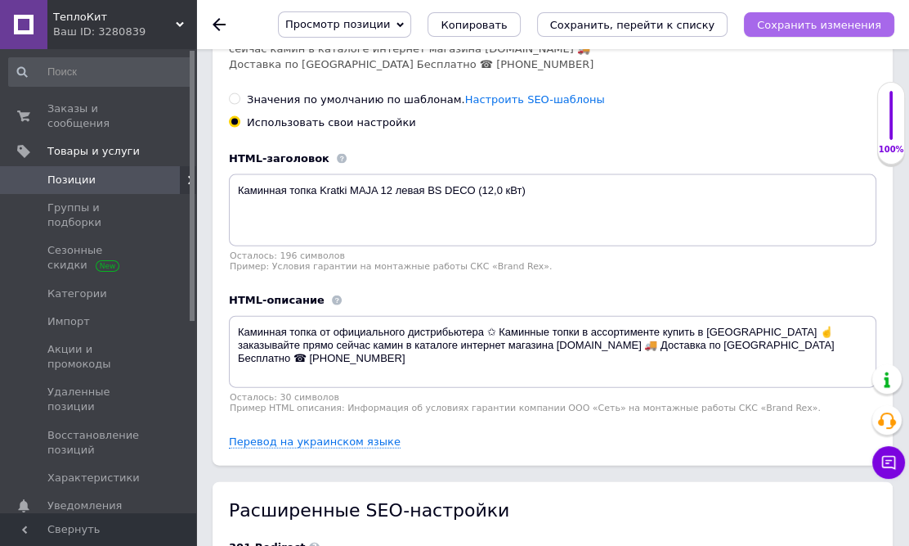
click at [833, 23] on icon "Сохранить изменения" at bounding box center [819, 25] width 124 height 12
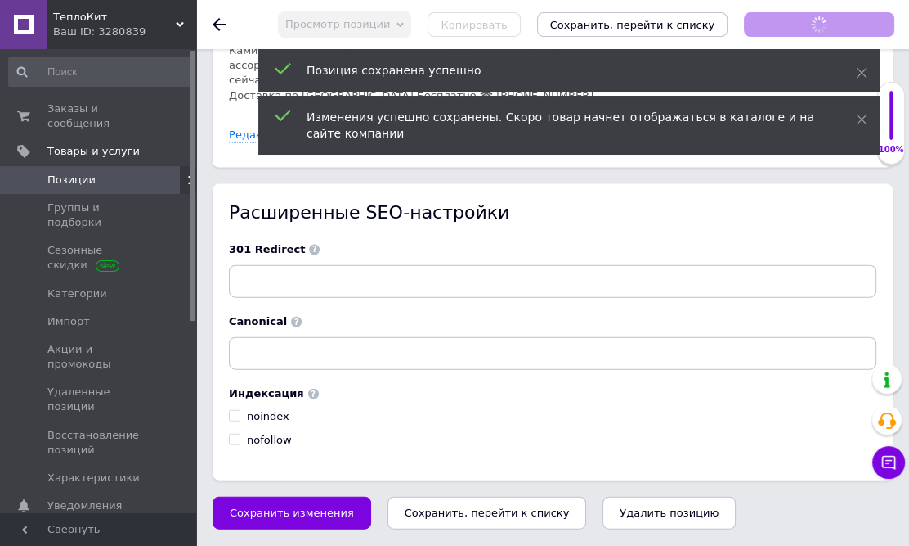
scroll to position [2824, 0]
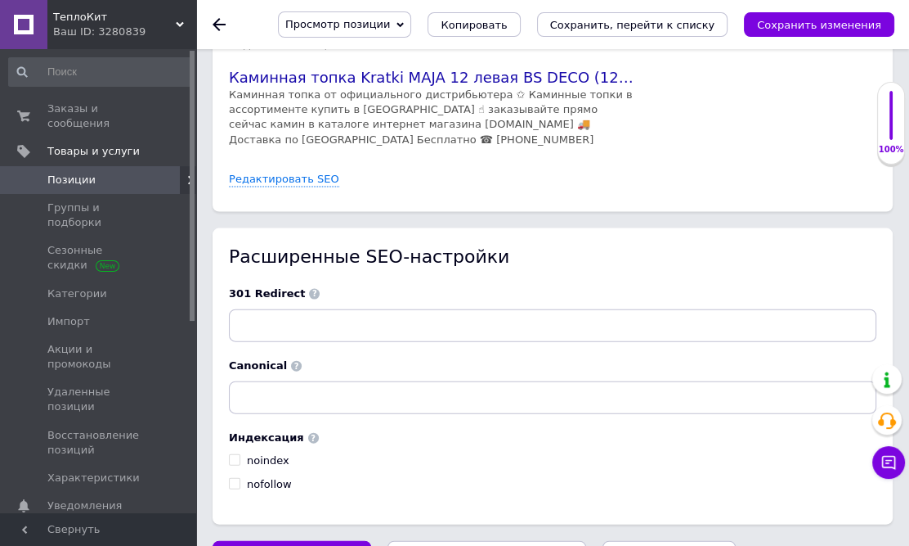
click at [219, 29] on use at bounding box center [219, 24] width 13 height 13
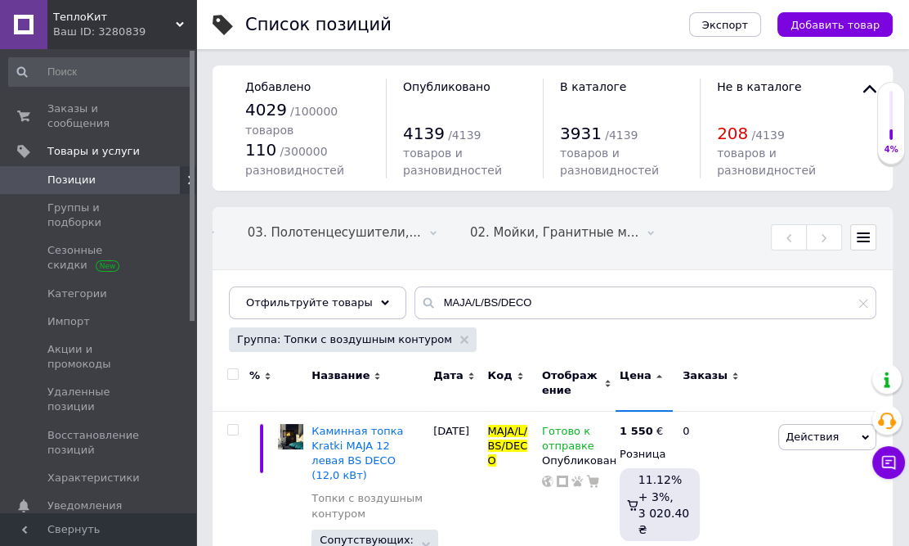
scroll to position [0, 976]
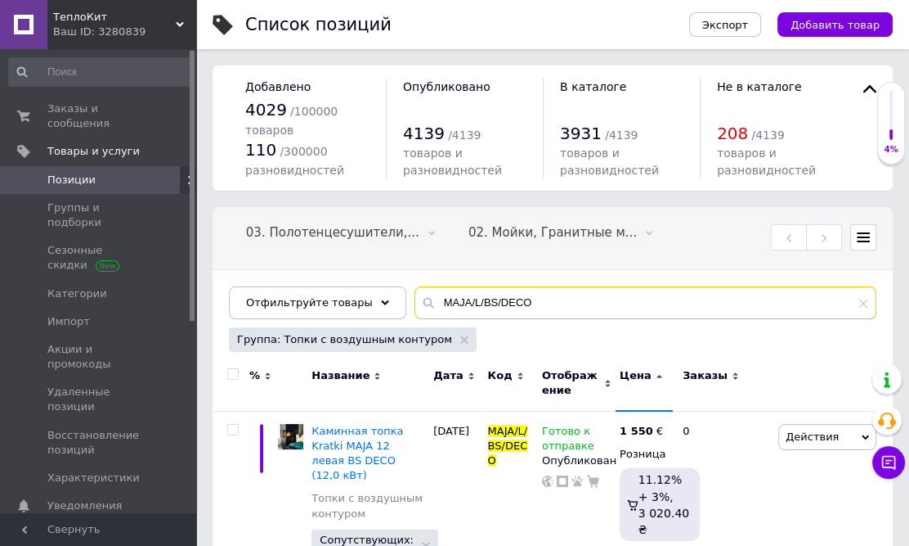
drag, startPoint x: 520, startPoint y: 308, endPoint x: 418, endPoint y: 303, distance: 102.3
click at [418, 303] on input "MAJA/L/BS/DECO" at bounding box center [646, 302] width 462 height 33
paste input "P"
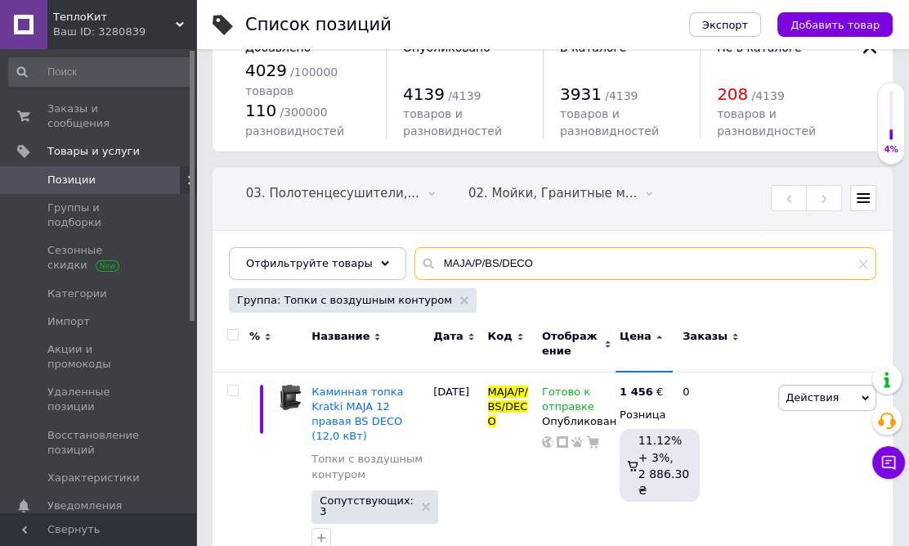
scroll to position [61, 0]
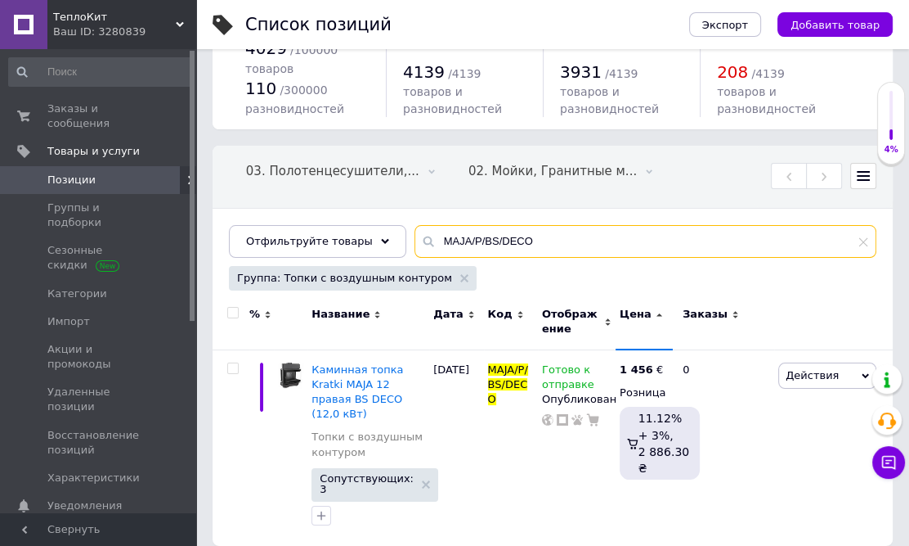
type input "MAJA/P/BS/DECO"
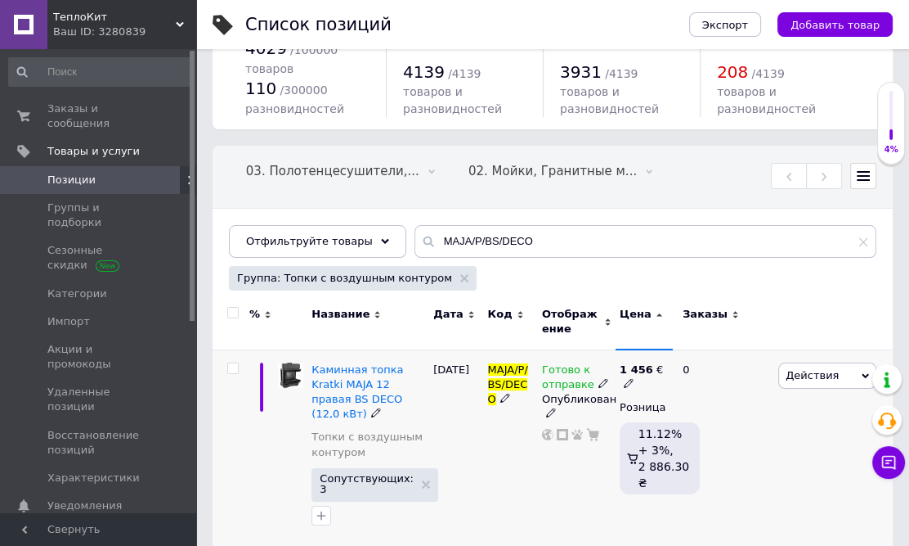
click at [628, 382] on icon at bounding box center [629, 383] width 10 height 10
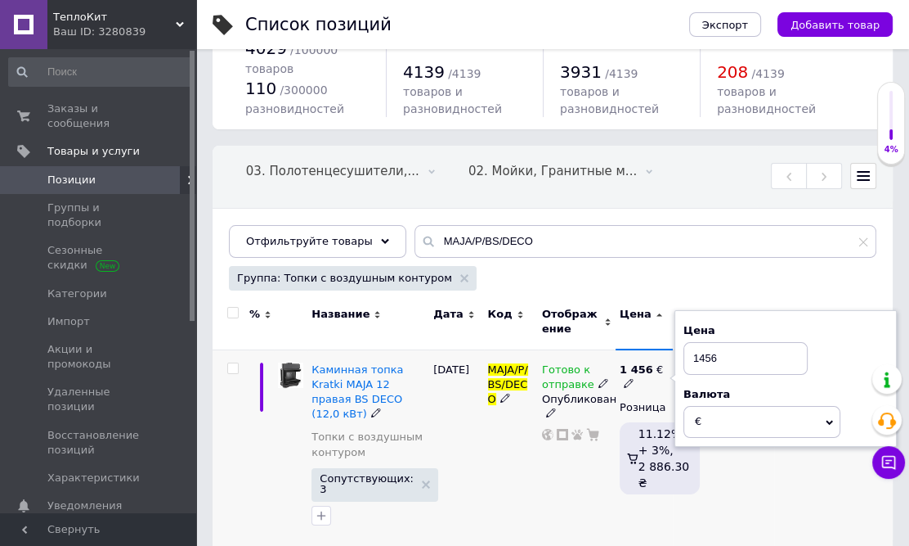
drag, startPoint x: 718, startPoint y: 359, endPoint x: 701, endPoint y: 360, distance: 17.2
click at [701, 360] on input "1456" at bounding box center [746, 358] width 124 height 33
type input "1550"
click at [795, 474] on div "Действия Редактировать Поднять в начало группы Копировать Скидка Подарок Сопутс…" at bounding box center [834, 447] width 119 height 196
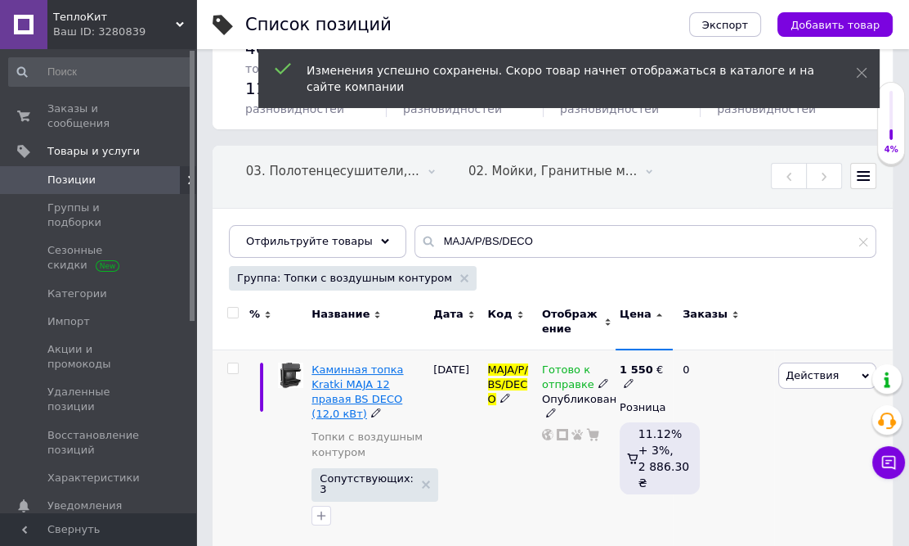
click at [372, 376] on span "Каминная топка Kratki MAJA 12 правая BS DECO (12,0 кВт)" at bounding box center [358, 391] width 92 height 57
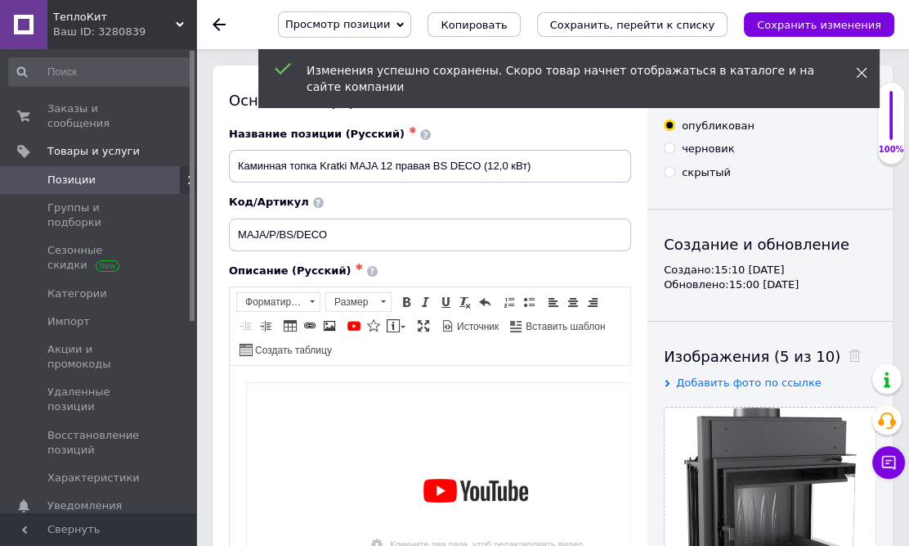
click at [859, 72] on use at bounding box center [862, 73] width 11 height 11
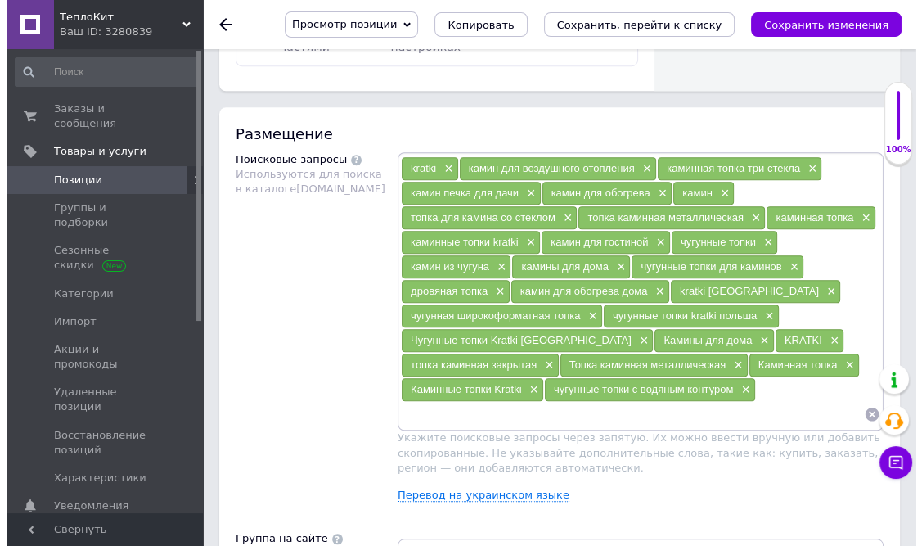
scroll to position [1040, 0]
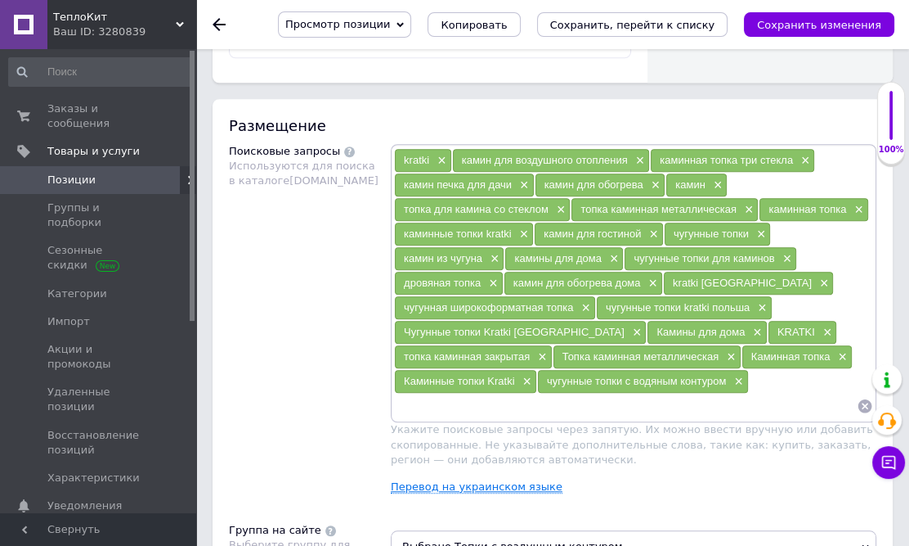
click at [479, 480] on link "Перевод на украинском языке" at bounding box center [477, 486] width 172 height 13
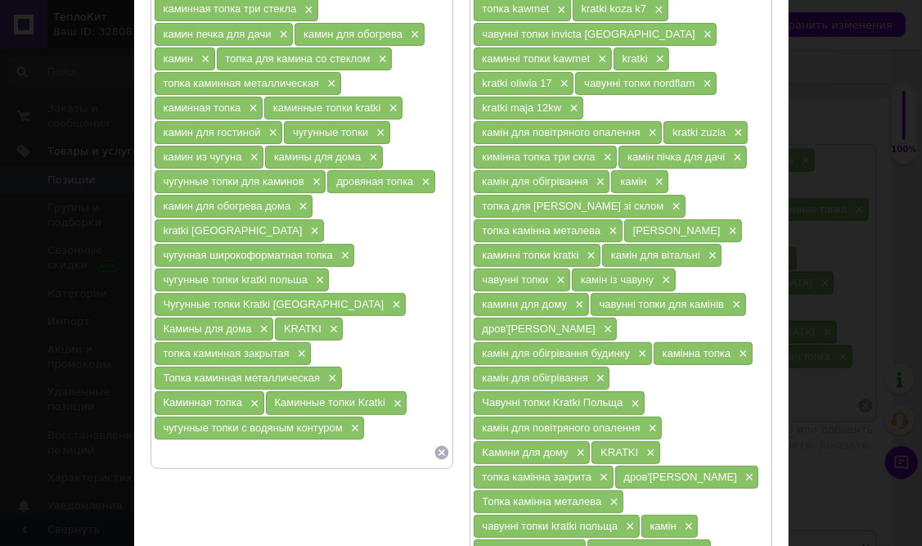
scroll to position [297, 0]
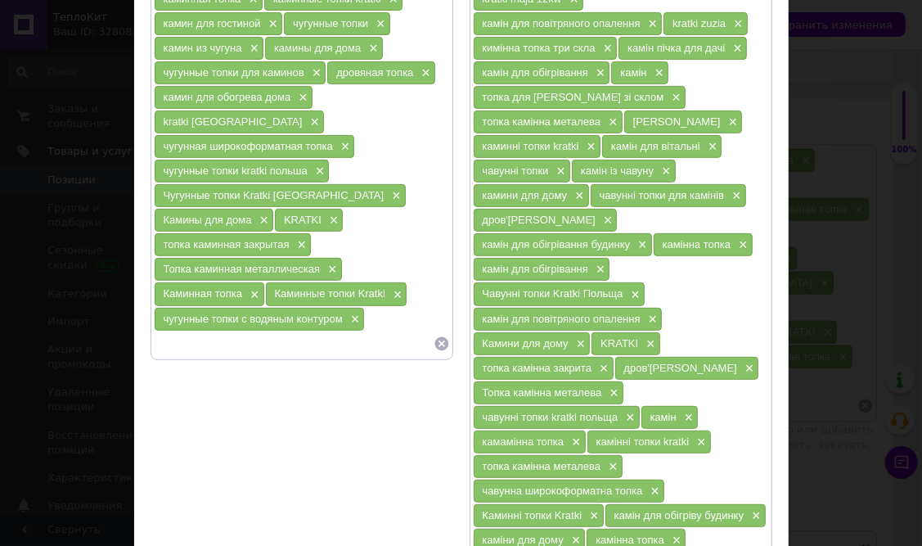
click at [195, 331] on input at bounding box center [294, 343] width 280 height 25
paste input "MAJA/P/BS/DECO"
drag, startPoint x: 245, startPoint y: 315, endPoint x: 186, endPoint y: 315, distance: 59.7
click at [186, 331] on input "MAJA/P/BS/DECO" at bounding box center [294, 343] width 280 height 25
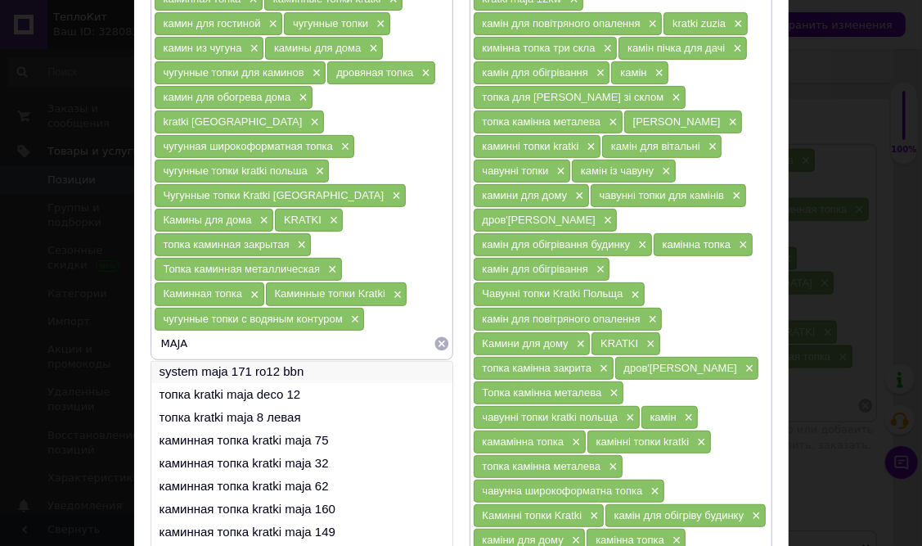
scroll to position [0, 0]
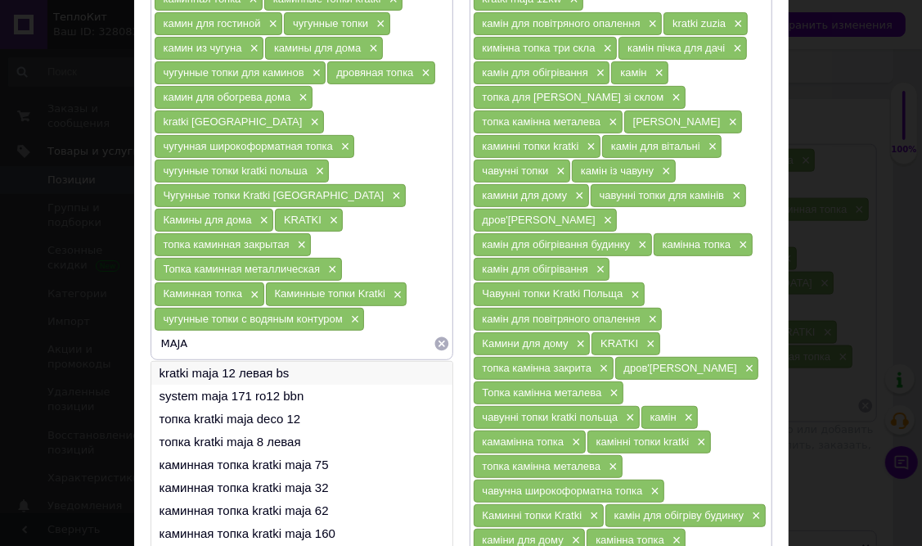
type input "MAJA"
click at [224, 361] on li "kratki maja 12 левая bs" at bounding box center [301, 372] width 301 height 23
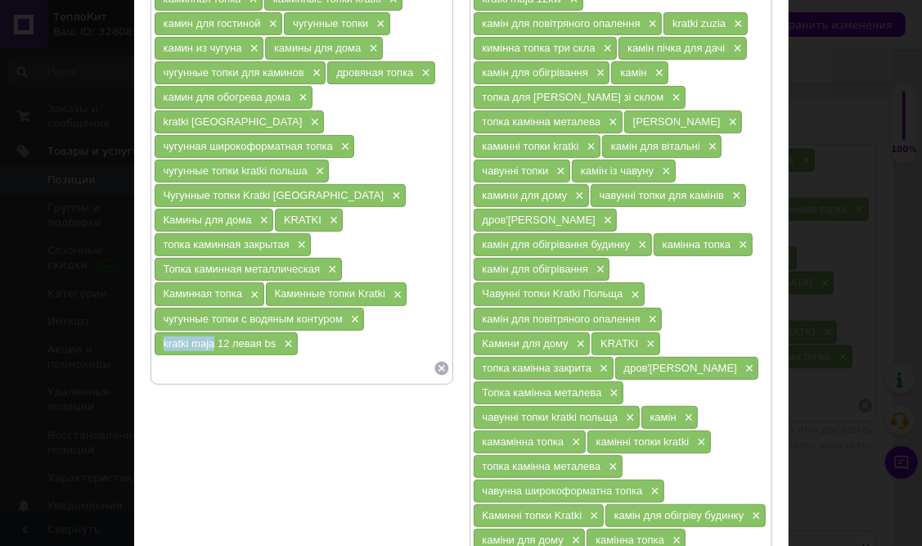
drag, startPoint x: 213, startPoint y: 309, endPoint x: 159, endPoint y: 310, distance: 54.0
click at [159, 332] on div "kratki maja 12 левая bs ×" at bounding box center [226, 343] width 143 height 23
copy span "kratki maja"
click at [286, 337] on span "×" at bounding box center [286, 344] width 13 height 14
click at [172, 331] on input at bounding box center [294, 343] width 280 height 25
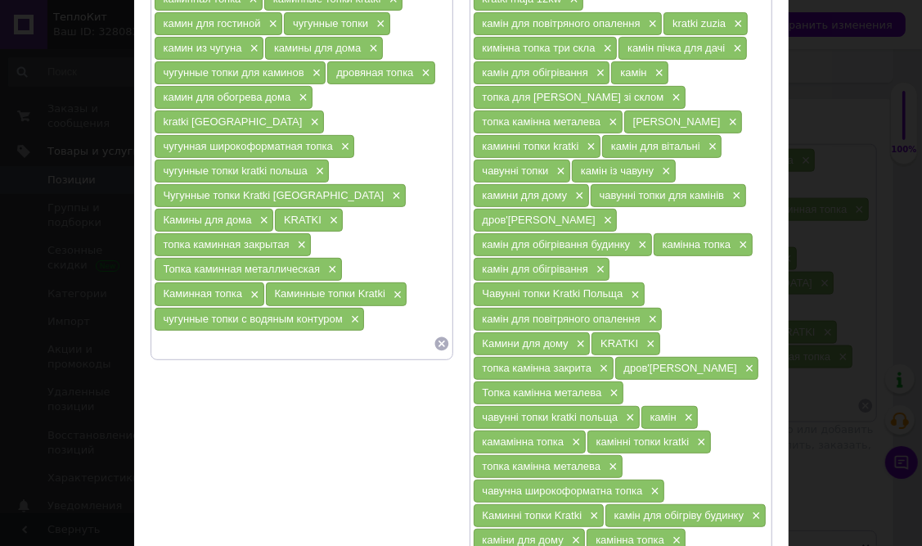
paste input "kratki maja"
type input "kratki maja"
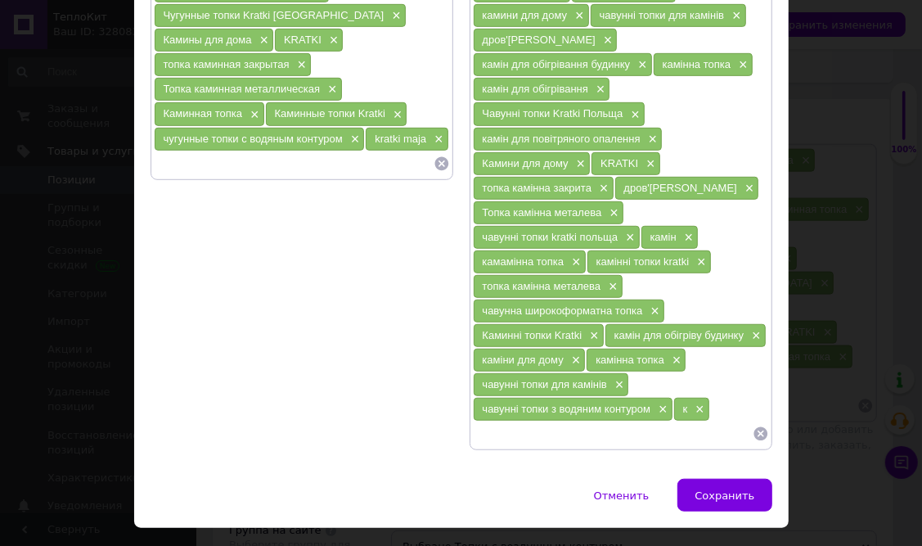
scroll to position [481, 0]
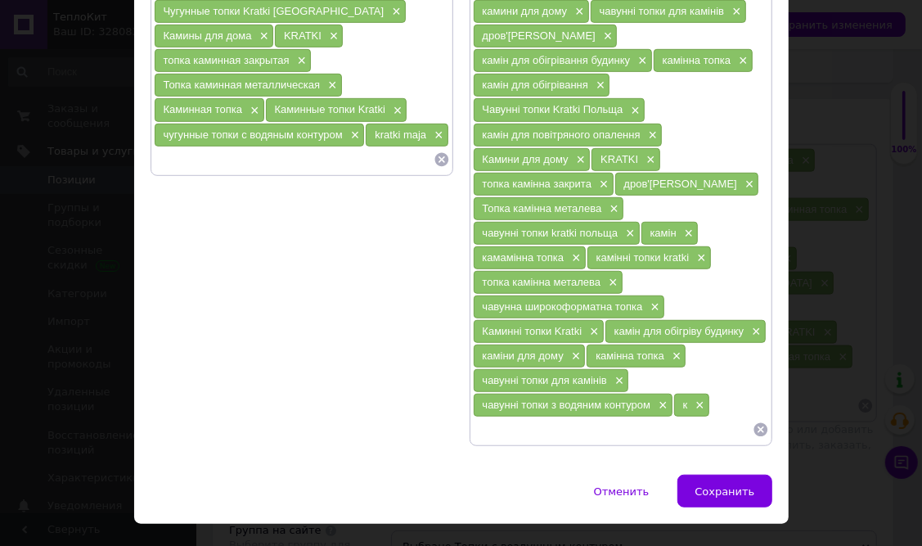
click at [531, 417] on input at bounding box center [613, 429] width 280 height 25
paste input "kratki maja"
type input "kratki maja"
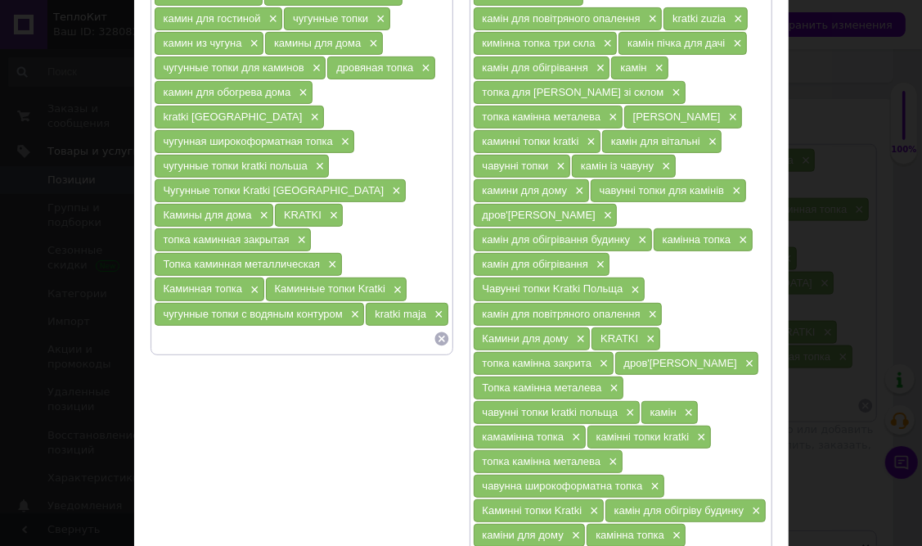
scroll to position [109, 0]
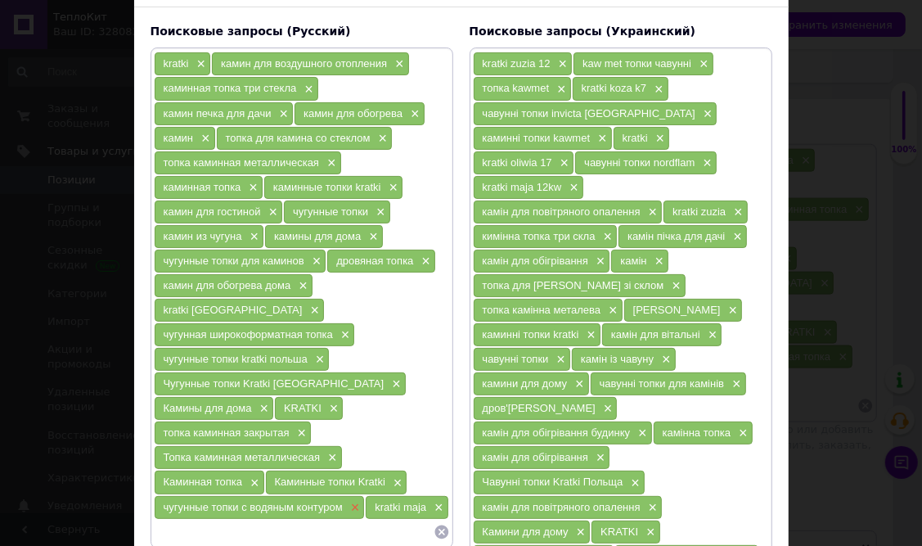
click at [350, 501] on span "×" at bounding box center [353, 508] width 13 height 14
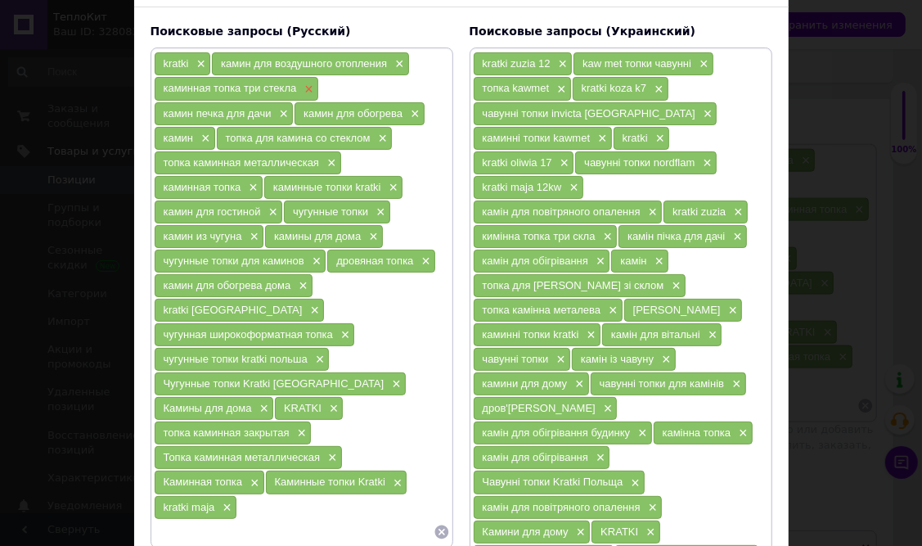
click at [308, 86] on span "×" at bounding box center [306, 90] width 13 height 14
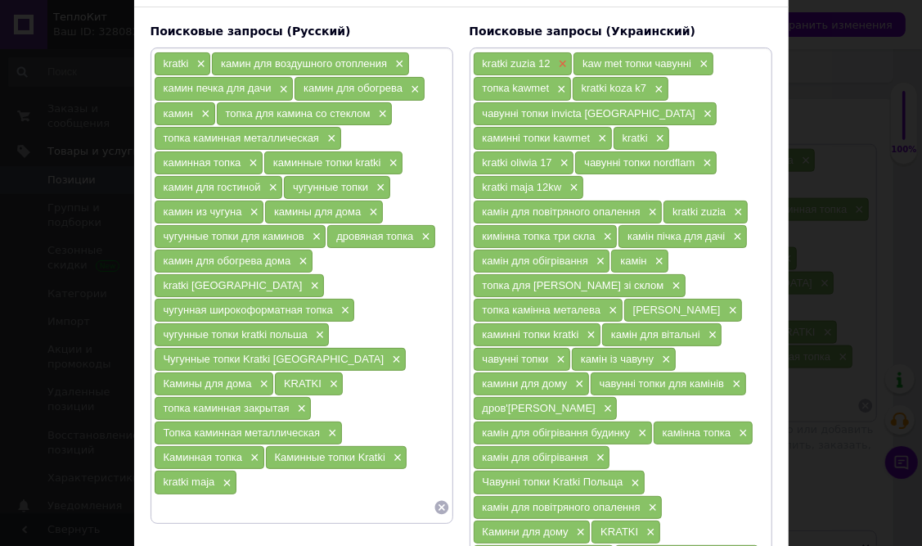
click at [558, 59] on span "×" at bounding box center [561, 64] width 13 height 14
click at [600, 61] on span "×" at bounding box center [601, 64] width 13 height 14
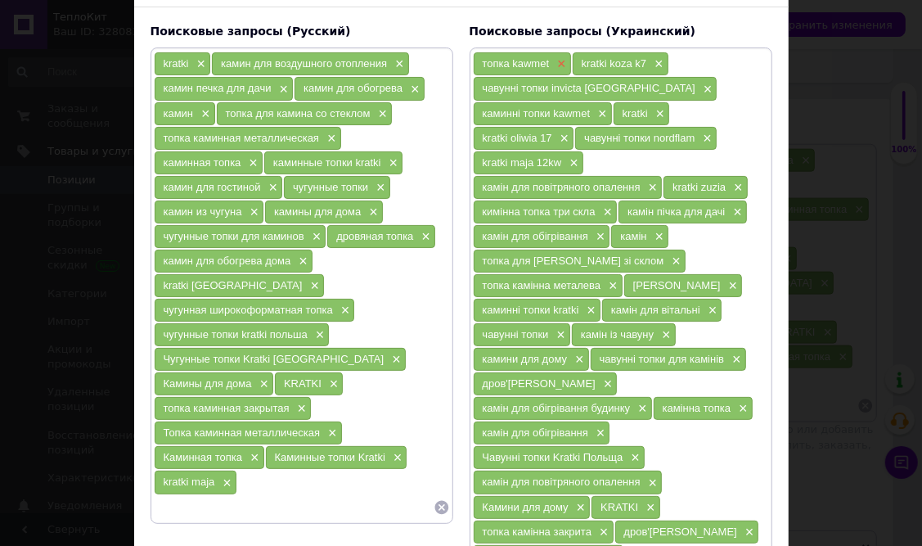
click at [560, 59] on span "×" at bounding box center [559, 64] width 13 height 14
click at [556, 61] on span "×" at bounding box center [557, 64] width 13 height 14
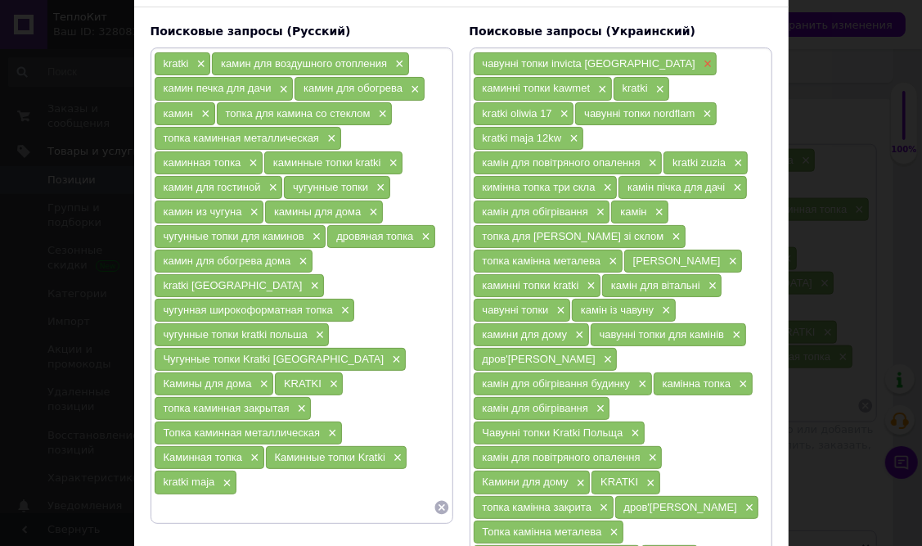
click at [699, 62] on span "×" at bounding box center [705, 64] width 13 height 14
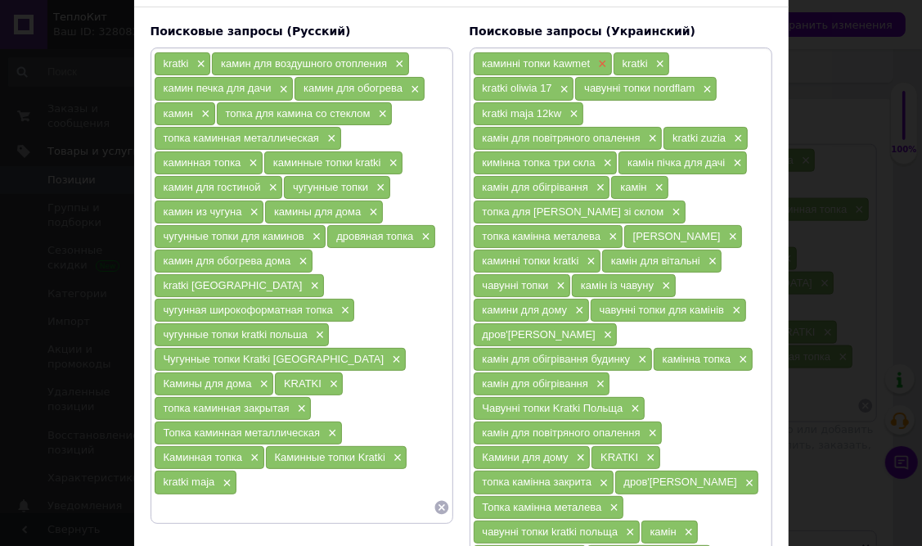
click at [597, 65] on span "×" at bounding box center [600, 64] width 13 height 14
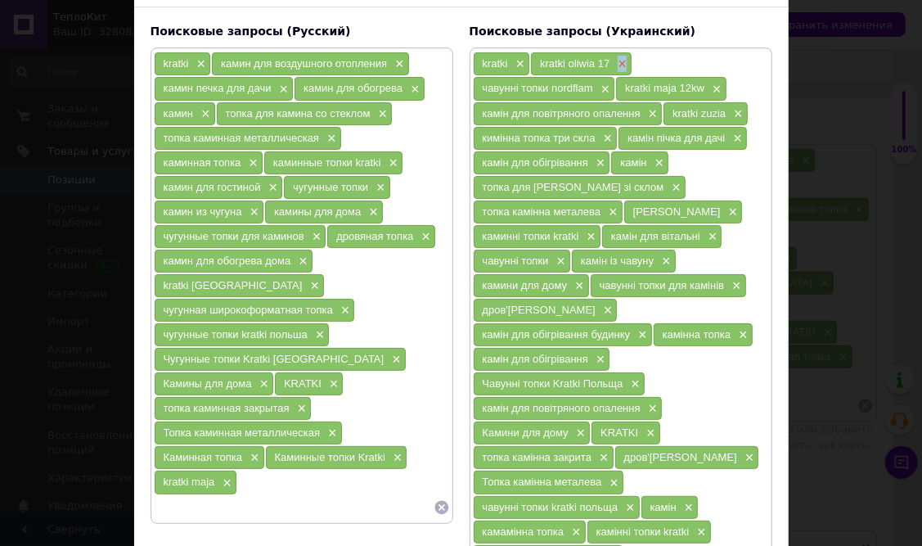
click at [617, 59] on span "×" at bounding box center [619, 64] width 13 height 14
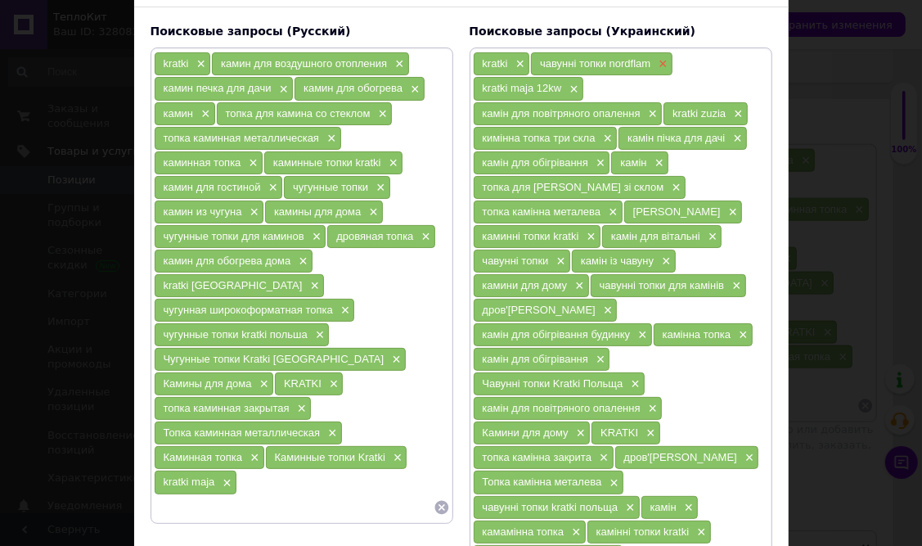
click at [659, 65] on span "×" at bounding box center [660, 64] width 13 height 14
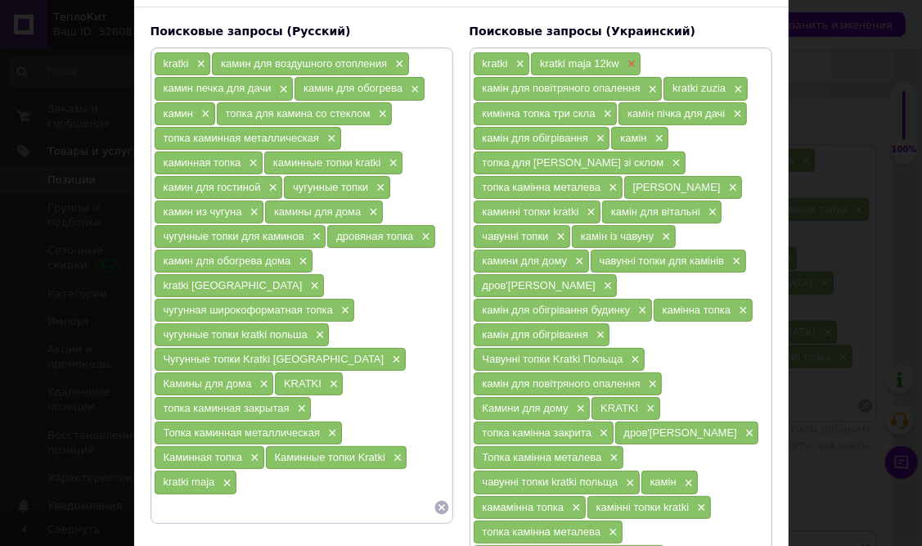
click at [628, 62] on span "×" at bounding box center [629, 64] width 13 height 14
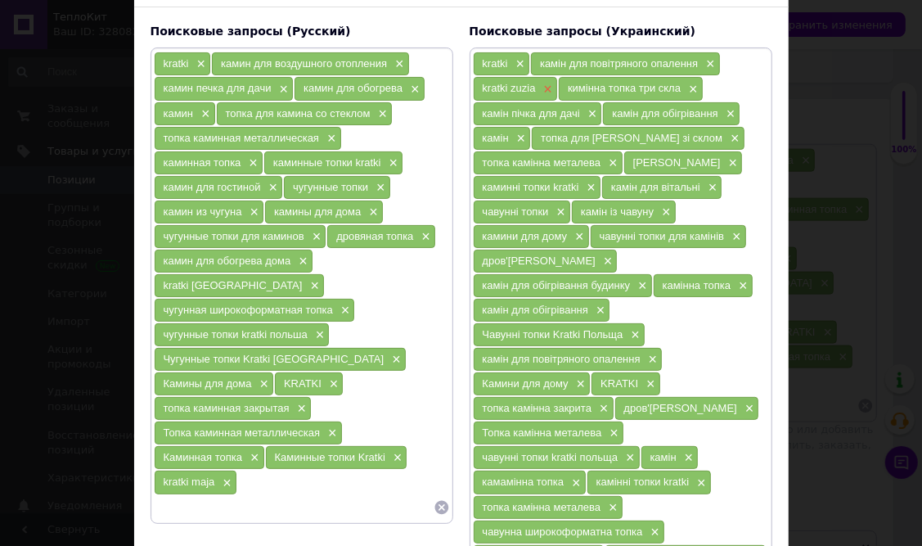
click at [540, 86] on span "×" at bounding box center [546, 90] width 13 height 14
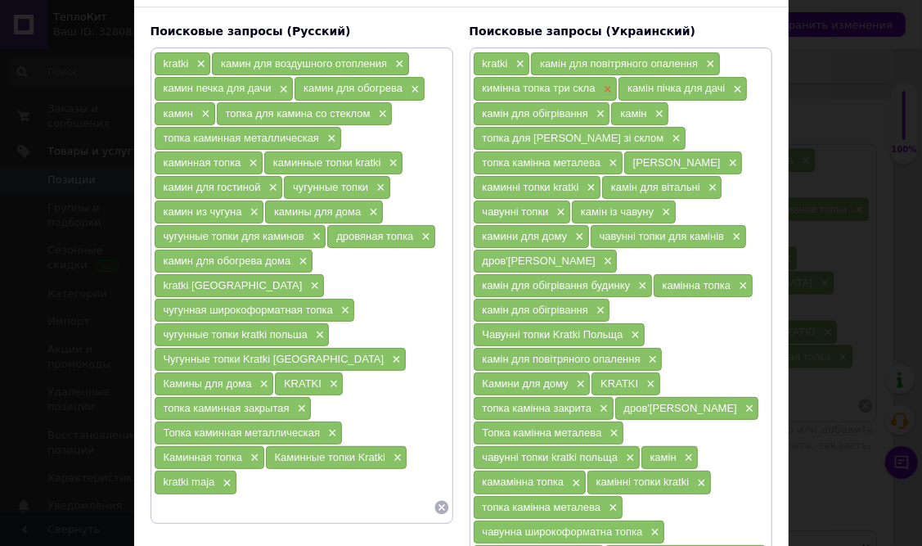
click at [604, 88] on span "×" at bounding box center [605, 90] width 13 height 14
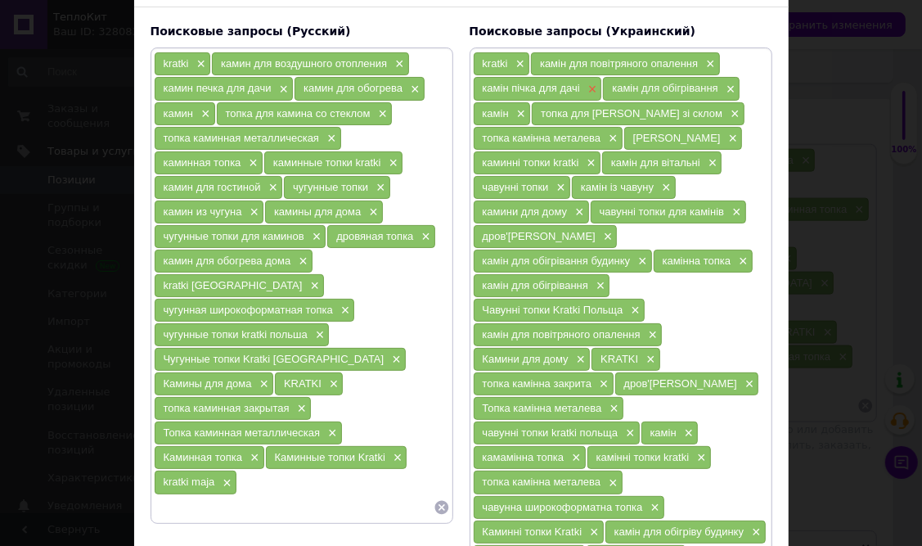
click at [590, 86] on span "×" at bounding box center [590, 90] width 13 height 14
click at [279, 89] on span "×" at bounding box center [282, 90] width 13 height 14
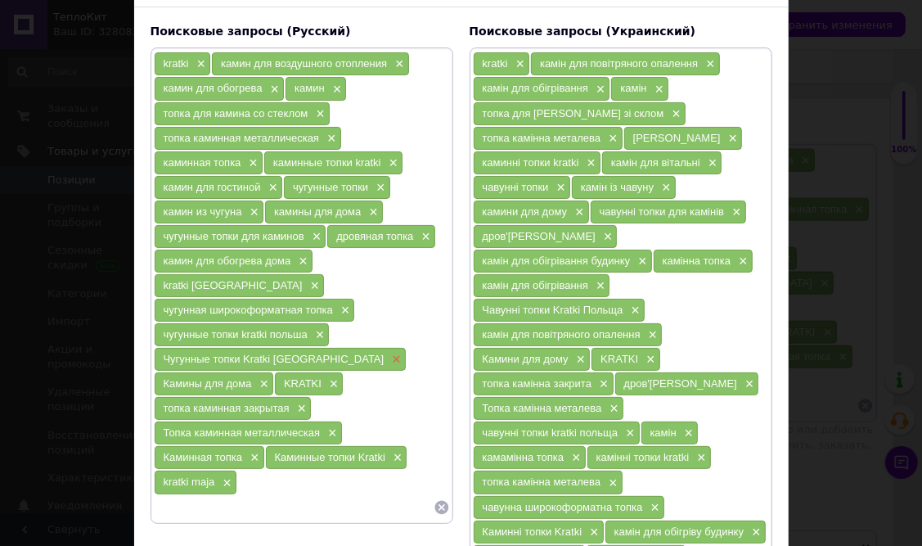
click at [388, 352] on span "×" at bounding box center [394, 359] width 13 height 14
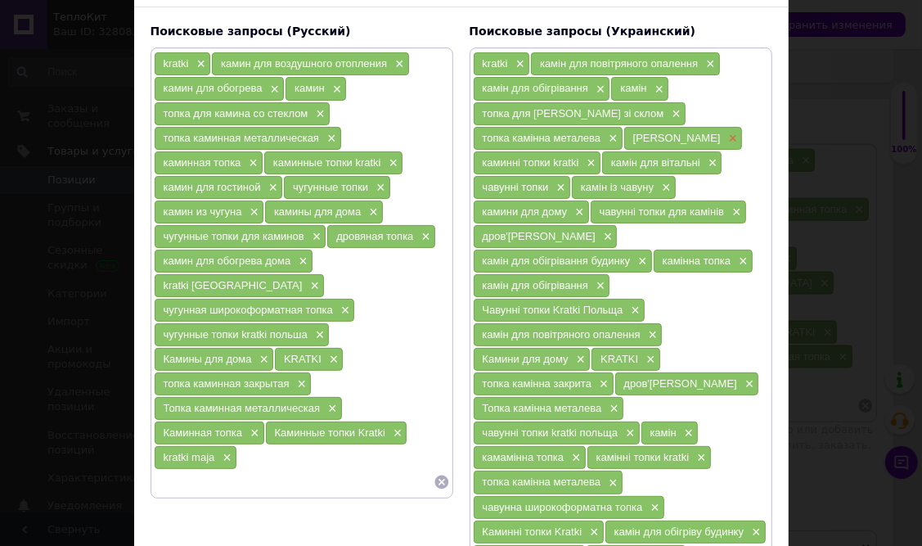
click at [725, 137] on span "×" at bounding box center [731, 139] width 13 height 14
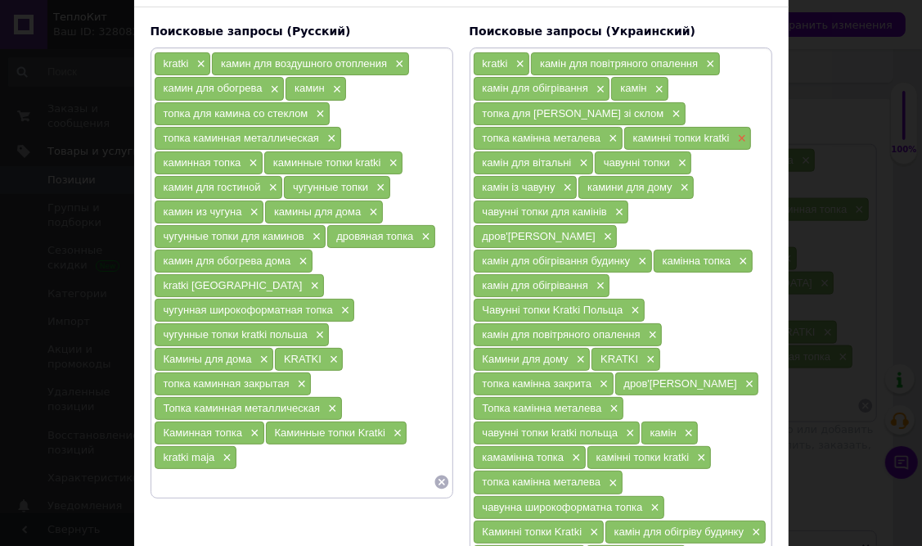
click at [740, 138] on span "×" at bounding box center [740, 139] width 13 height 14
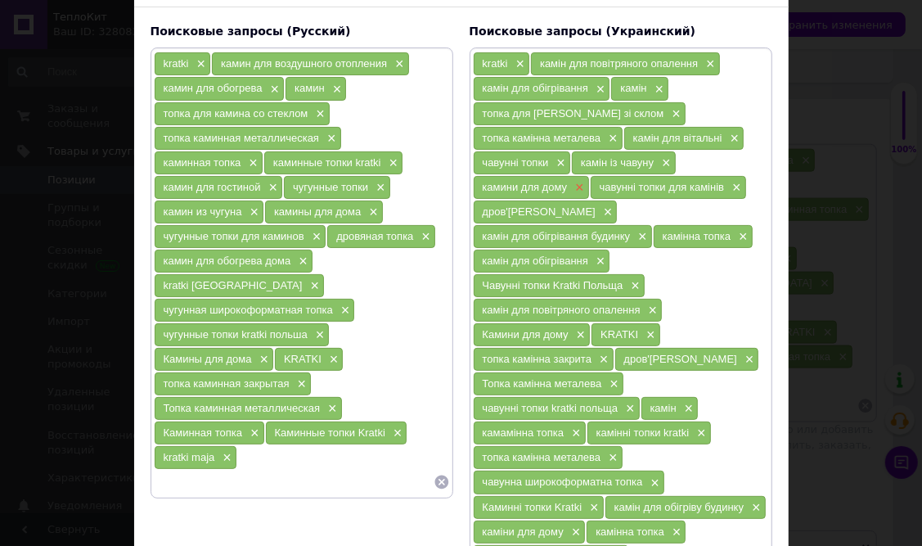
click at [575, 185] on span "×" at bounding box center [577, 188] width 13 height 14
click at [575, 328] on span "×" at bounding box center [578, 335] width 13 height 14
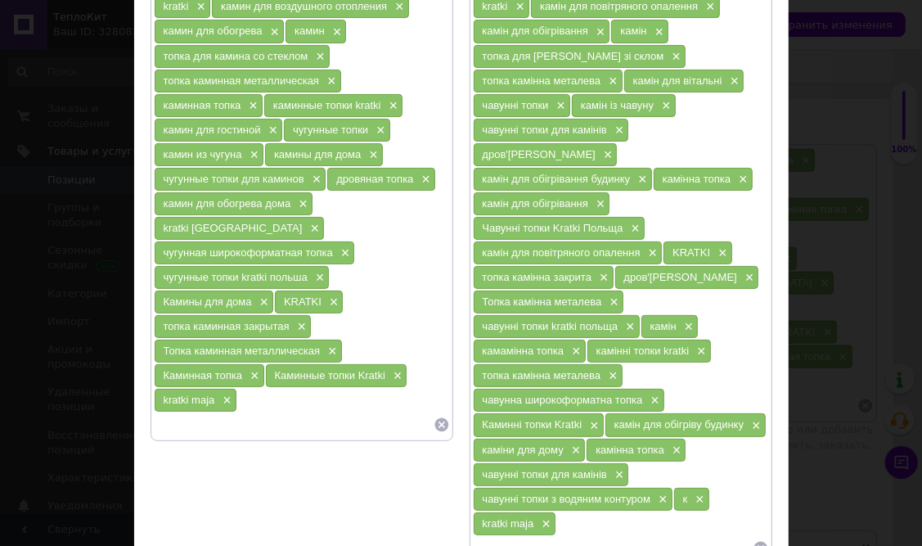
scroll to position [183, 0]
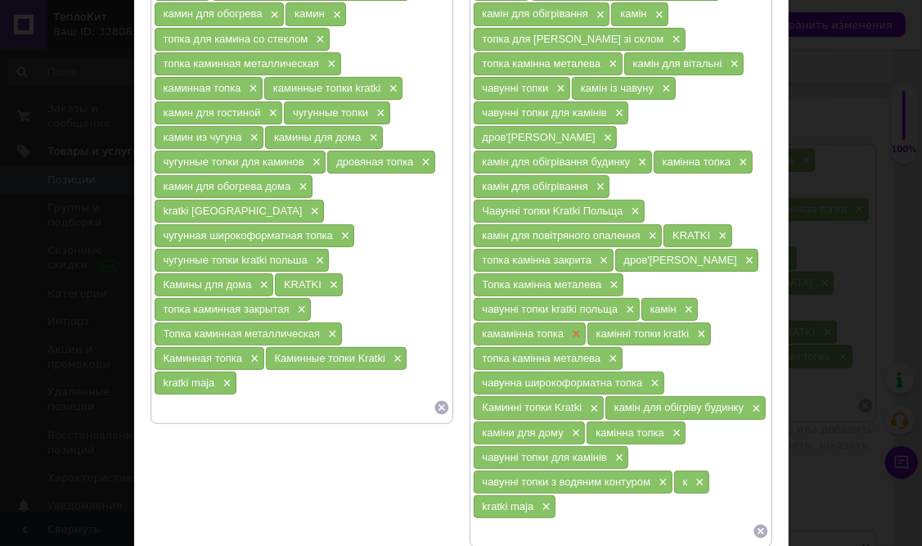
click at [571, 327] on span "×" at bounding box center [574, 334] width 13 height 14
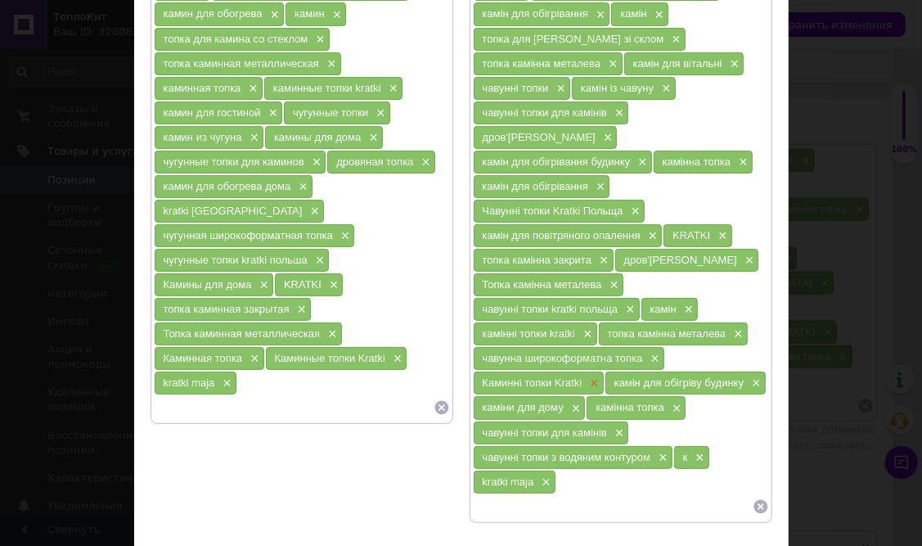
click at [589, 376] on span "×" at bounding box center [592, 383] width 13 height 14
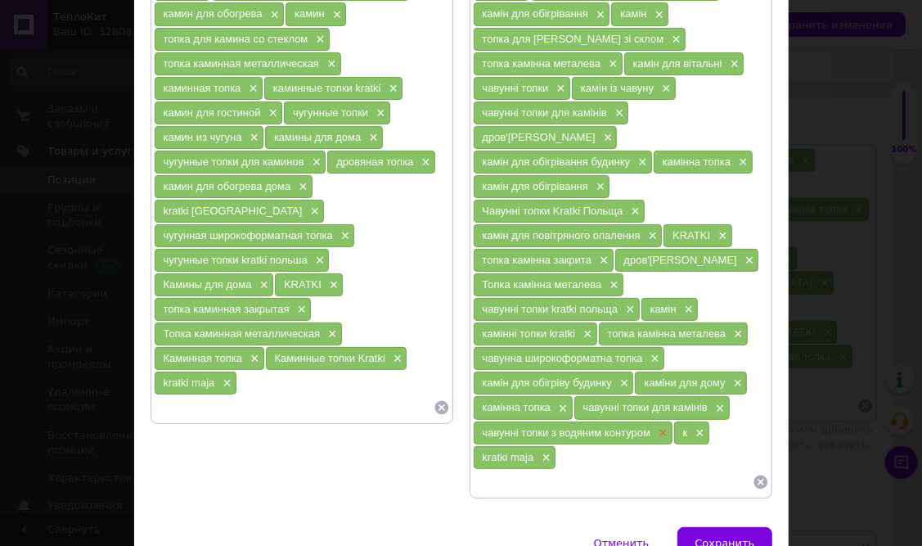
click at [654, 426] on span "×" at bounding box center [660, 433] width 13 height 14
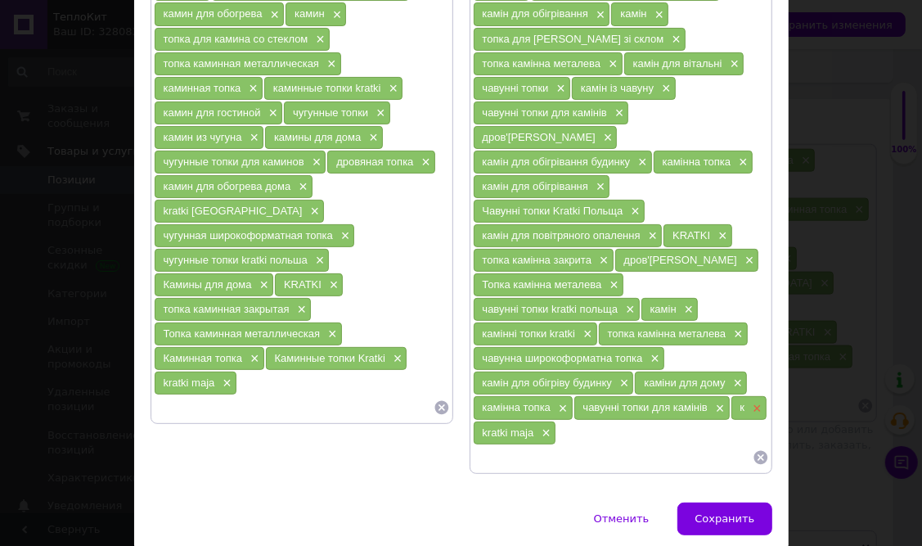
click at [751, 402] on span "×" at bounding box center [754, 409] width 13 height 14
click at [198, 395] on input at bounding box center [294, 407] width 280 height 25
paste input "Каминная топка с воздушным отоплением"
type input "Каминная топка с воздушным отоплением"
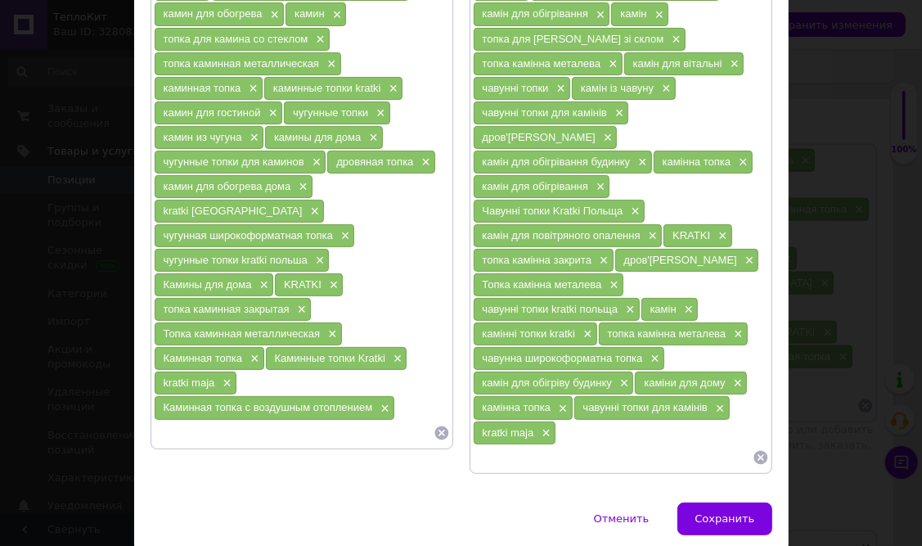
paste input "Топка чугунная"
type input "Топка чугунная"
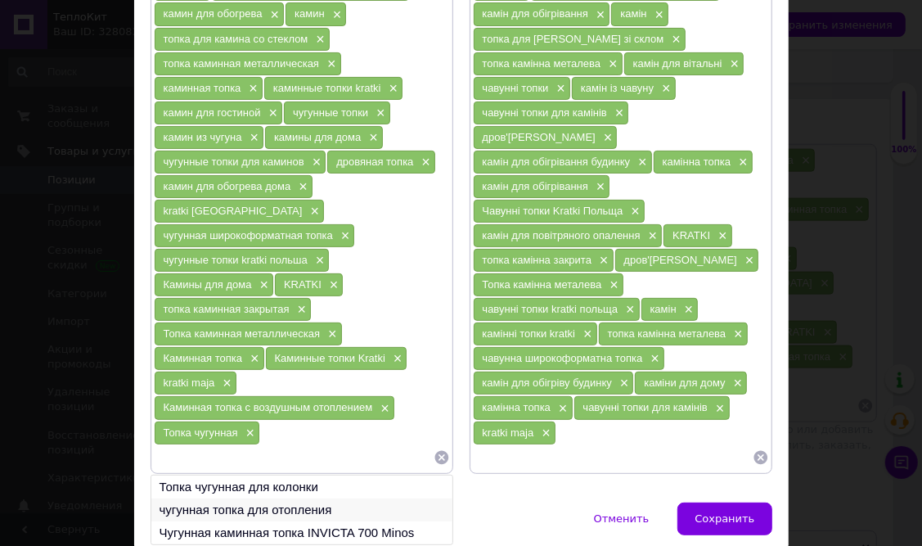
click at [273, 498] on li "чугунная топка для отопления" at bounding box center [301, 509] width 301 height 23
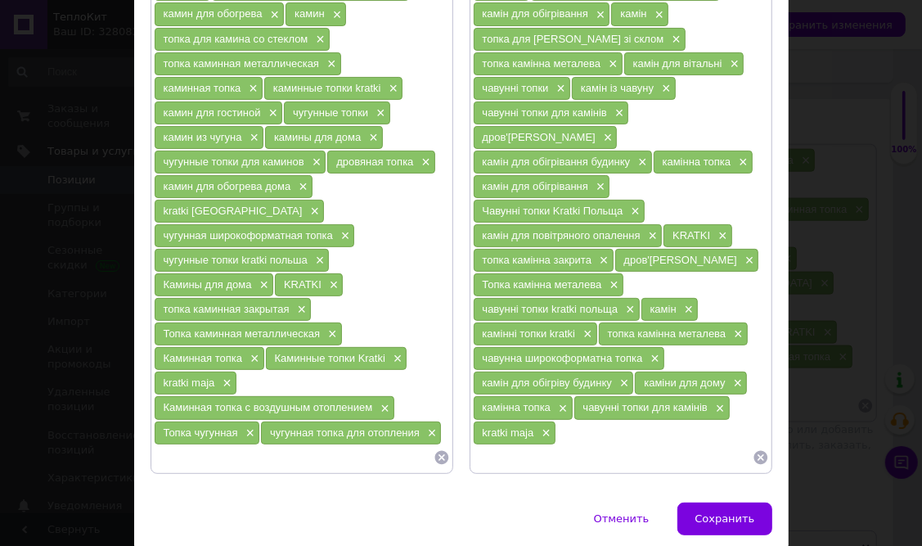
click at [244, 445] on input at bounding box center [294, 457] width 280 height 25
paste input "чугунная каминная топка"
type input "чугунная каминная топка"
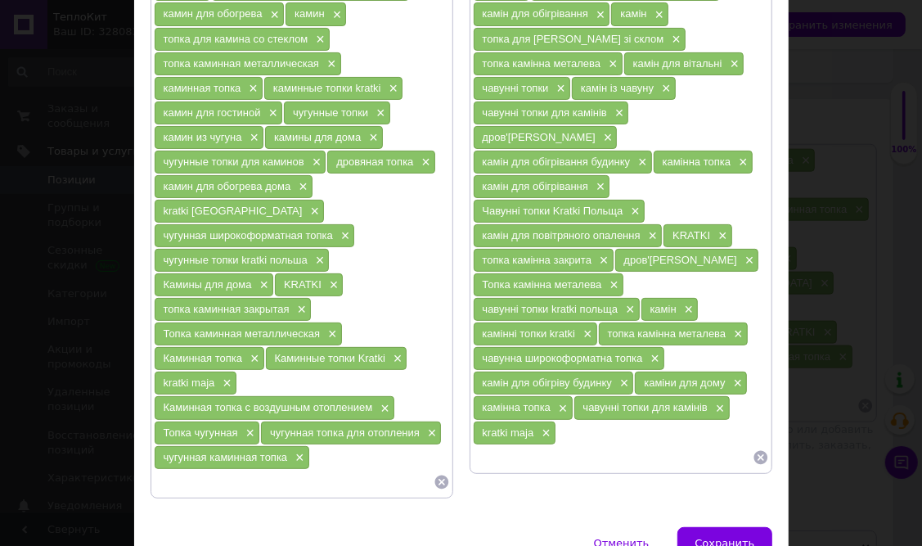
paste input "каминная топка кратки"
type input "каминная топка кратки"
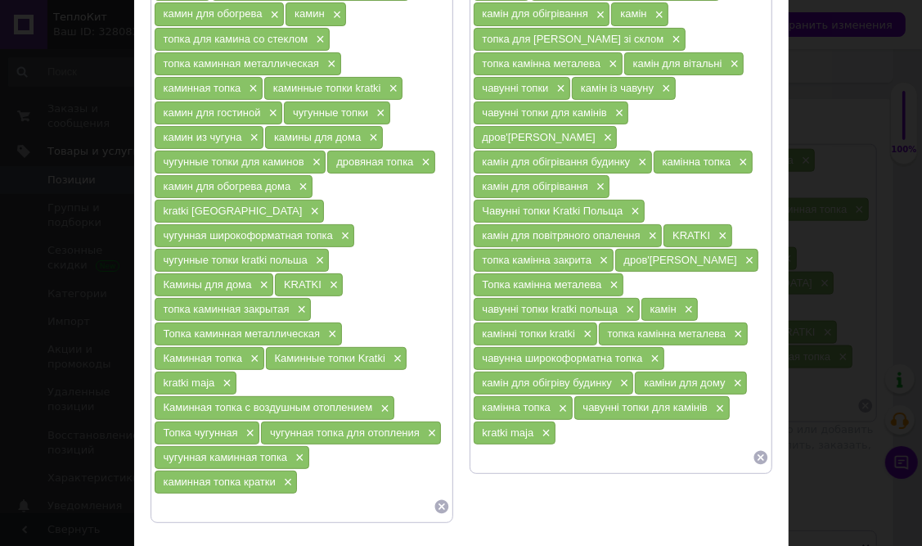
click at [196, 494] on input at bounding box center [294, 506] width 280 height 25
paste input "каминная топка угловая"
type input "каминная топка угловая"
paste input "камин на дровах для обогрева дома"
type input "камин на дровах для обогрева дома"
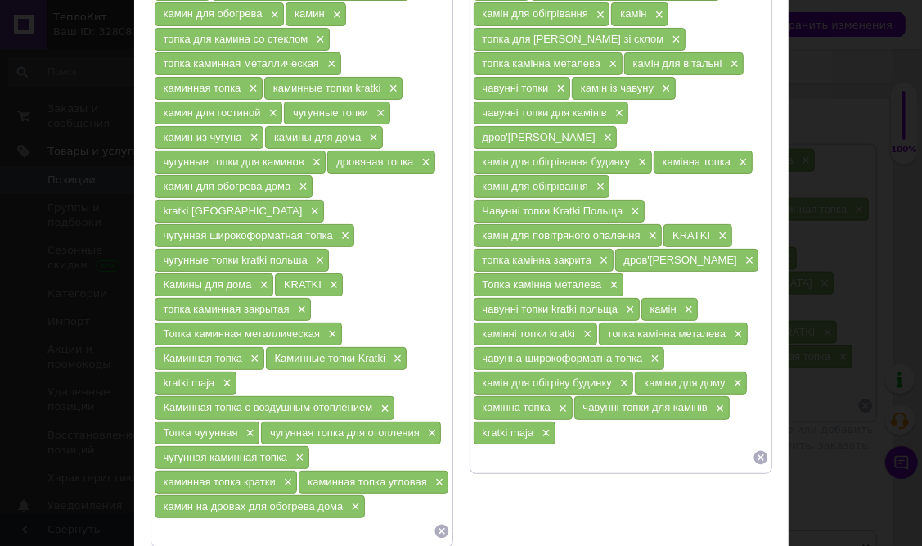
paste input "чугунные камины на дровах"
type input "чугунные камины на дровах"
click at [492, 445] on input at bounding box center [613, 457] width 280 height 25
paste input "Топка чавунна"
type input "Топка чавунна"
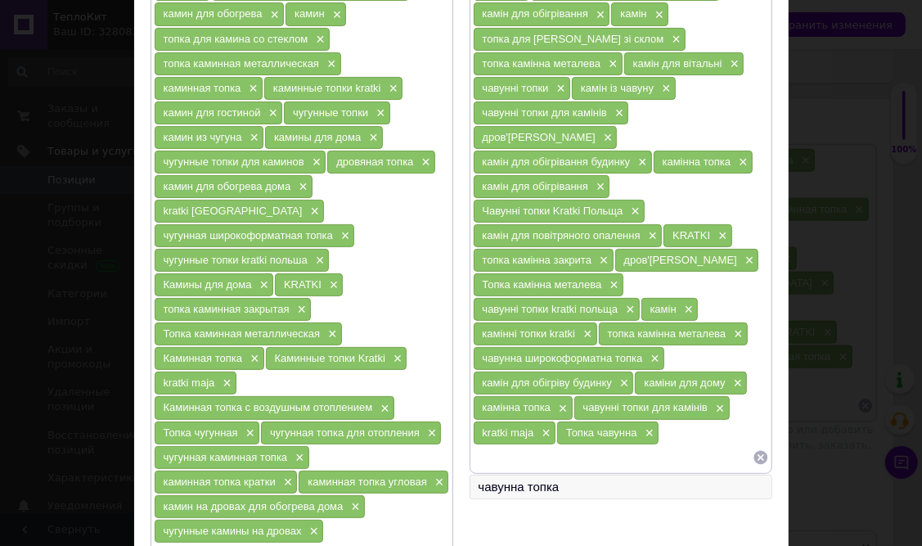
click at [554, 475] on li "чавунна топка" at bounding box center [620, 486] width 301 height 23
click at [485, 445] on input at bounding box center [613, 457] width 280 height 25
paste input "чавунна камінна топка"
type input "чавунна камінна топка"
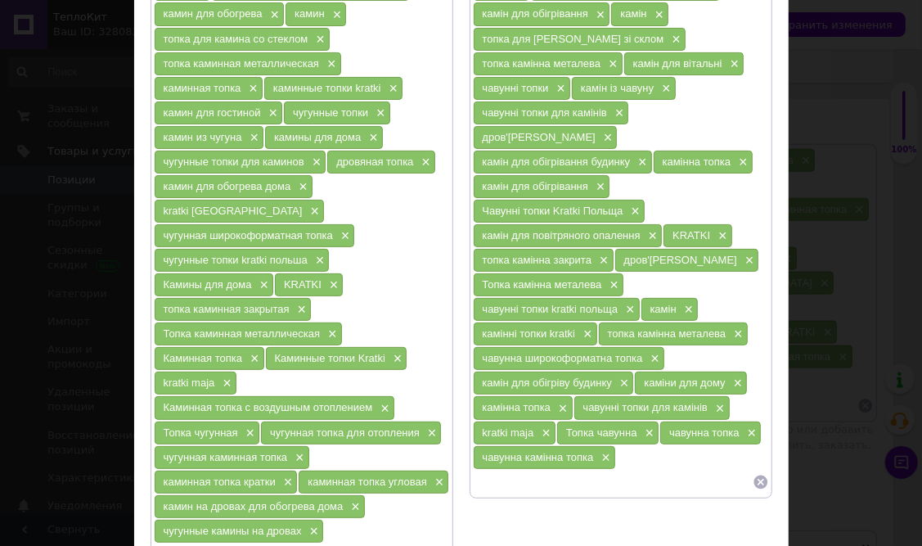
paste input "камінна топка краткі"
type input "камінна топка краткі"
paste input "камінна топка кутова"
type input "камінна топка кутова"
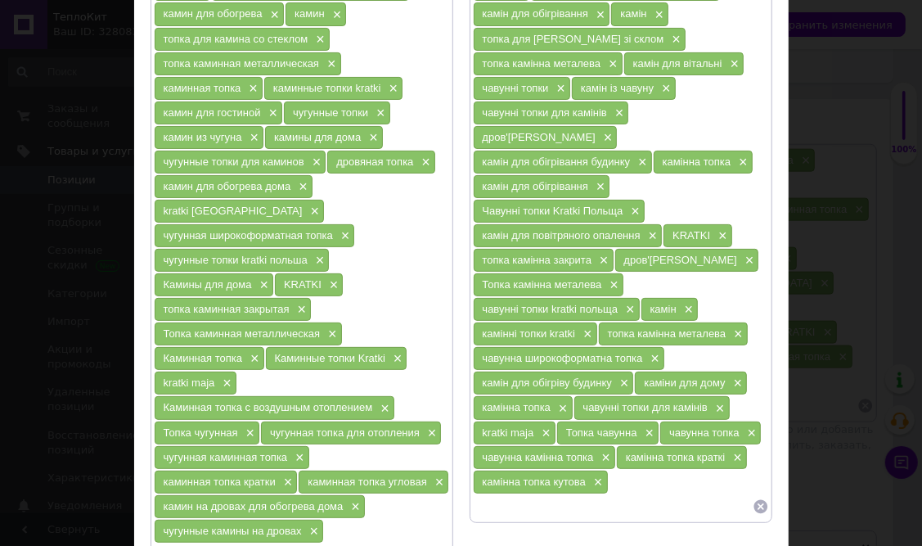
paste input "камін на дровах для обігріву будинку"
type input "камін на дровах для обігріву будинку"
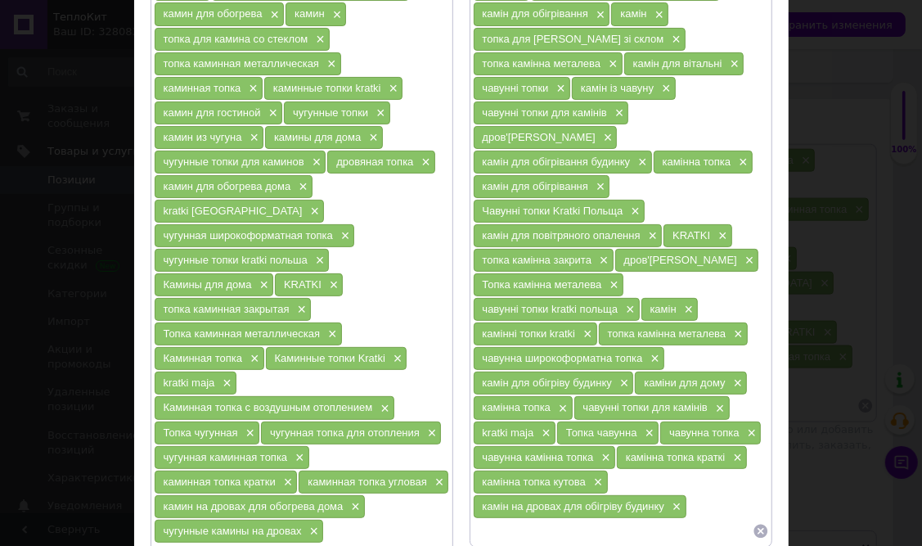
paste input "чавунні каміни на дровах"
type input "чавунні каміни на дровах"
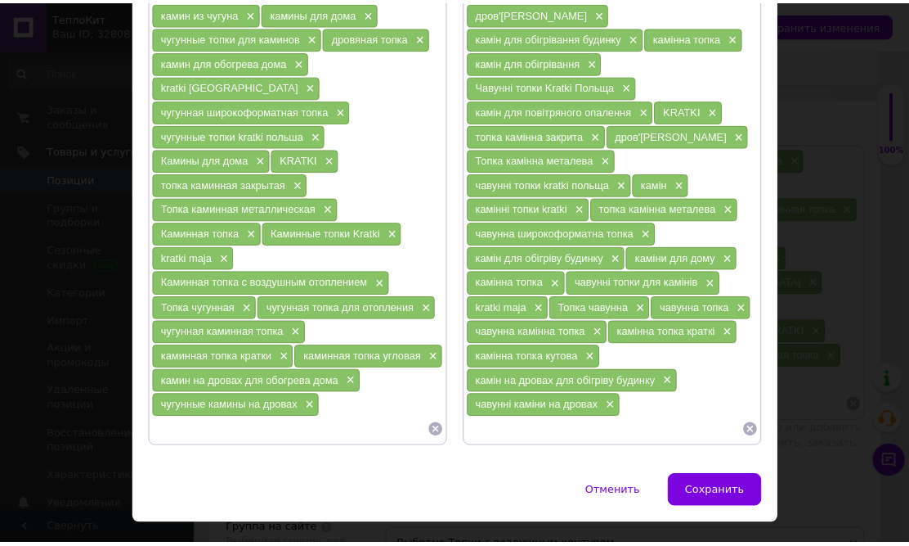
scroll to position [311, 0]
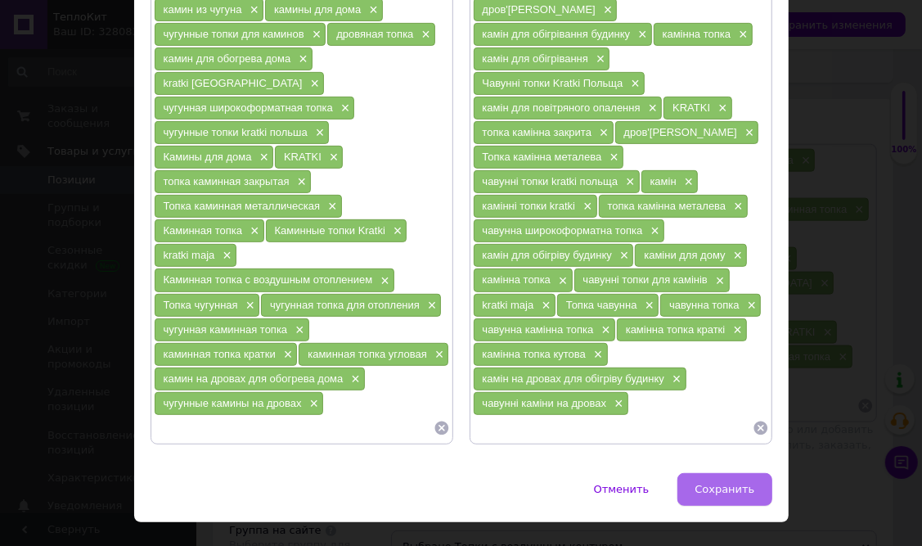
click at [725, 483] on span "Сохранить" at bounding box center [724, 489] width 60 height 12
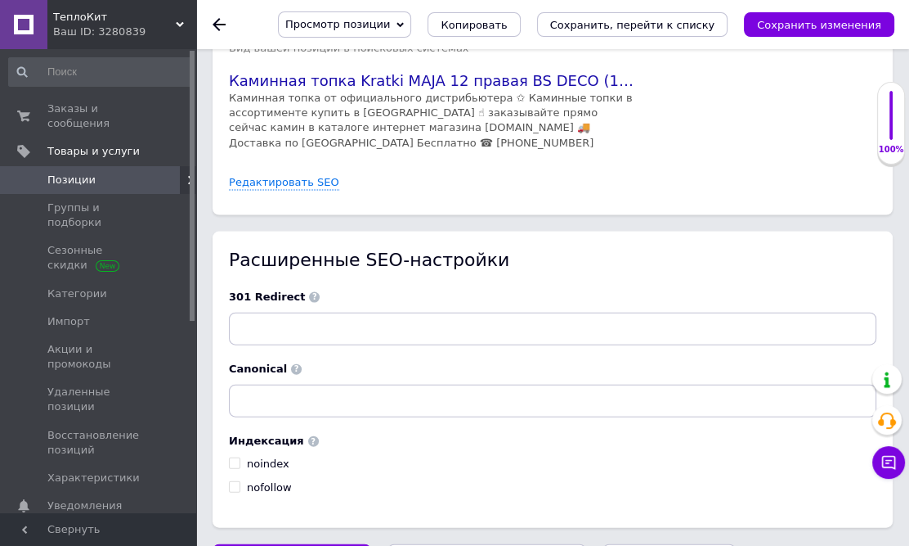
scroll to position [2824, 0]
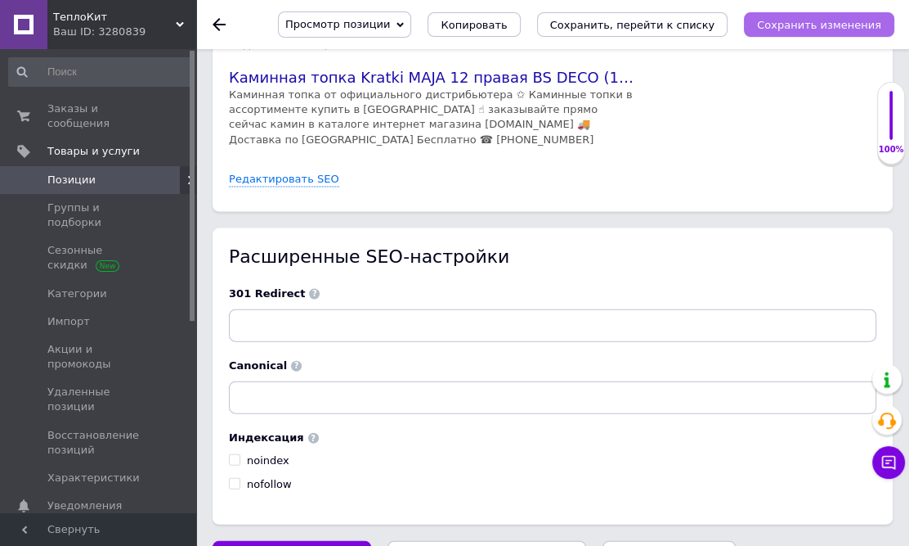
click at [814, 24] on icon "Сохранить изменения" at bounding box center [819, 25] width 124 height 12
